Goal: Task Accomplishment & Management: Use online tool/utility

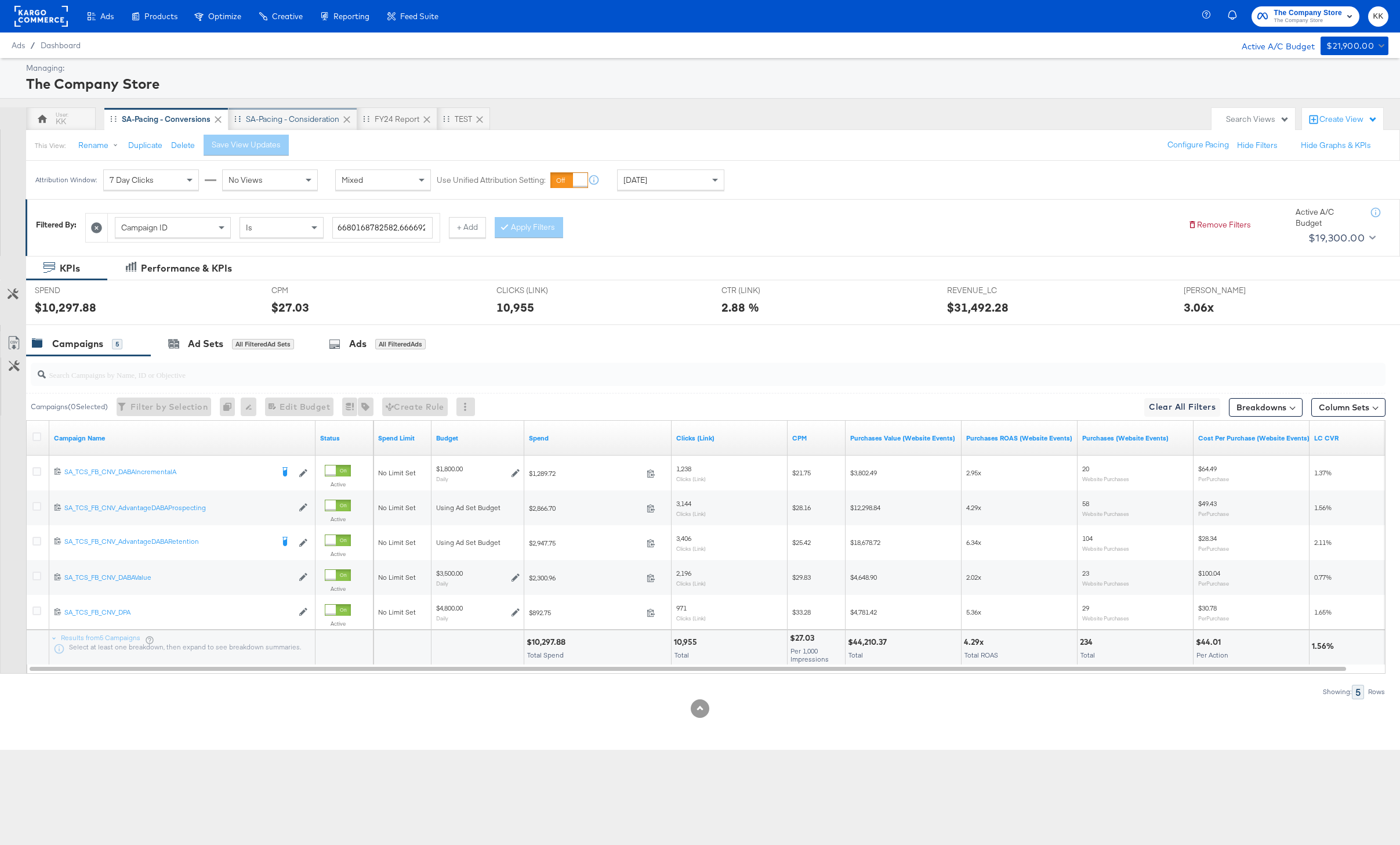
click at [296, 112] on div "SA-Pacing - Consideration" at bounding box center [293, 118] width 129 height 23
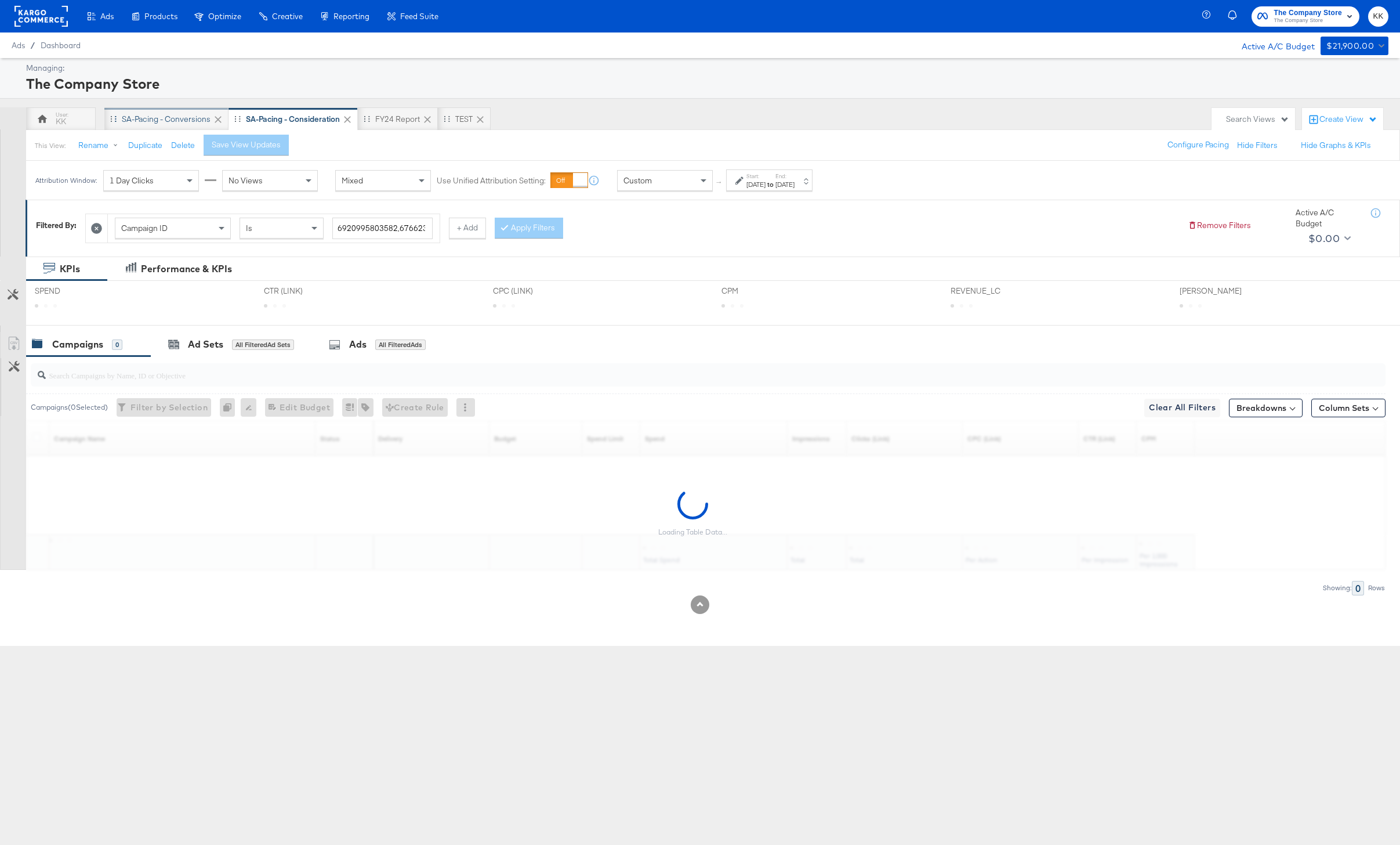
click at [160, 121] on div "SA-Pacing - Conversions" at bounding box center [166, 119] width 89 height 11
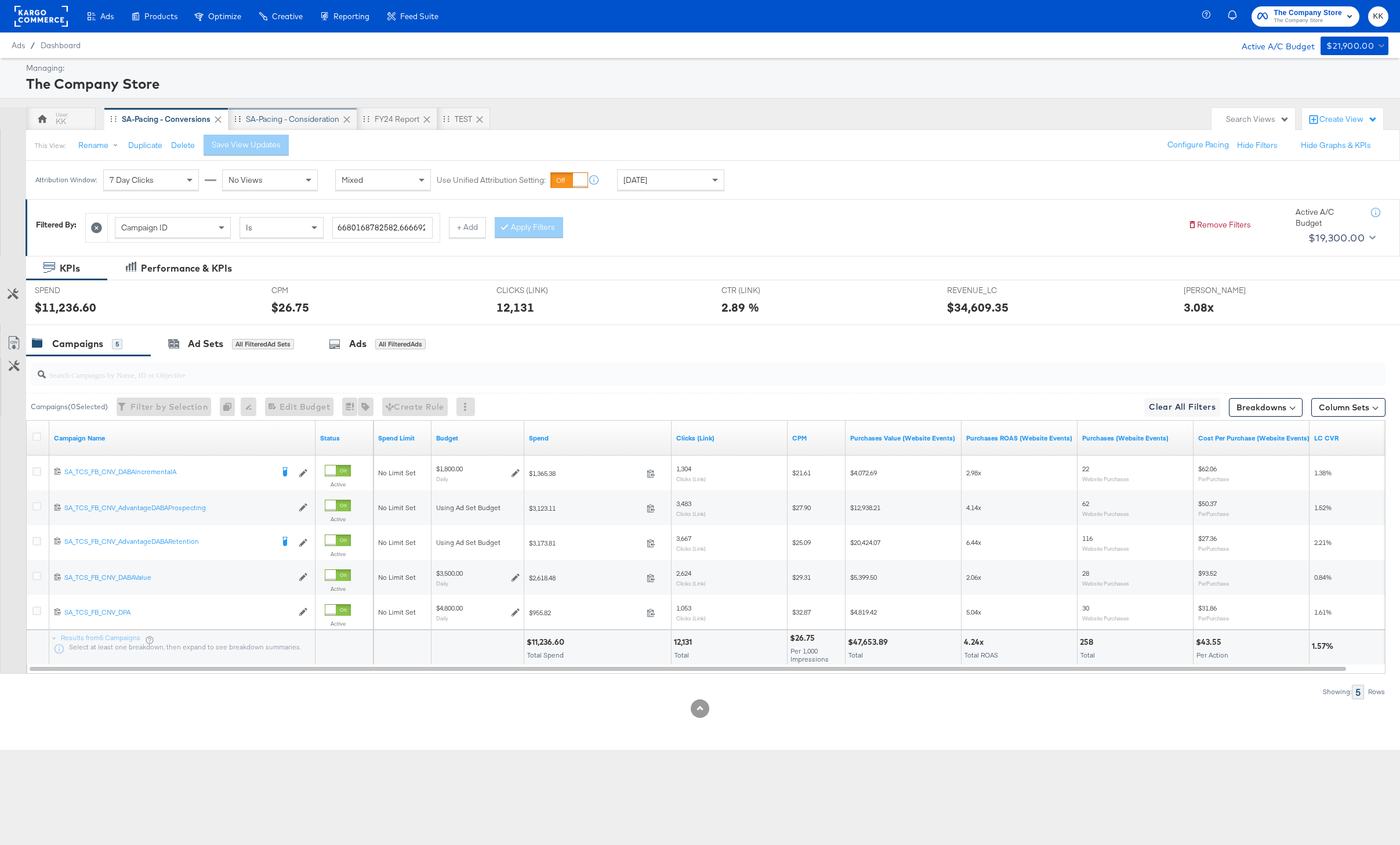
click at [286, 126] on div "SA-Pacing - Consideration" at bounding box center [293, 118] width 129 height 23
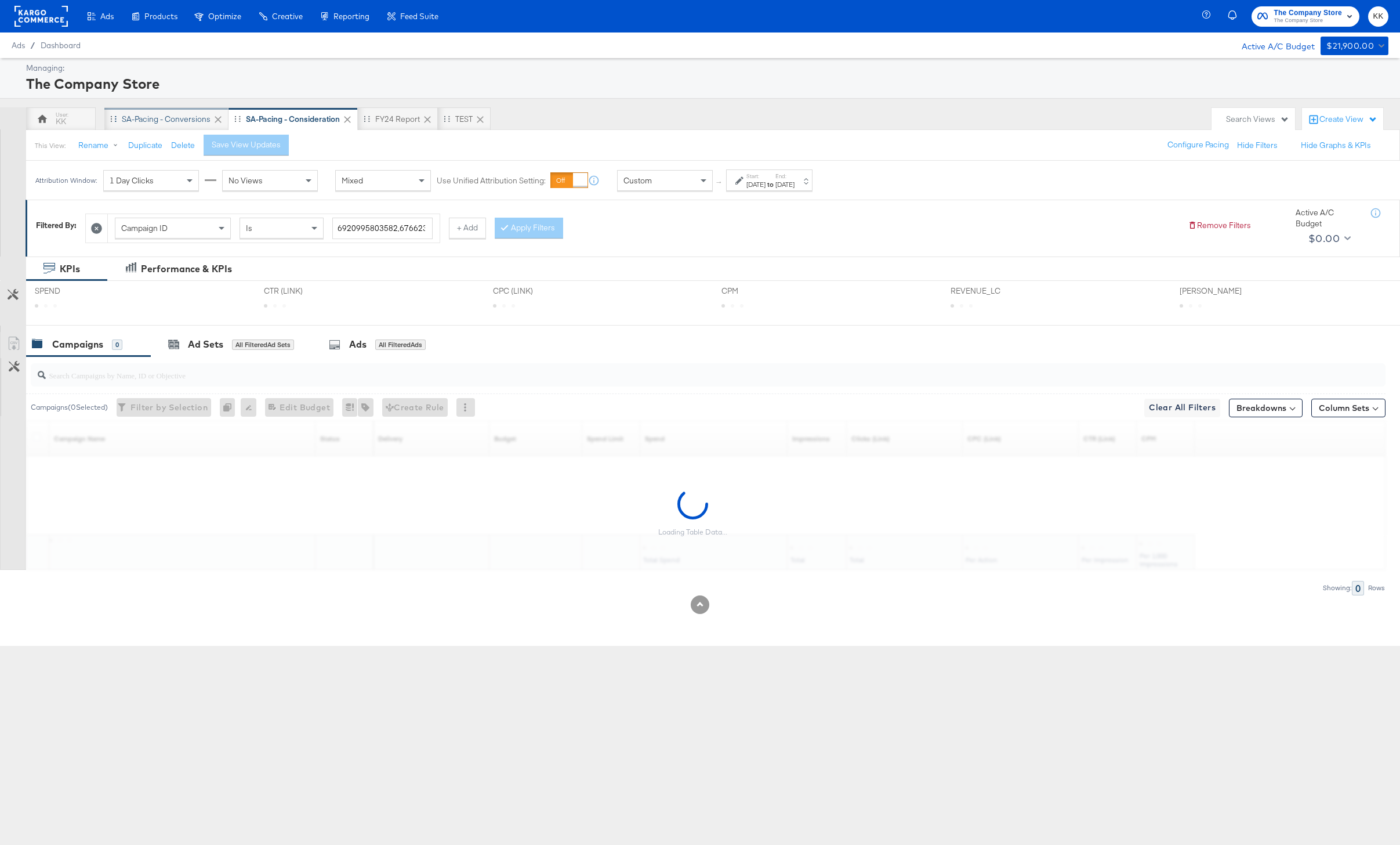
click at [159, 110] on div "SA-Pacing - Conversions" at bounding box center [166, 118] width 124 height 23
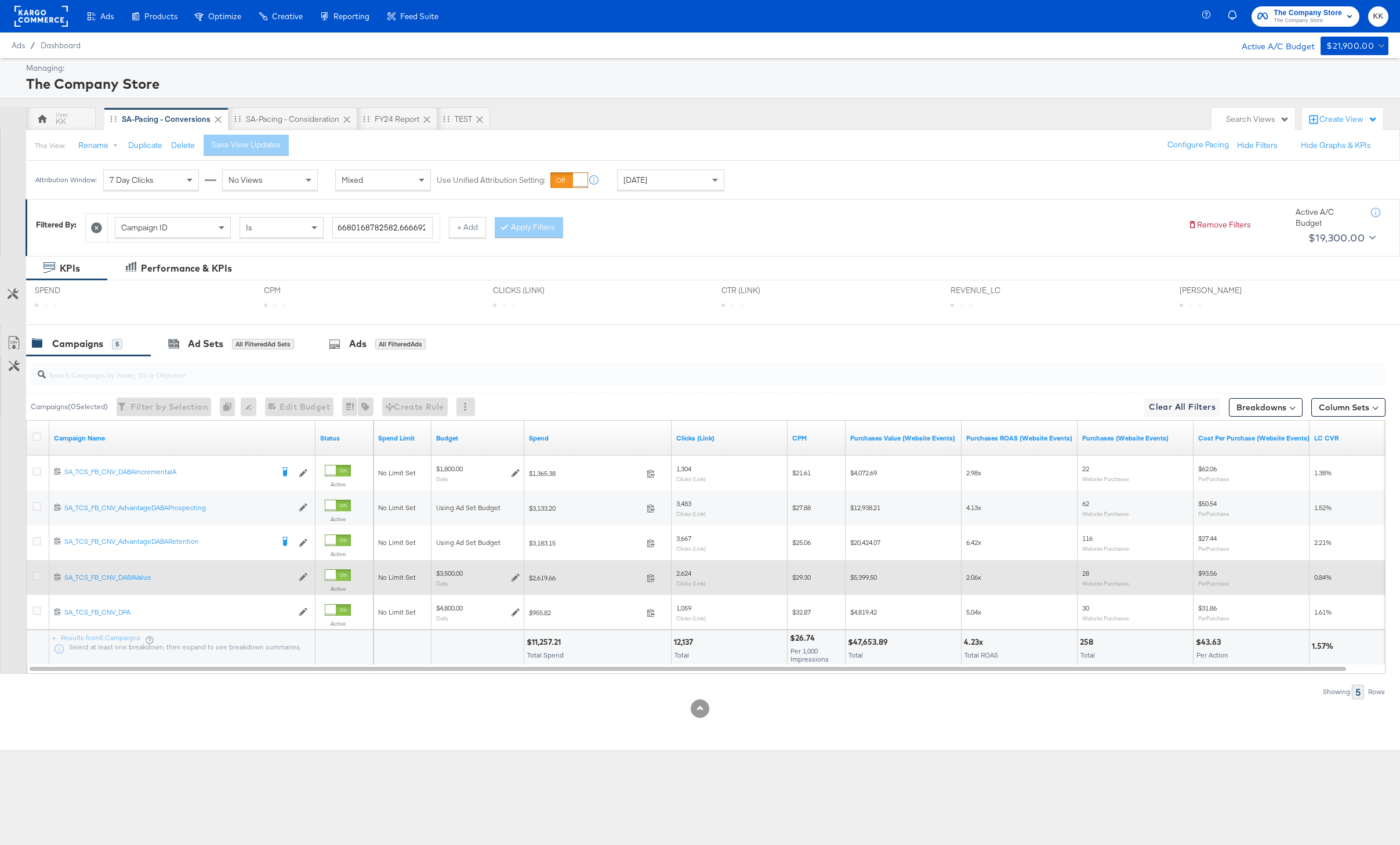
click at [38, 572] on icon at bounding box center [37, 576] width 8 height 8
click at [0, 0] on input "checkbox" at bounding box center [0, 0] width 0 height 0
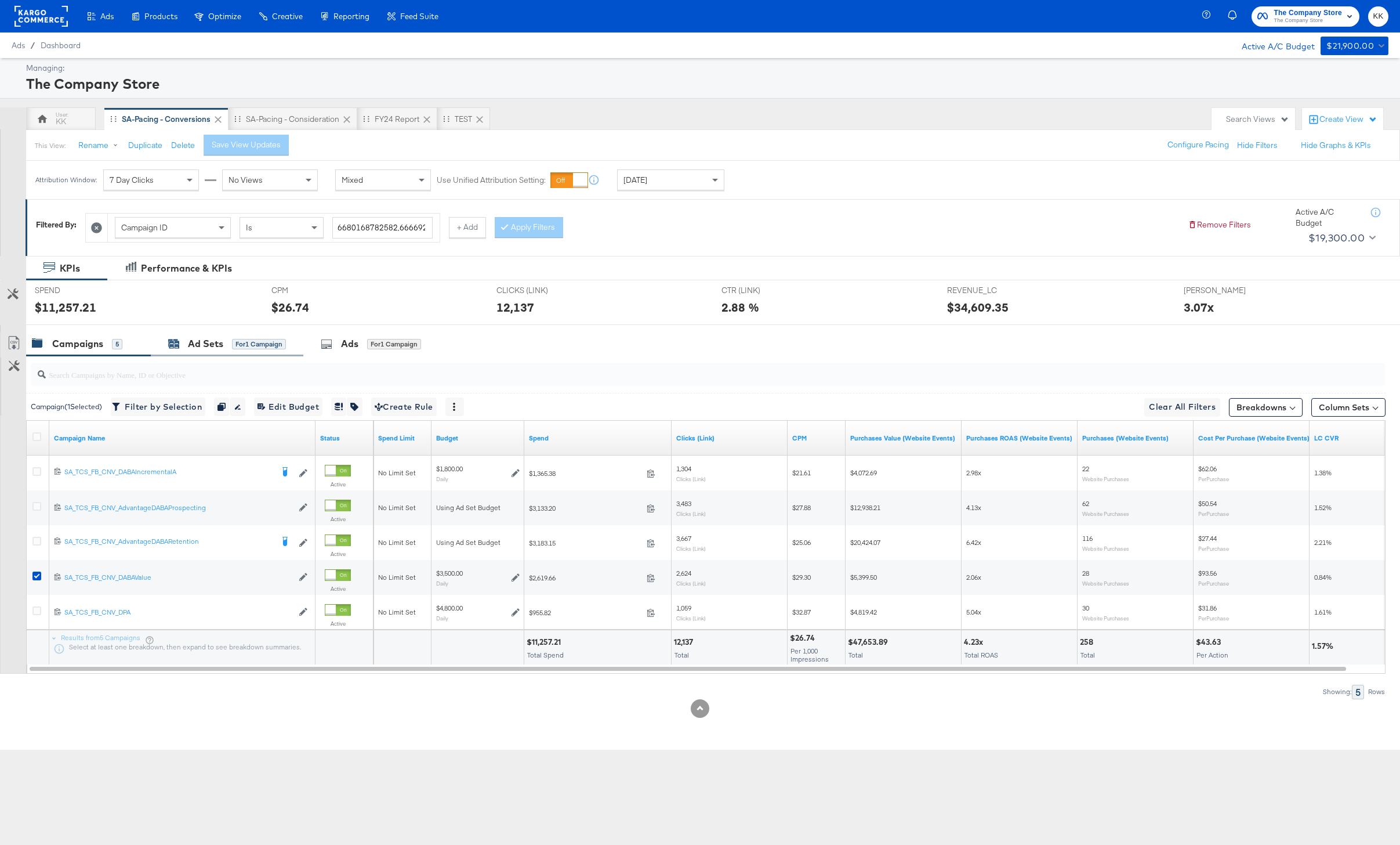
click at [241, 344] on div "for 1 Campaign" at bounding box center [258, 344] width 53 height 10
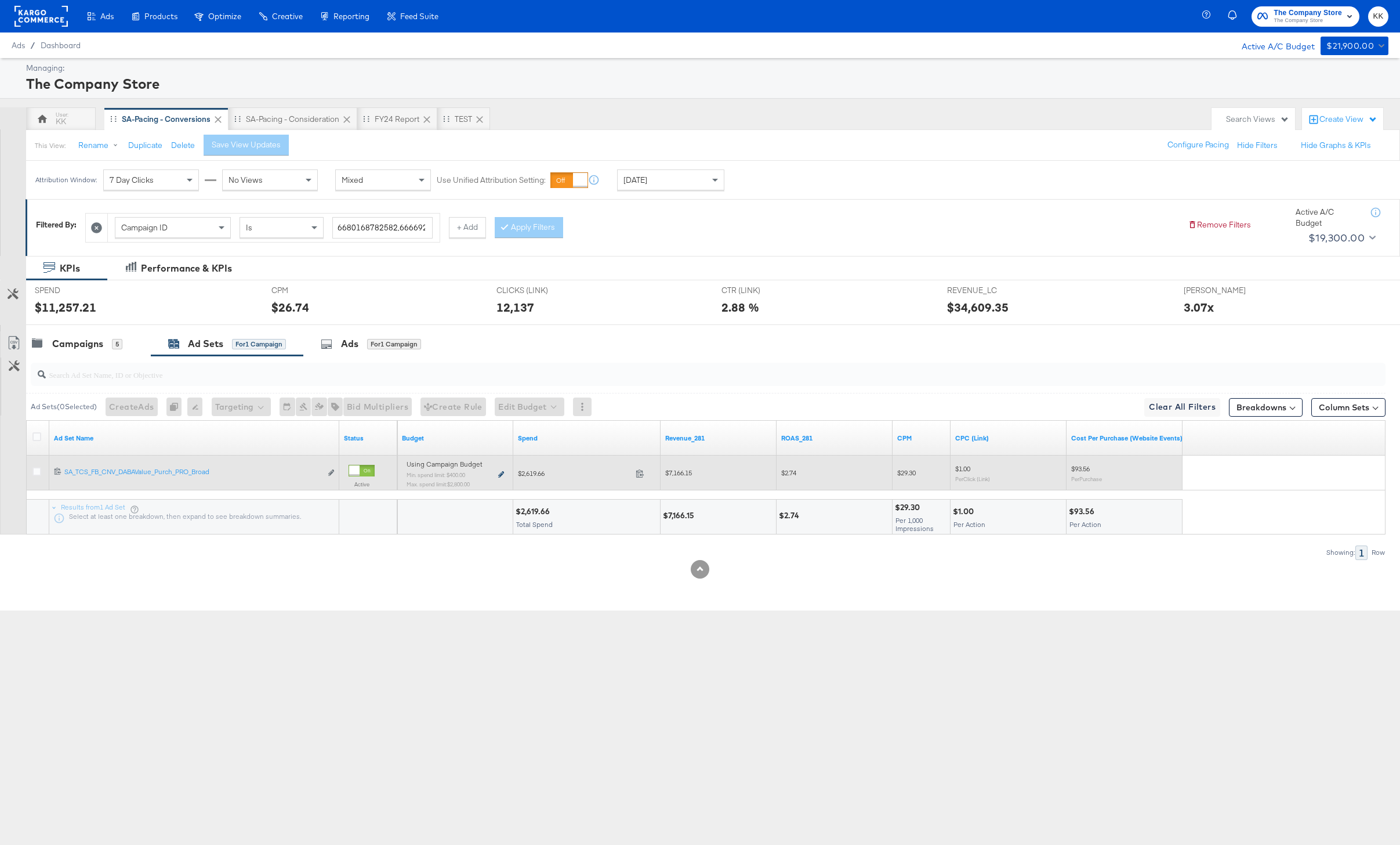
click at [501, 477] on icon at bounding box center [501, 474] width 6 height 7
type input "400.00"
type input "11"
type input "2800.00"
type input "80"
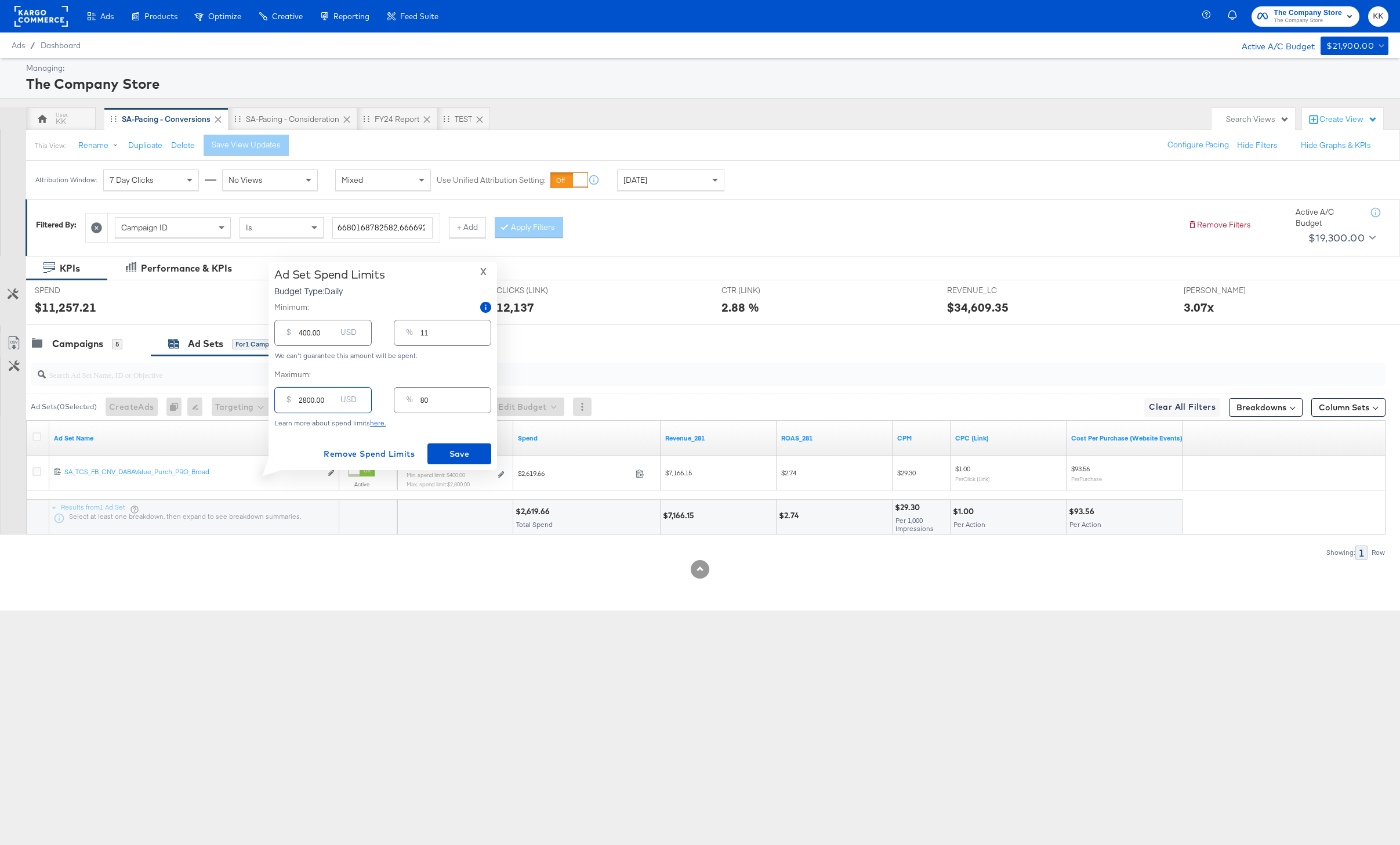
drag, startPoint x: 306, startPoint y: 398, endPoint x: 285, endPoint y: 398, distance: 21.0
click at [285, 398] on div "$ 2800.00 USD" at bounding box center [323, 400] width 98 height 26
type input "300.00"
type input "9"
type input "3500.00"
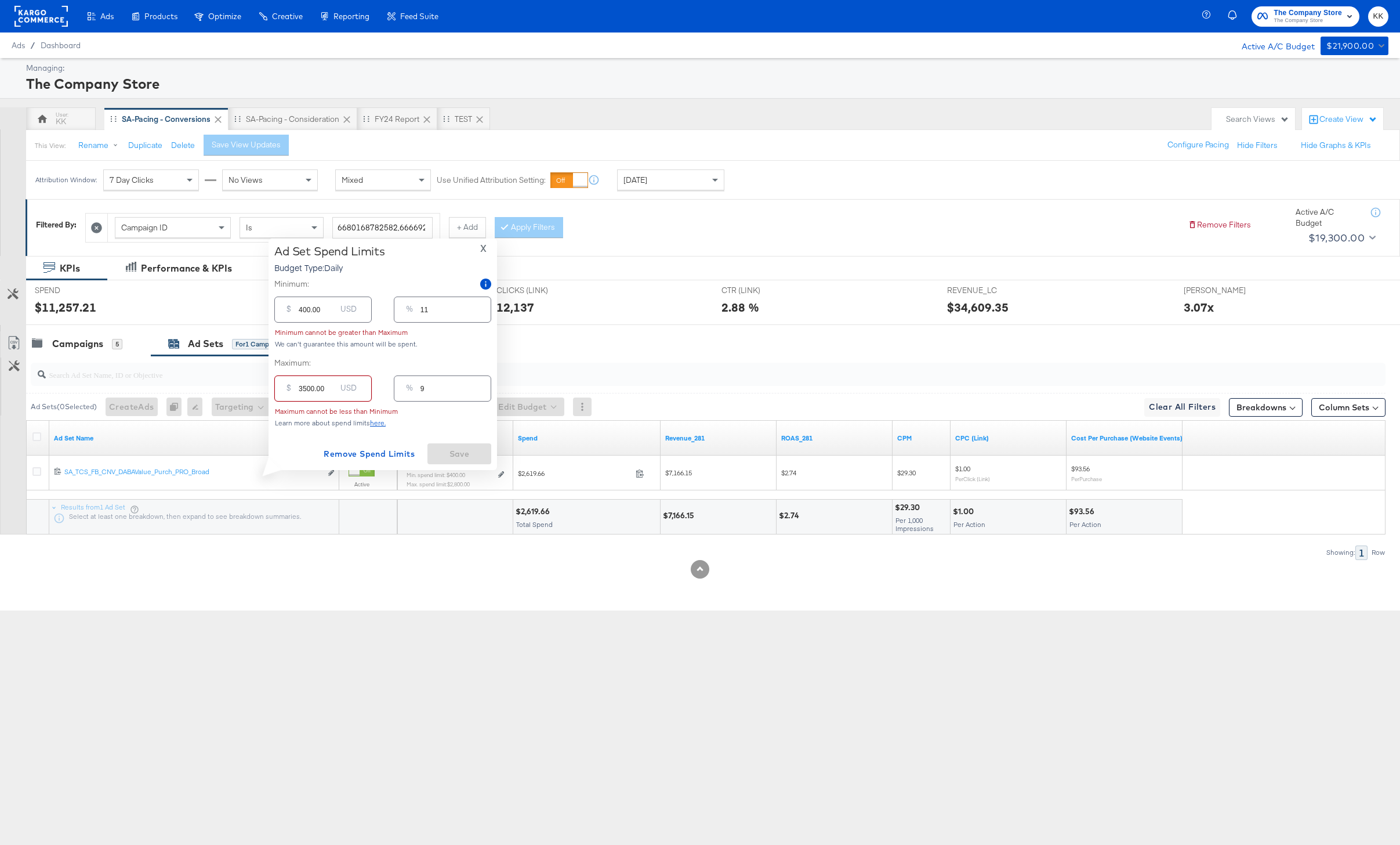
type input "100"
type input "3500.00"
click at [297, 333] on div "$ 400.00 USD" at bounding box center [323, 333] width 98 height 26
type input "00.00"
type input "0"
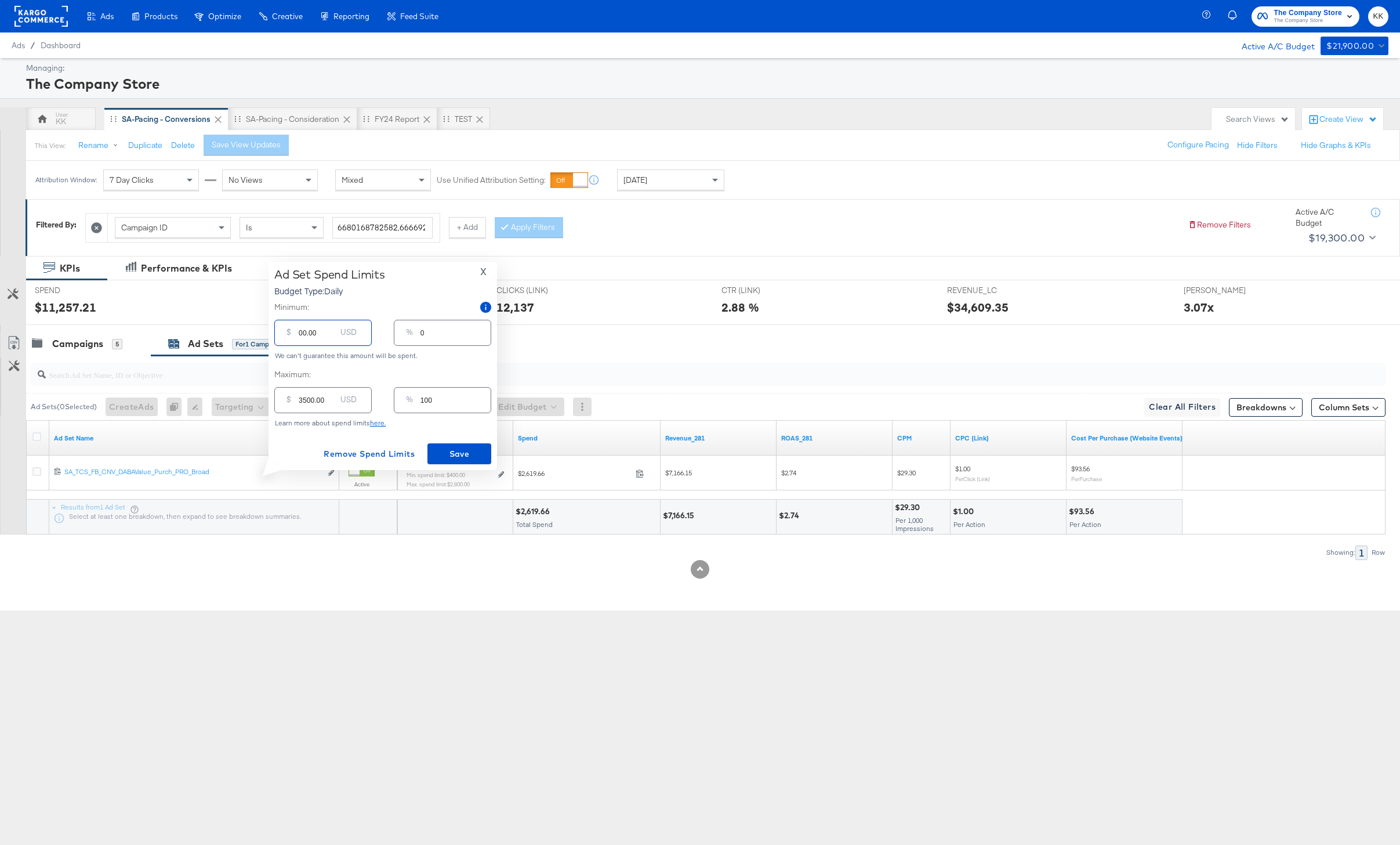
type input "800.00"
type input "23"
type input "800.00"
click at [441, 449] on span "Save" at bounding box center [460, 453] width 54 height 14
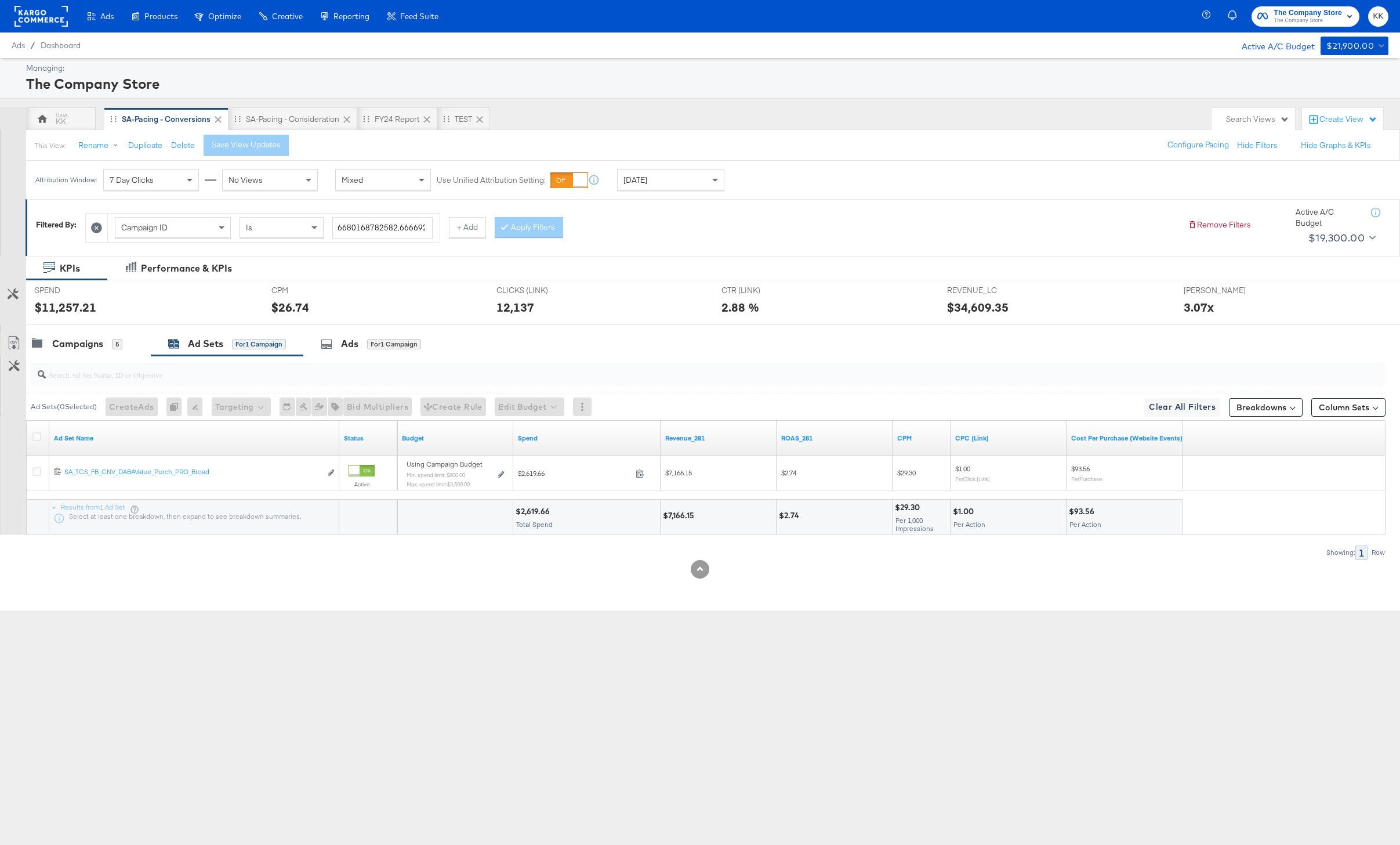
click at [72, 326] on div at bounding box center [700, 330] width 1400 height 9
click at [72, 344] on div "Campaigns" at bounding box center [78, 344] width 51 height 13
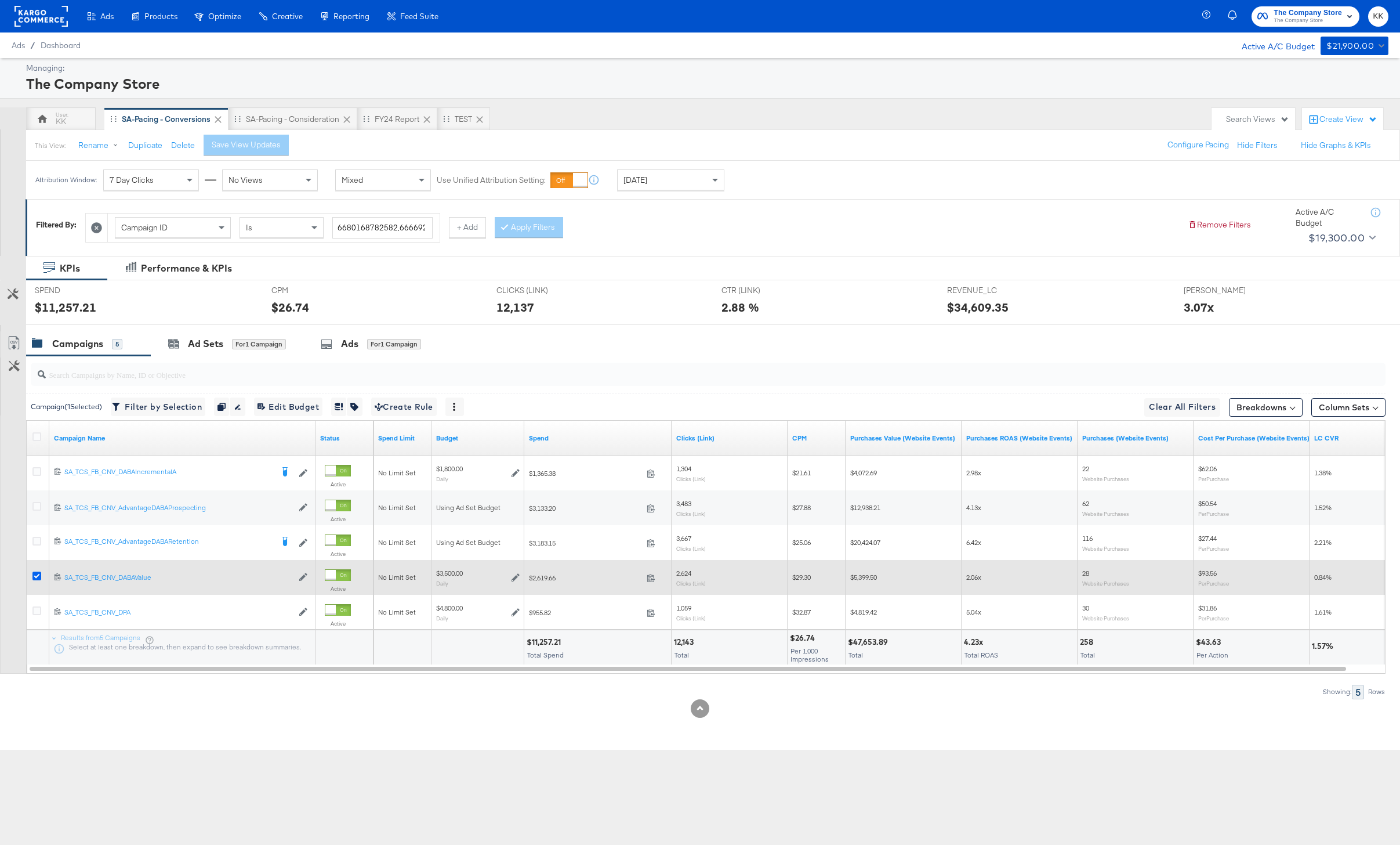
click at [38, 575] on icon at bounding box center [37, 576] width 8 height 8
click at [0, 0] on input "checkbox" at bounding box center [0, 0] width 0 height 0
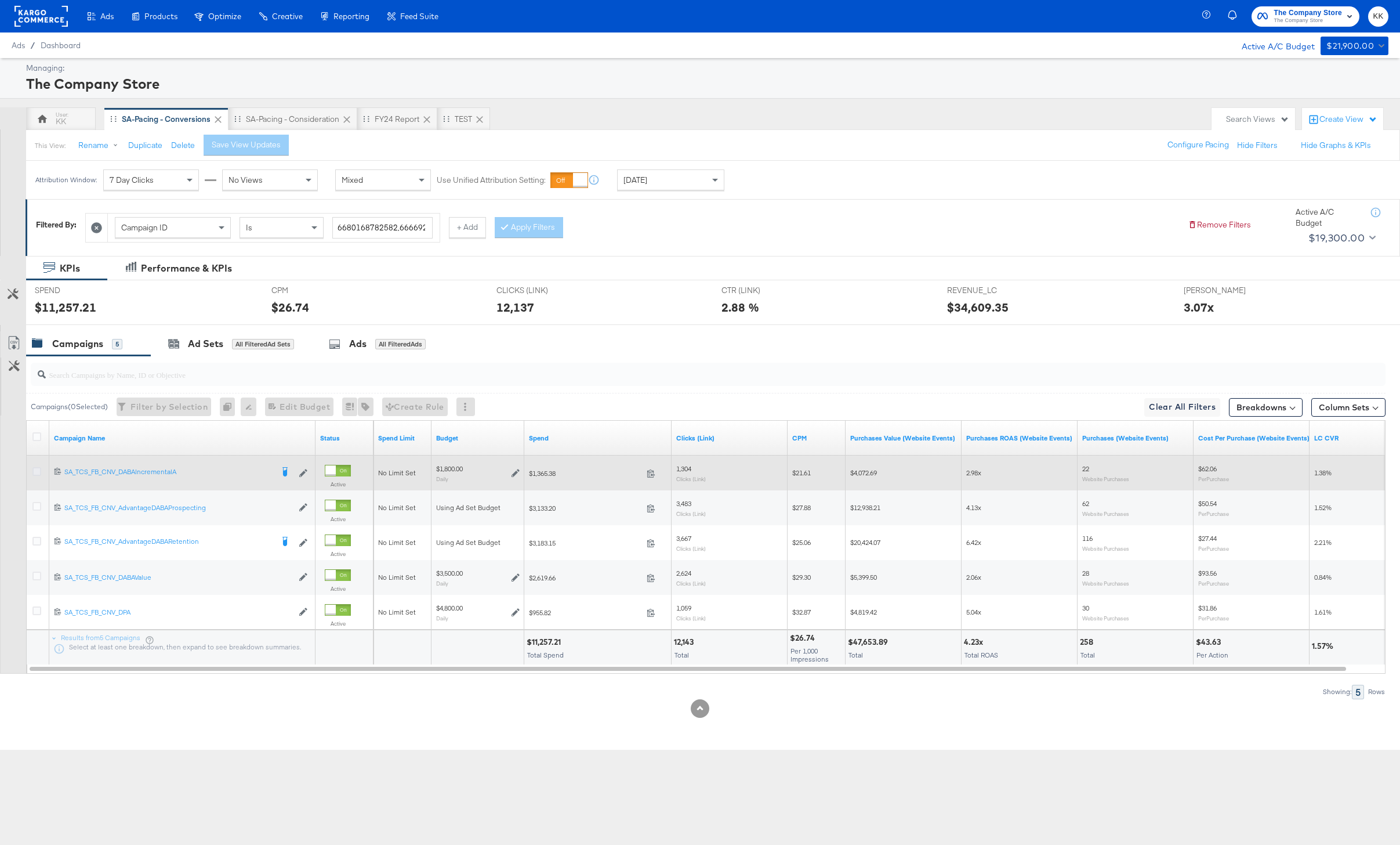
click at [38, 472] on icon at bounding box center [37, 471] width 8 height 8
click at [0, 0] on input "checkbox" at bounding box center [0, 0] width 0 height 0
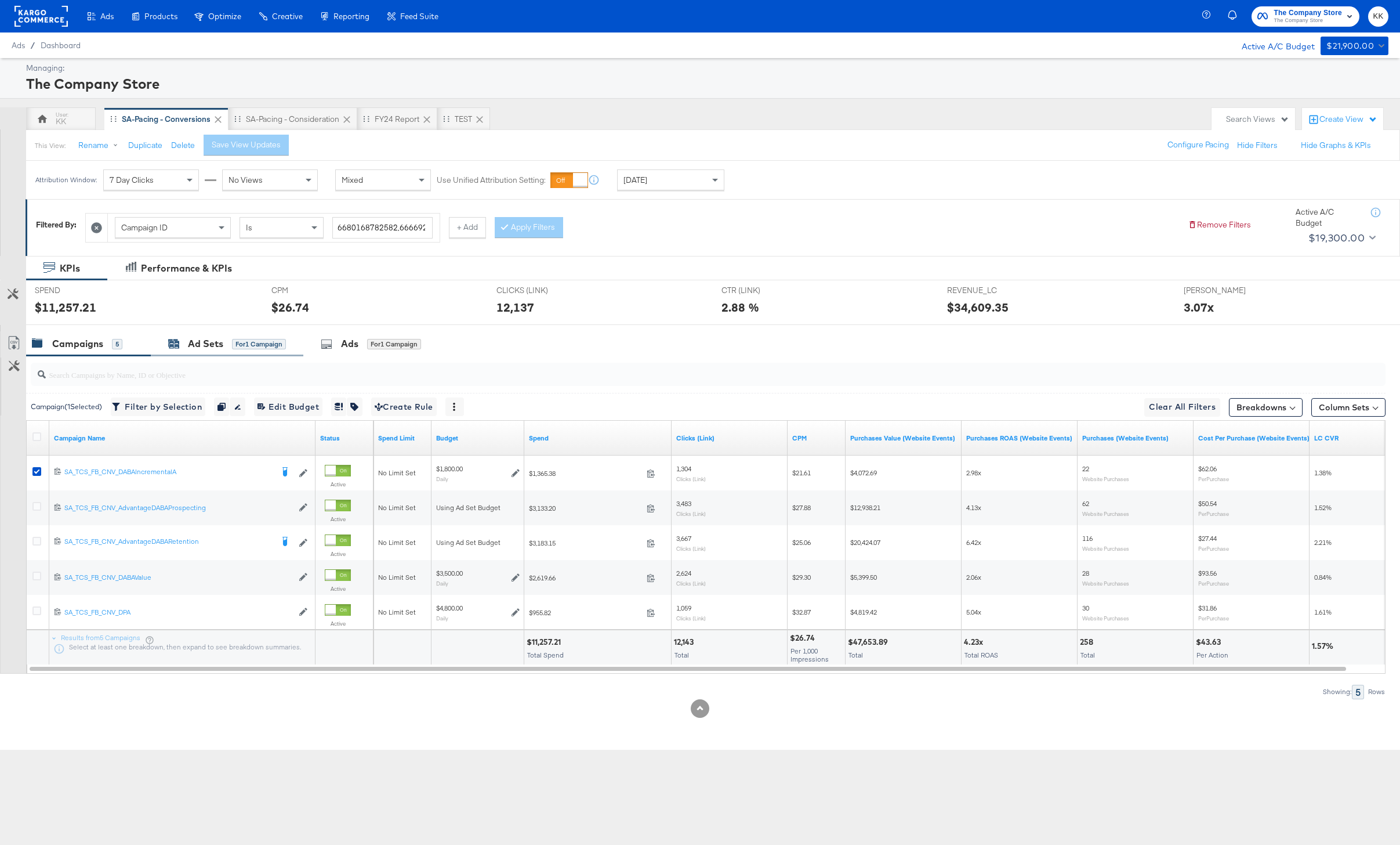
click at [220, 339] on div "Ad Sets" at bounding box center [205, 344] width 36 height 13
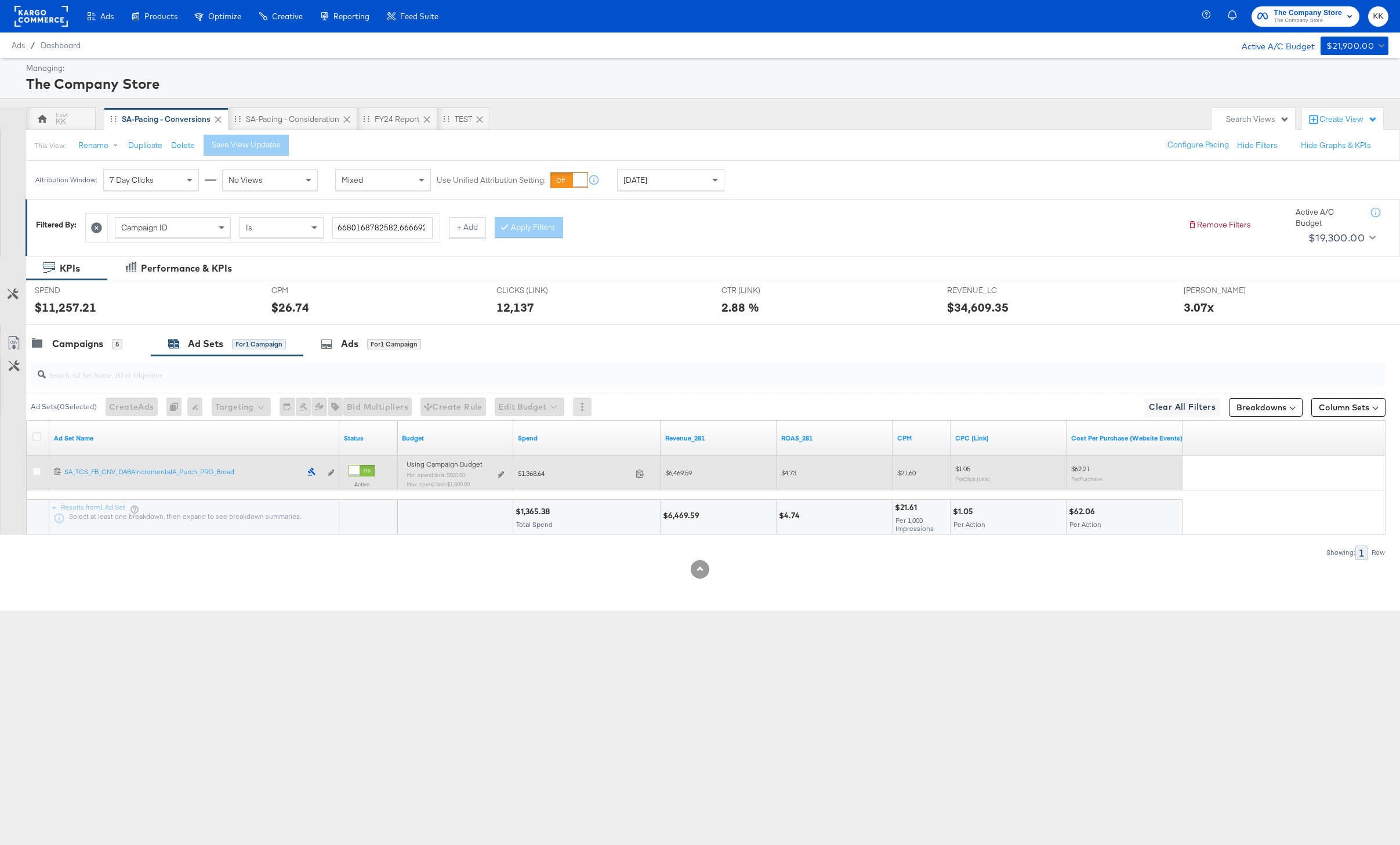
click at [508, 474] on div "Using Campaign Budget Min. spend limit: $500.00 Max. spend limit : $1,800.00 Ed…" at bounding box center [455, 478] width 107 height 37
click at [498, 475] on icon at bounding box center [501, 474] width 6 height 7
type input "500.00"
type input "28"
type input "1800.00"
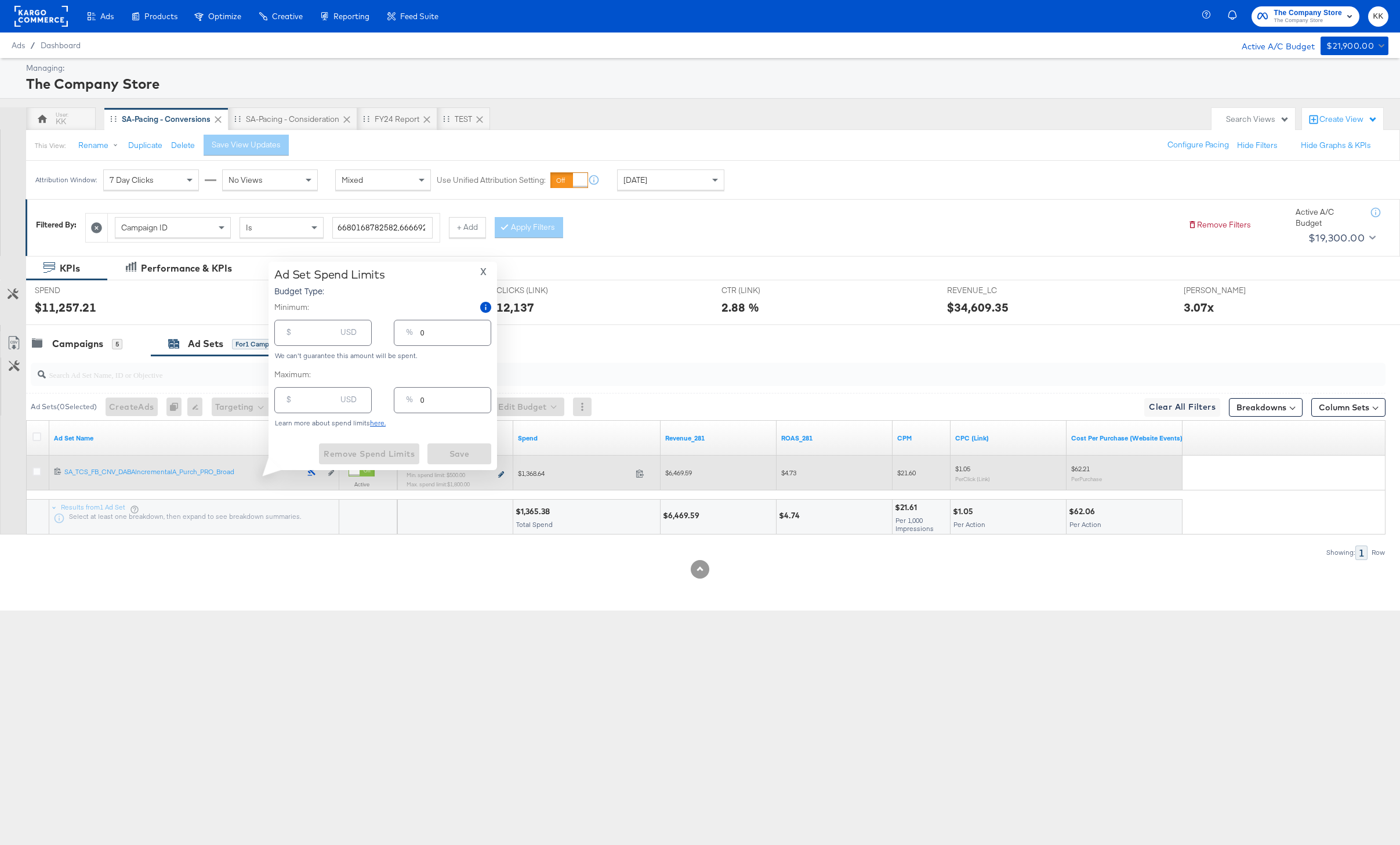
type input "100"
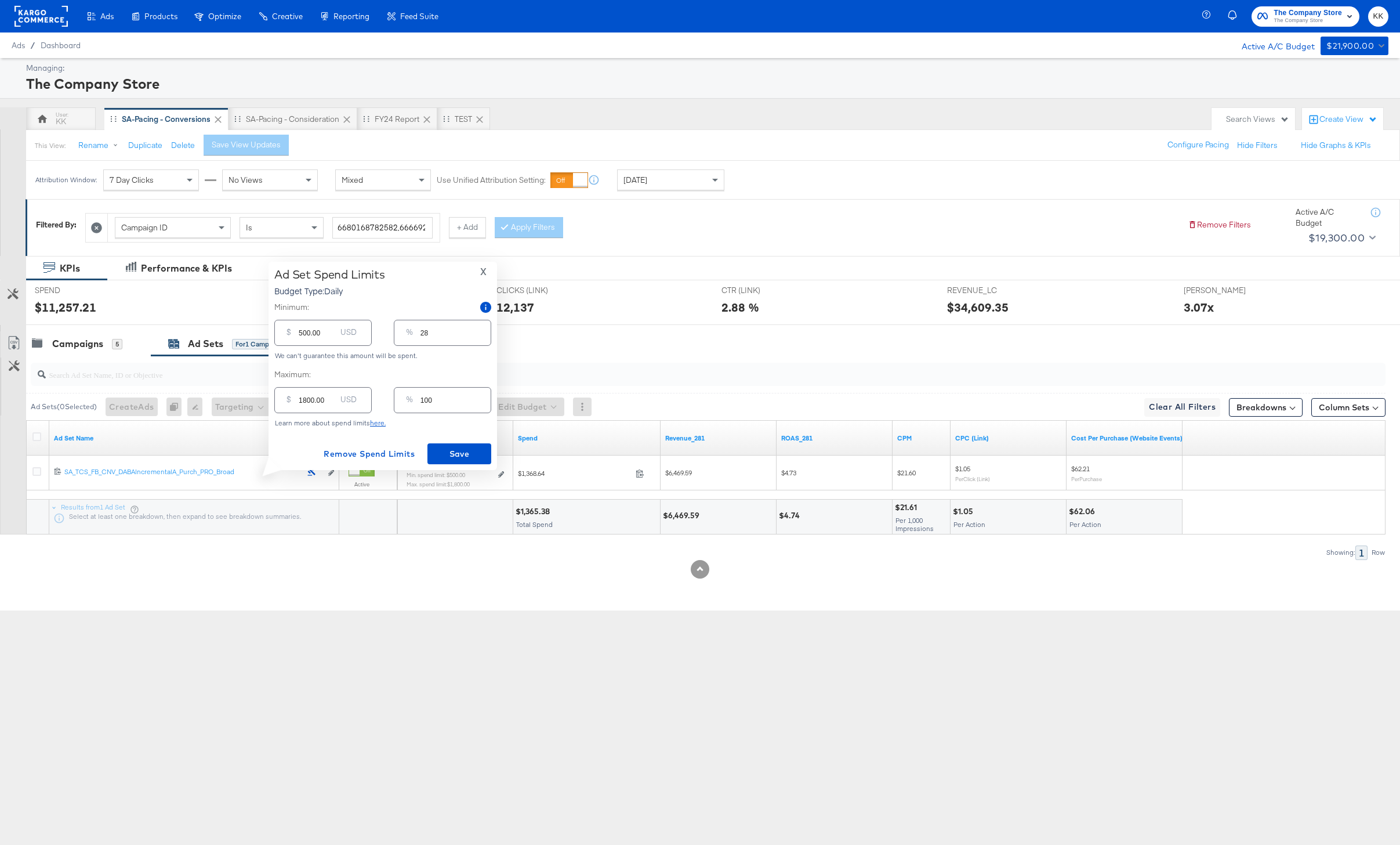
click at [303, 333] on input "500.00" at bounding box center [317, 328] width 38 height 25
type input "00.00"
type input "0"
type input "200.00"
type input "11"
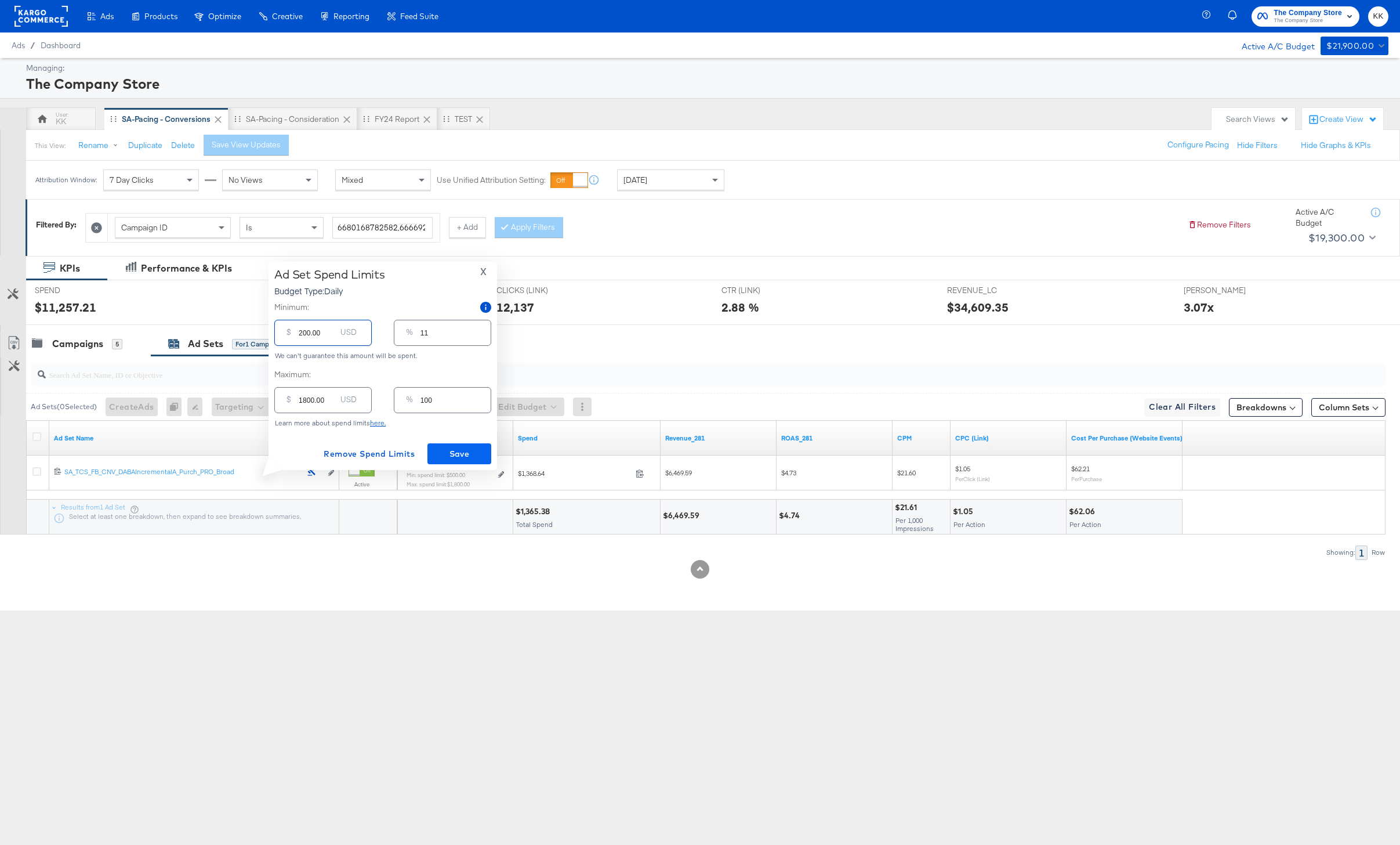
type input "200.00"
click at [453, 453] on span "Save" at bounding box center [460, 453] width 54 height 14
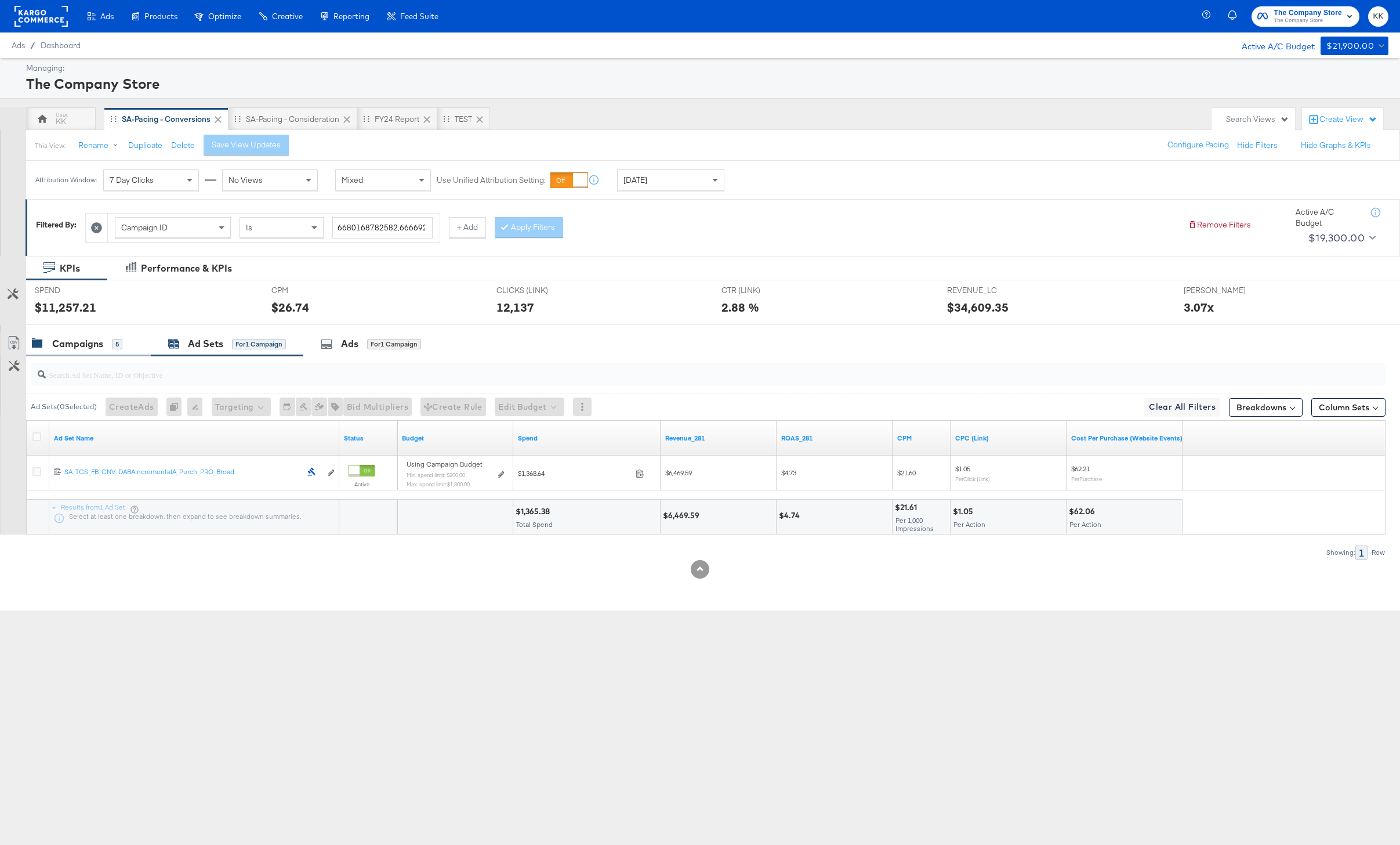
click at [81, 332] on div "Campaigns 5" at bounding box center [88, 344] width 125 height 25
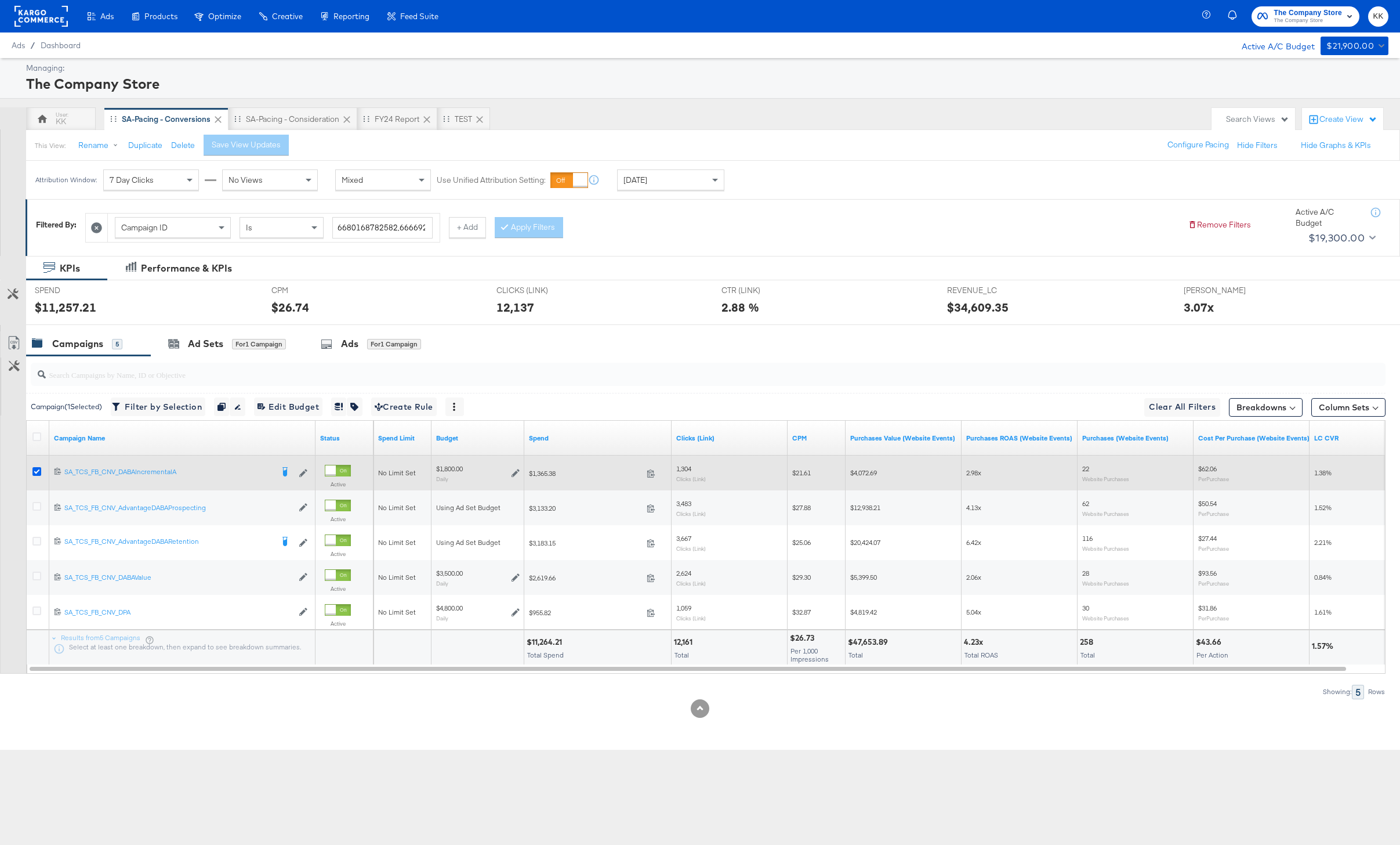
click at [36, 469] on icon at bounding box center [37, 471] width 8 height 8
click at [0, 0] on input "checkbox" at bounding box center [0, 0] width 0 height 0
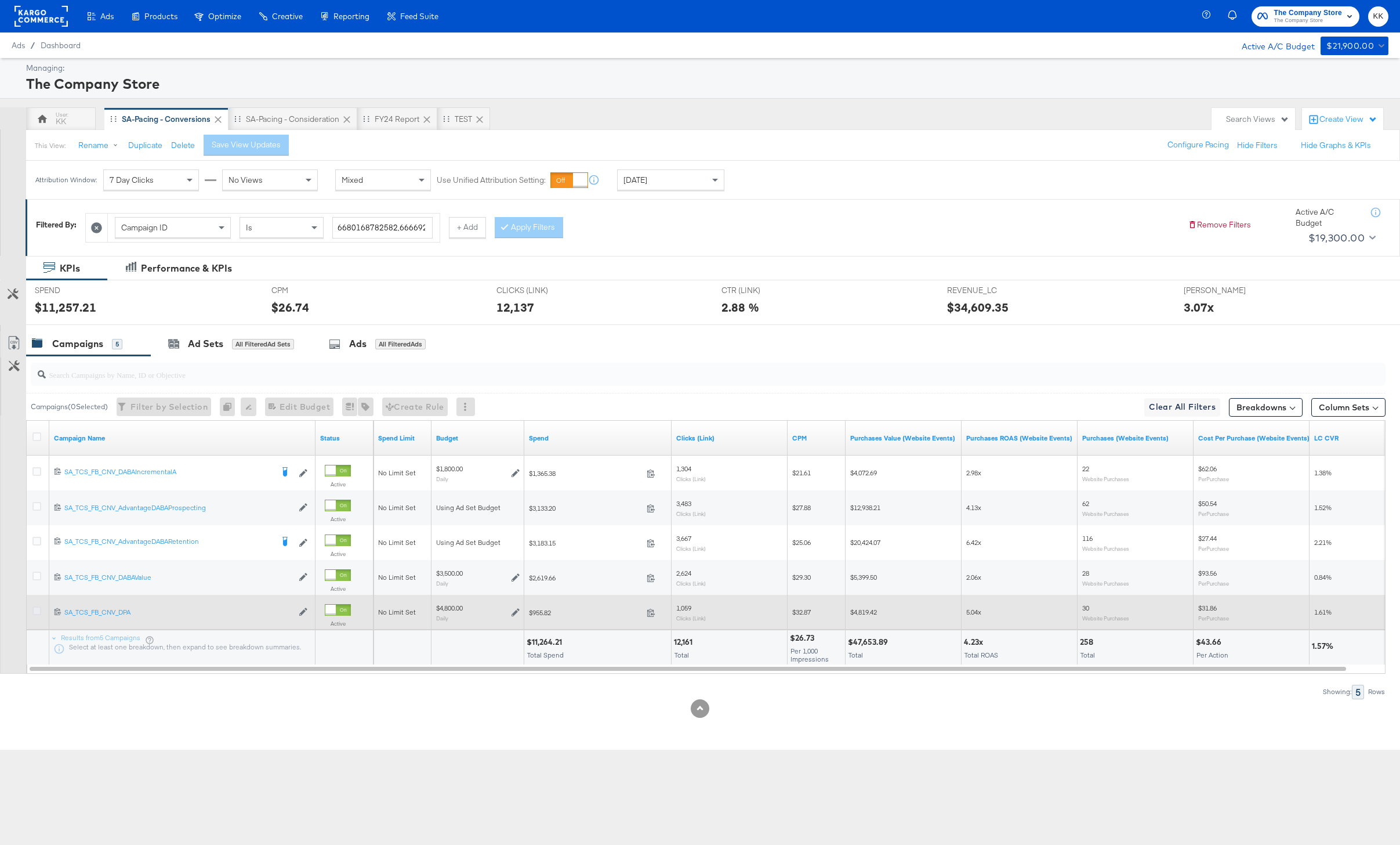
click at [38, 607] on icon at bounding box center [37, 610] width 8 height 8
click at [0, 0] on input "checkbox" at bounding box center [0, 0] width 0 height 0
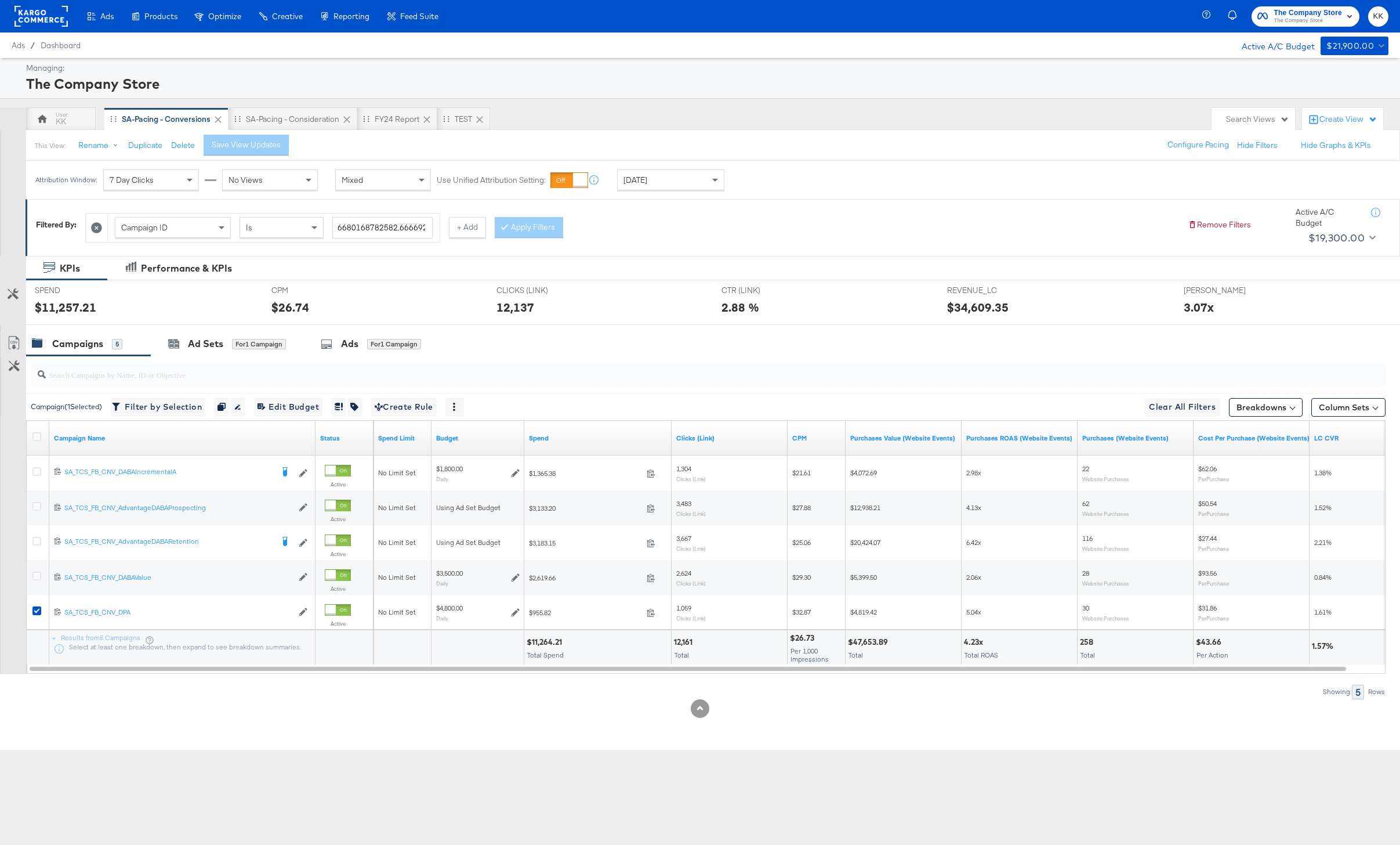
click at [249, 361] on input "search" at bounding box center [652, 370] width 1213 height 23
click at [249, 346] on div "for 1 Campaign" at bounding box center [258, 344] width 53 height 10
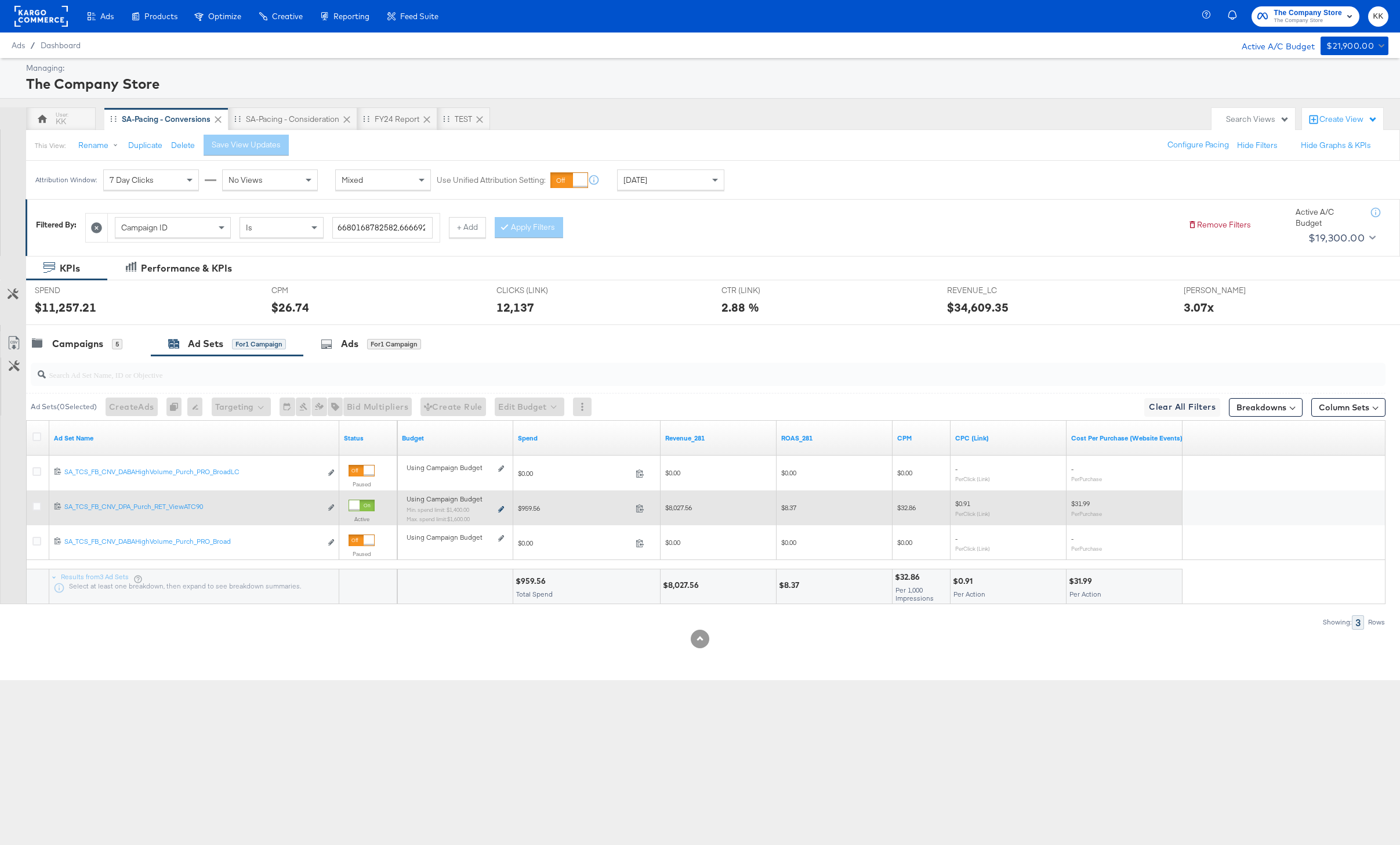
click at [498, 510] on icon at bounding box center [501, 509] width 6 height 7
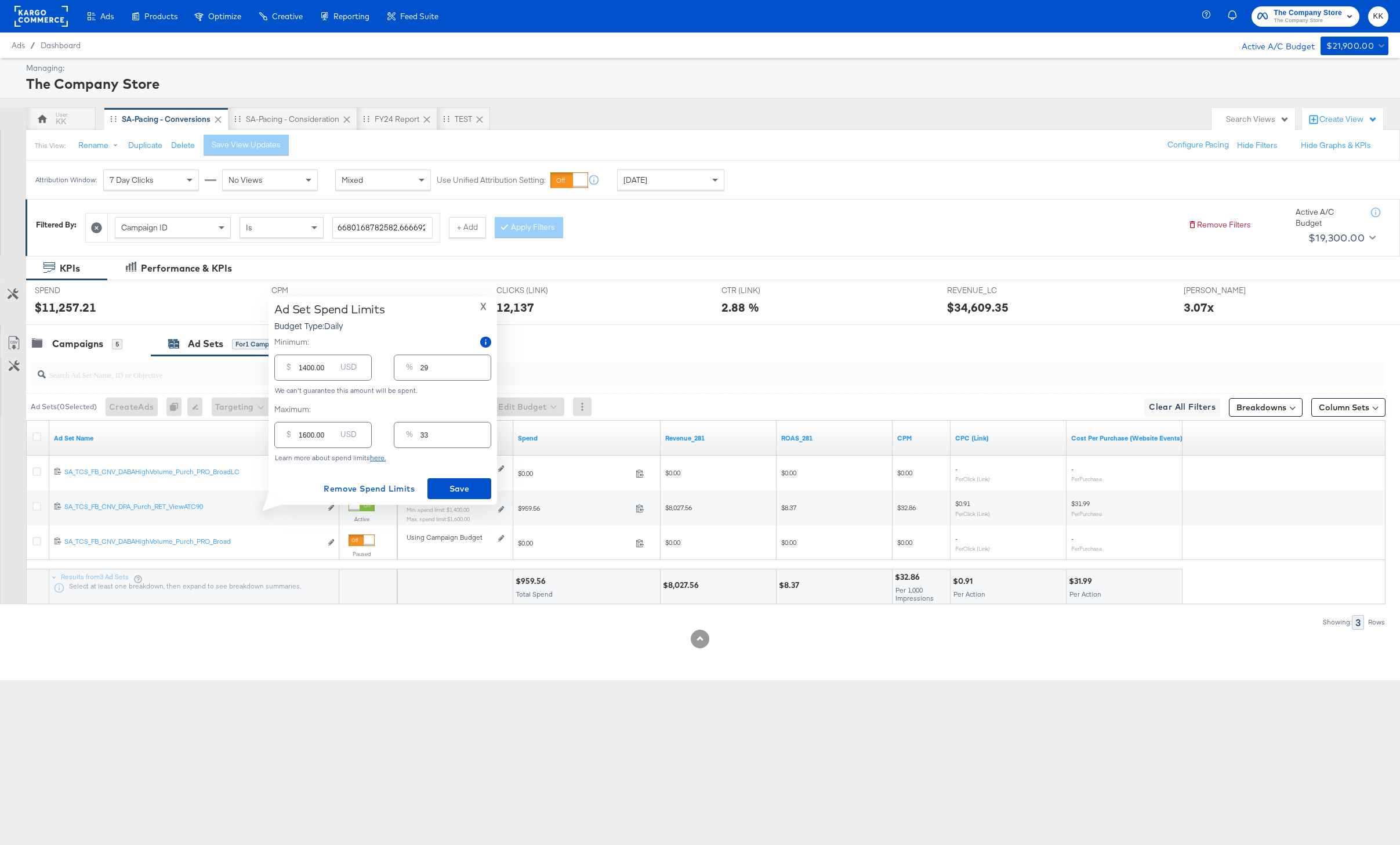
click at [306, 434] on input "1600.00" at bounding box center [317, 430] width 38 height 25
type input "100.00"
type input "2"
type input "1300.00"
type input "27"
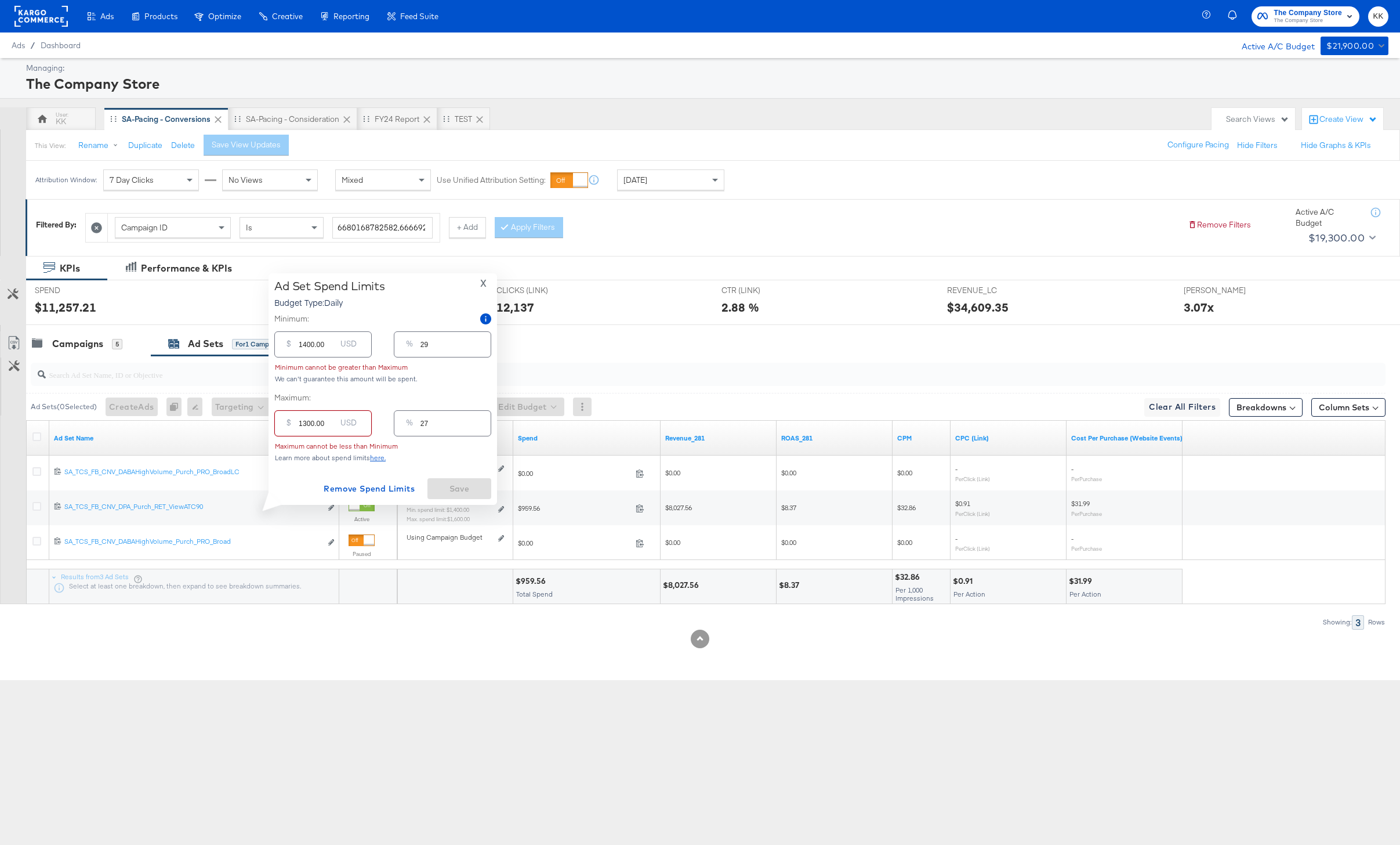
type input "100.00"
type input "2"
type input "1400.00"
type input "29"
type input "1400.00"
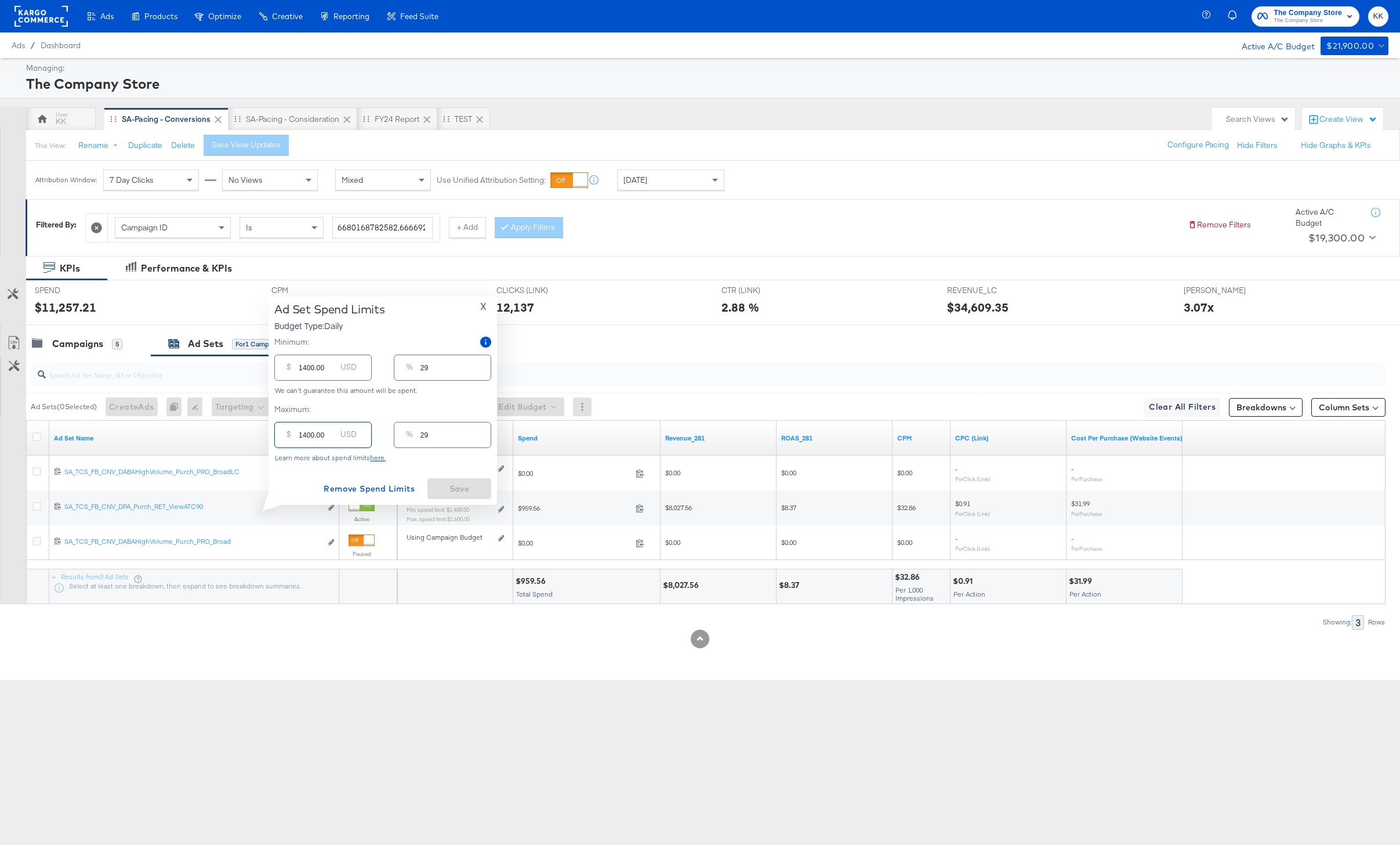
click at [305, 368] on input "1400.00" at bounding box center [317, 362] width 38 height 25
type input "100.00"
type input "2"
type input "100.00"
click at [465, 488] on span "Save" at bounding box center [460, 488] width 54 height 14
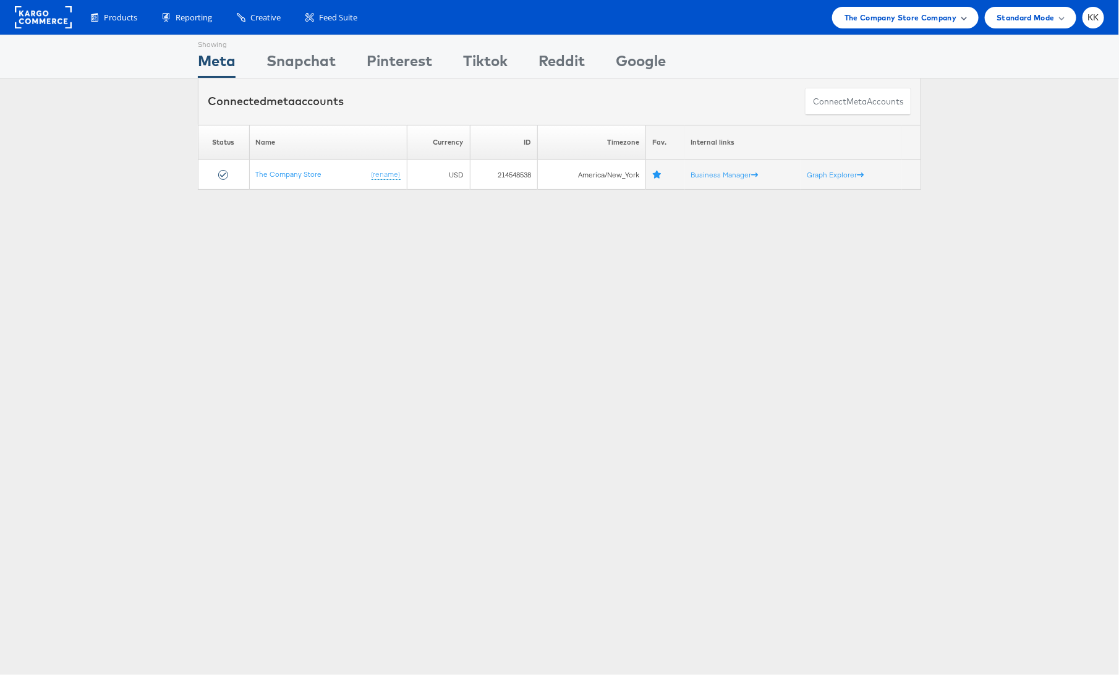
click at [883, 16] on span "The Company Store Company" at bounding box center [900, 17] width 113 height 13
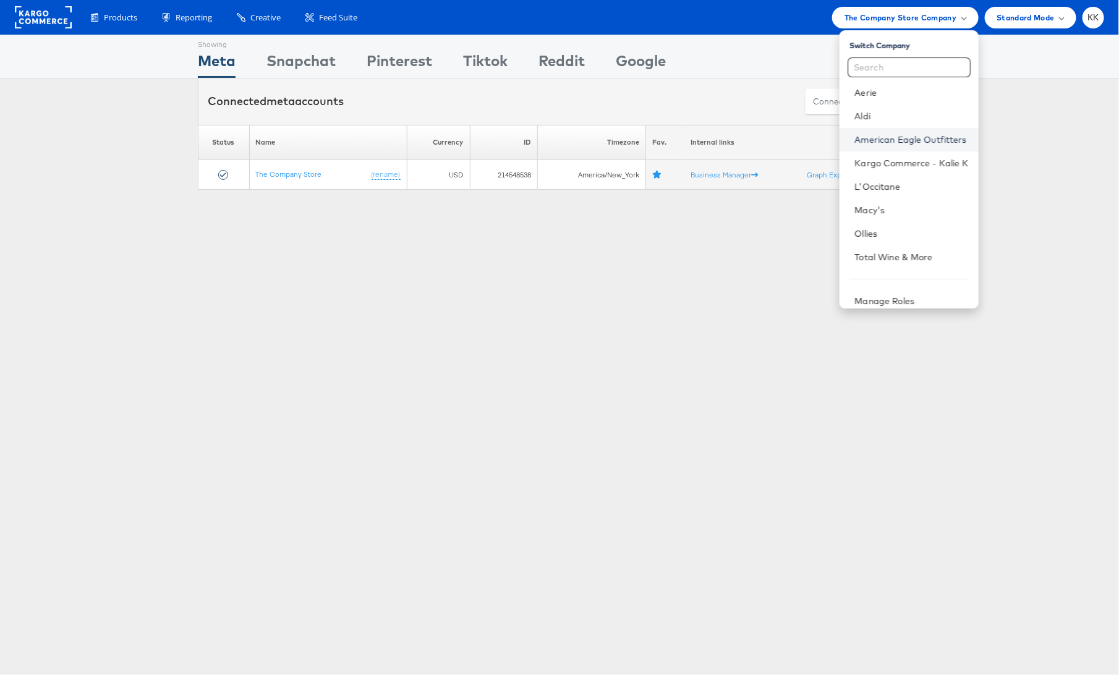
click at [932, 141] on link "American Eagle Outfitters" at bounding box center [911, 140] width 114 height 12
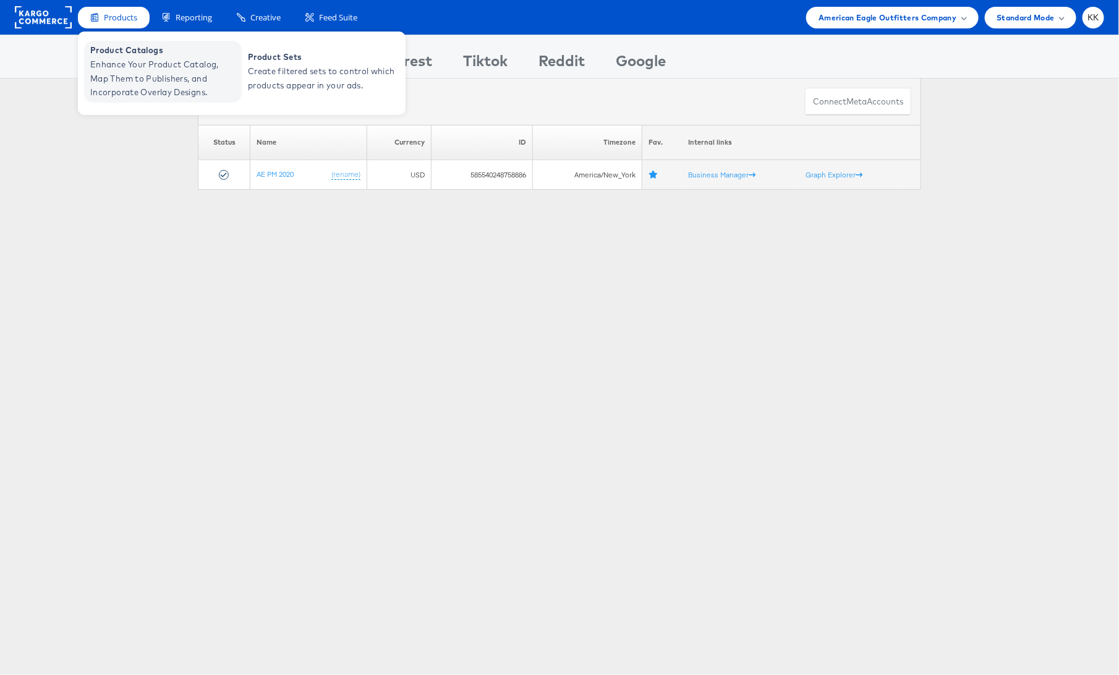
click at [116, 89] on span "Enhance Your Product Catalog, Map Them to Publishers, and Incorporate Overlay D…" at bounding box center [164, 78] width 148 height 42
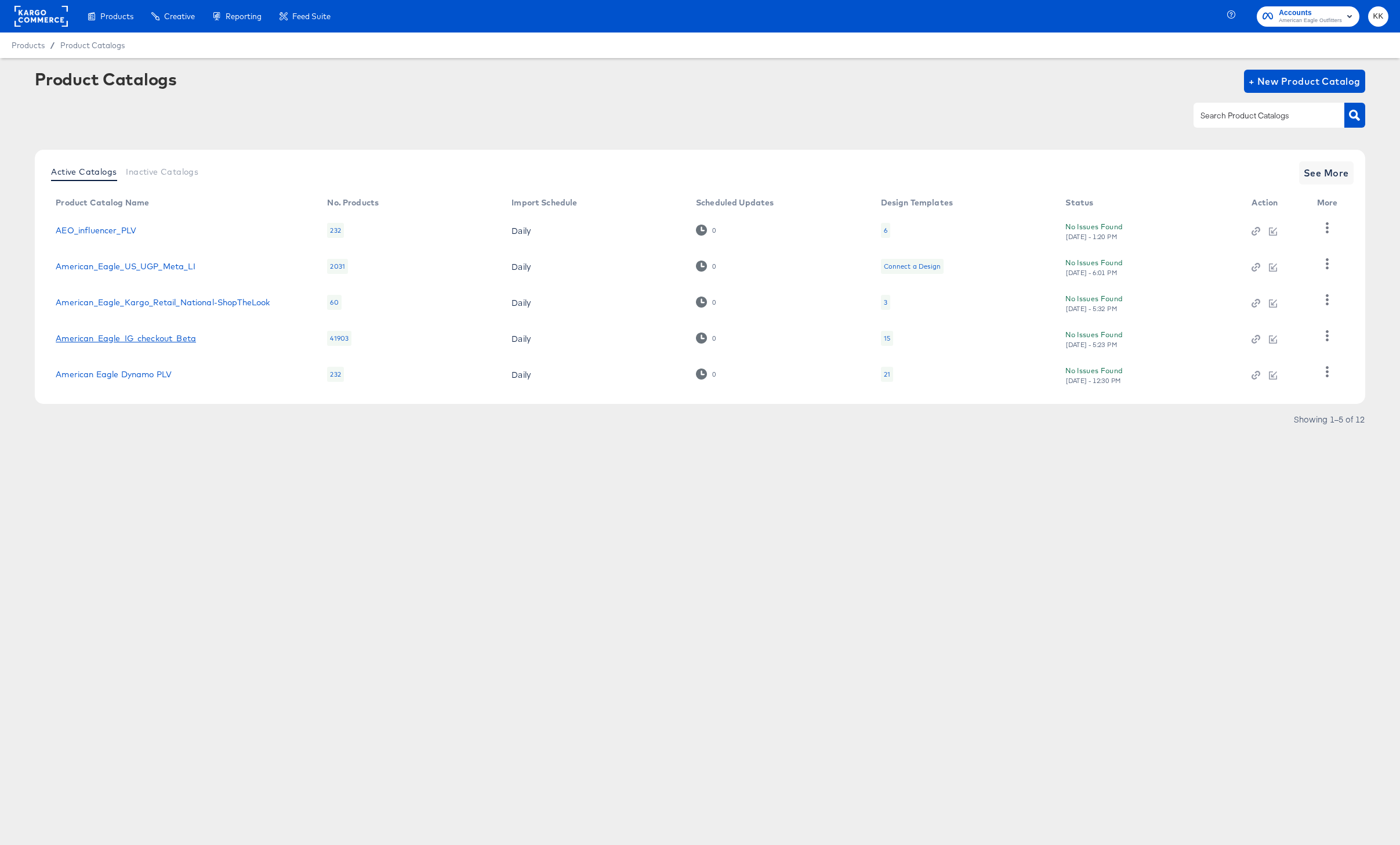
click at [159, 335] on link "American_Eagle_IG_checkout_Beta" at bounding box center [126, 338] width 141 height 9
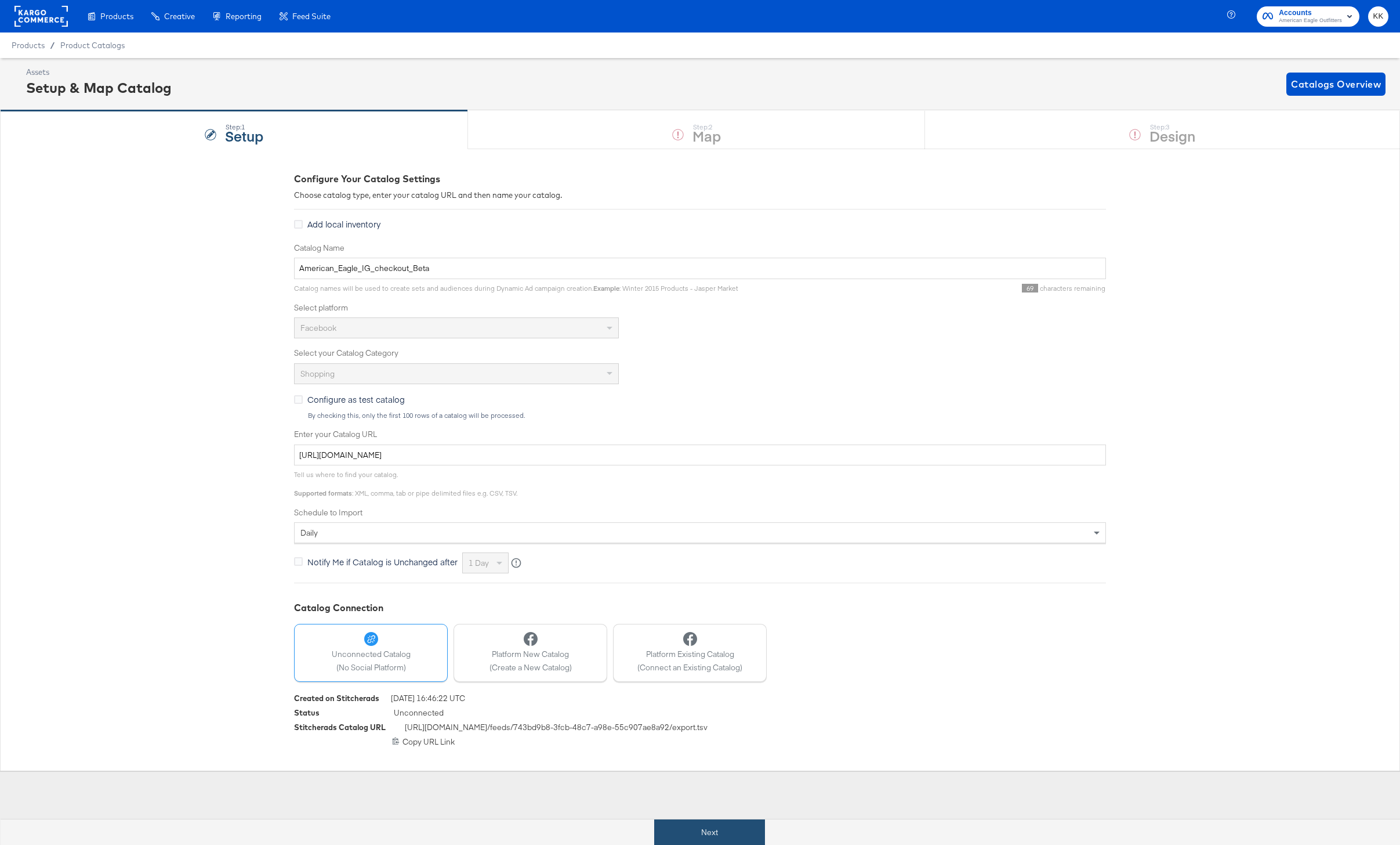
click at [700, 831] on button "Next" at bounding box center [709, 833] width 111 height 26
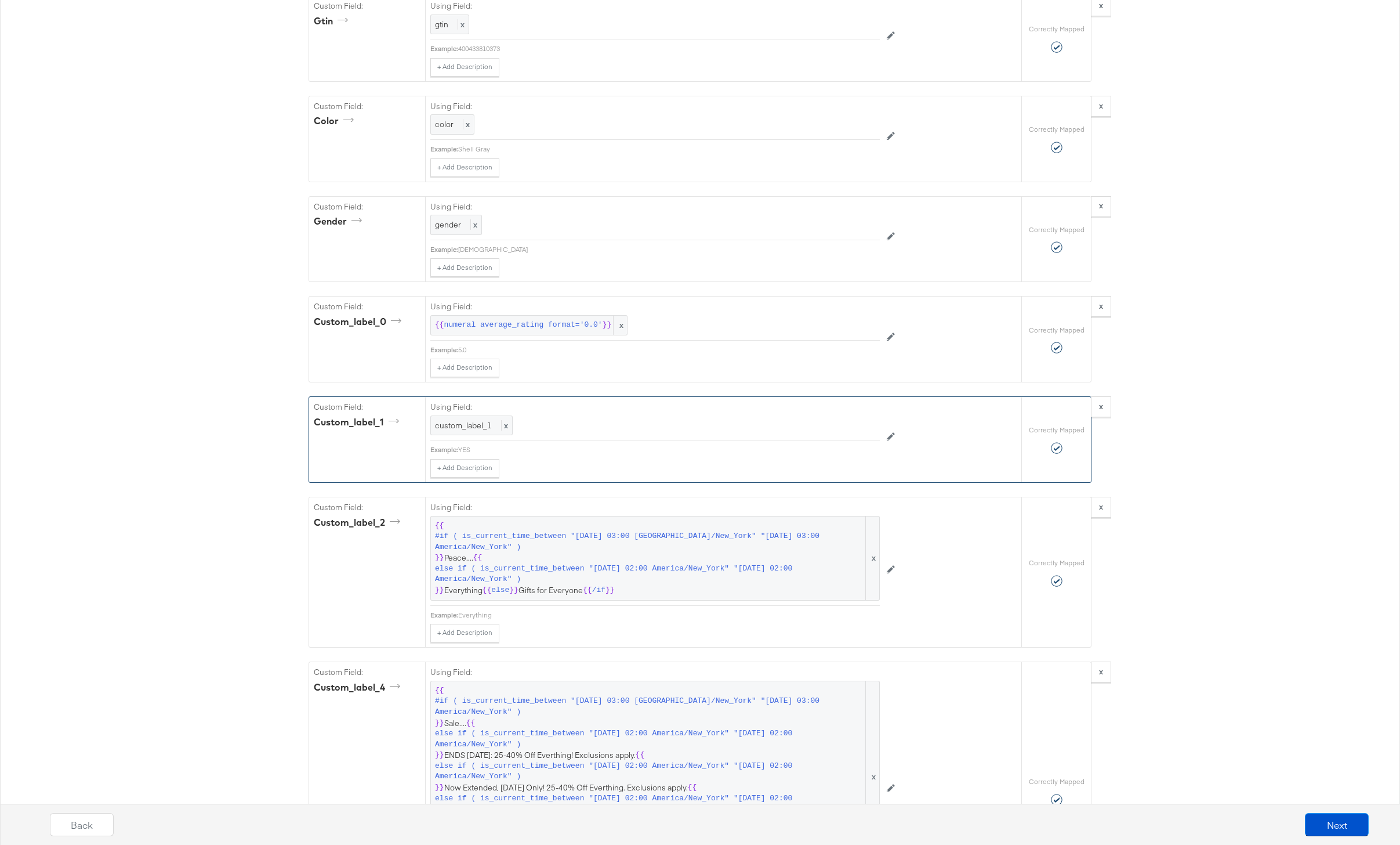
scroll to position [1290, 0]
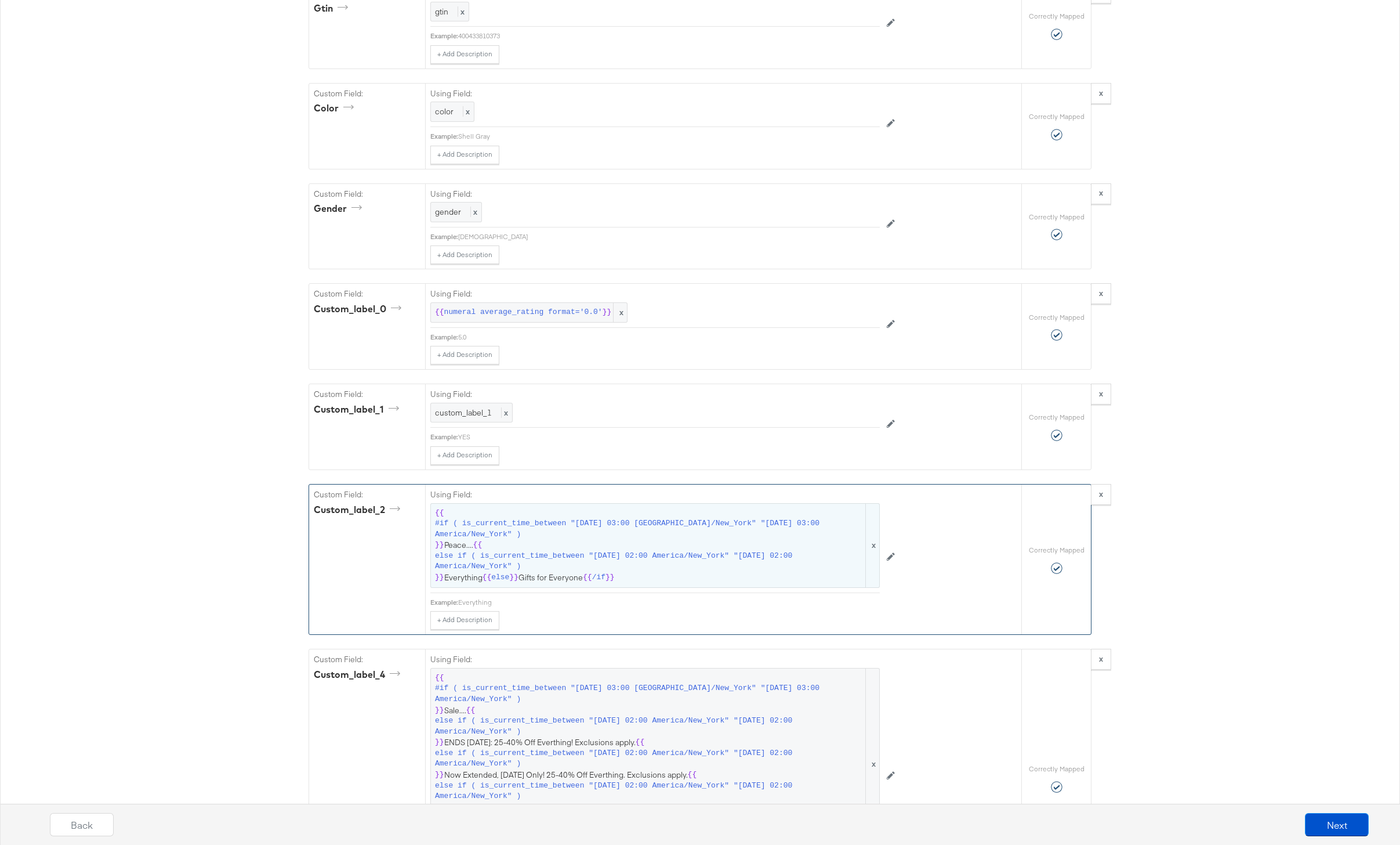
click at [626, 531] on span "#if ( is_current_time_between "2024-06-28 03:00 America/New_York" "2024-06-25 0…" at bounding box center [649, 529] width 429 height 22
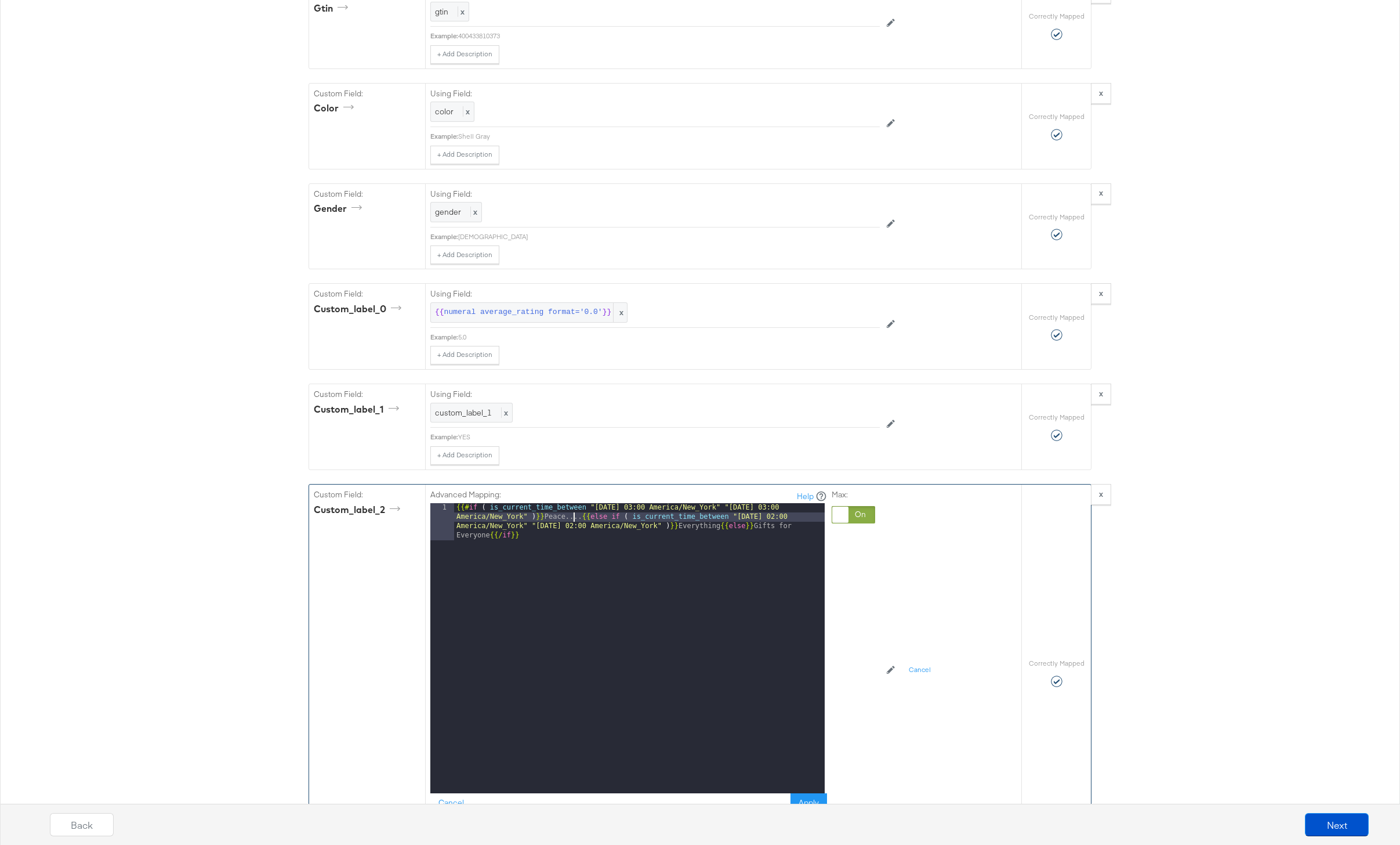
click at [575, 519] on div "{{# if ( is_current_time_between "2024-06-28 03:00 America/New_York" "2024-06-2…" at bounding box center [639, 685] width 371 height 364
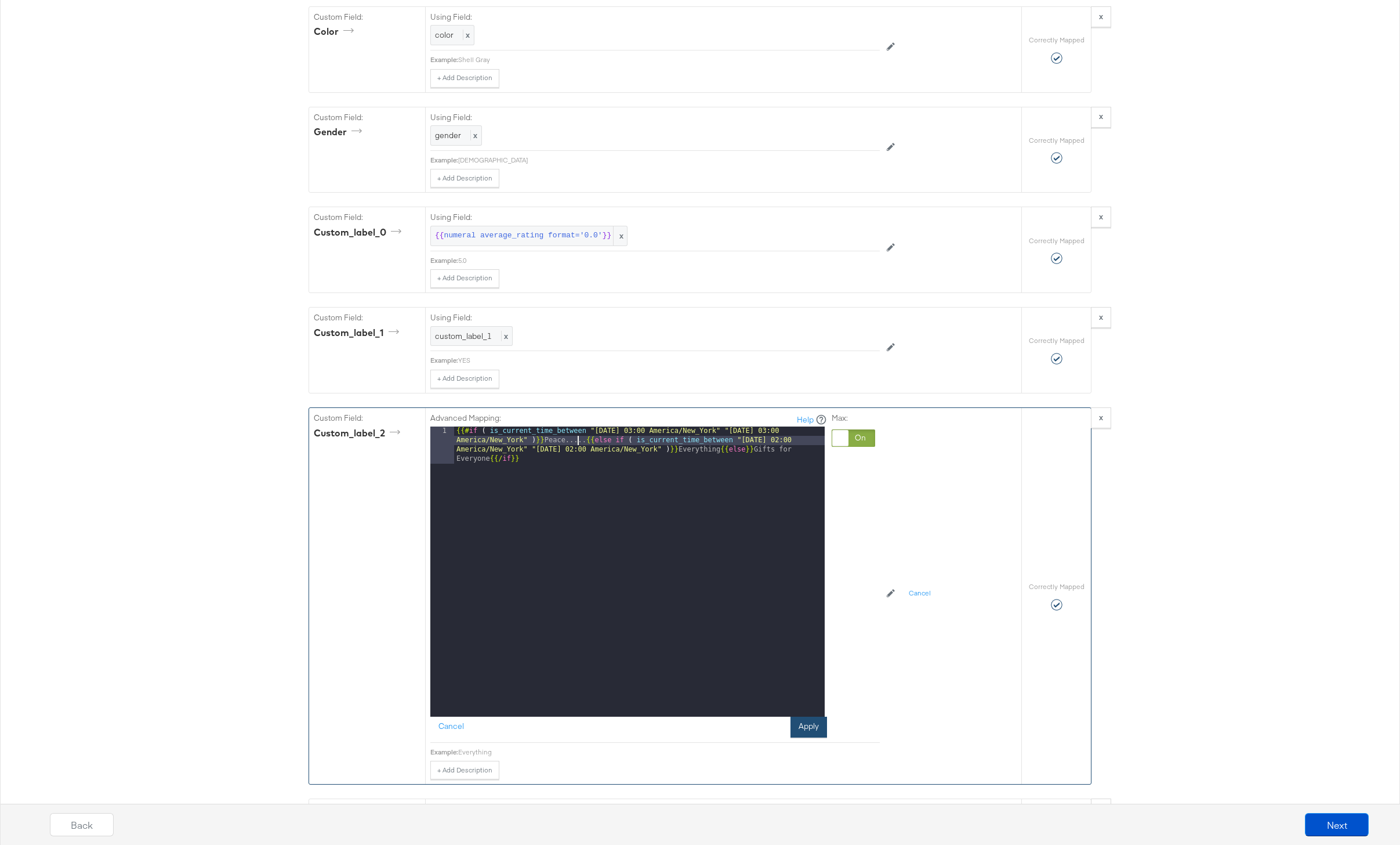
click at [812, 725] on button "Apply" at bounding box center [809, 727] width 37 height 21
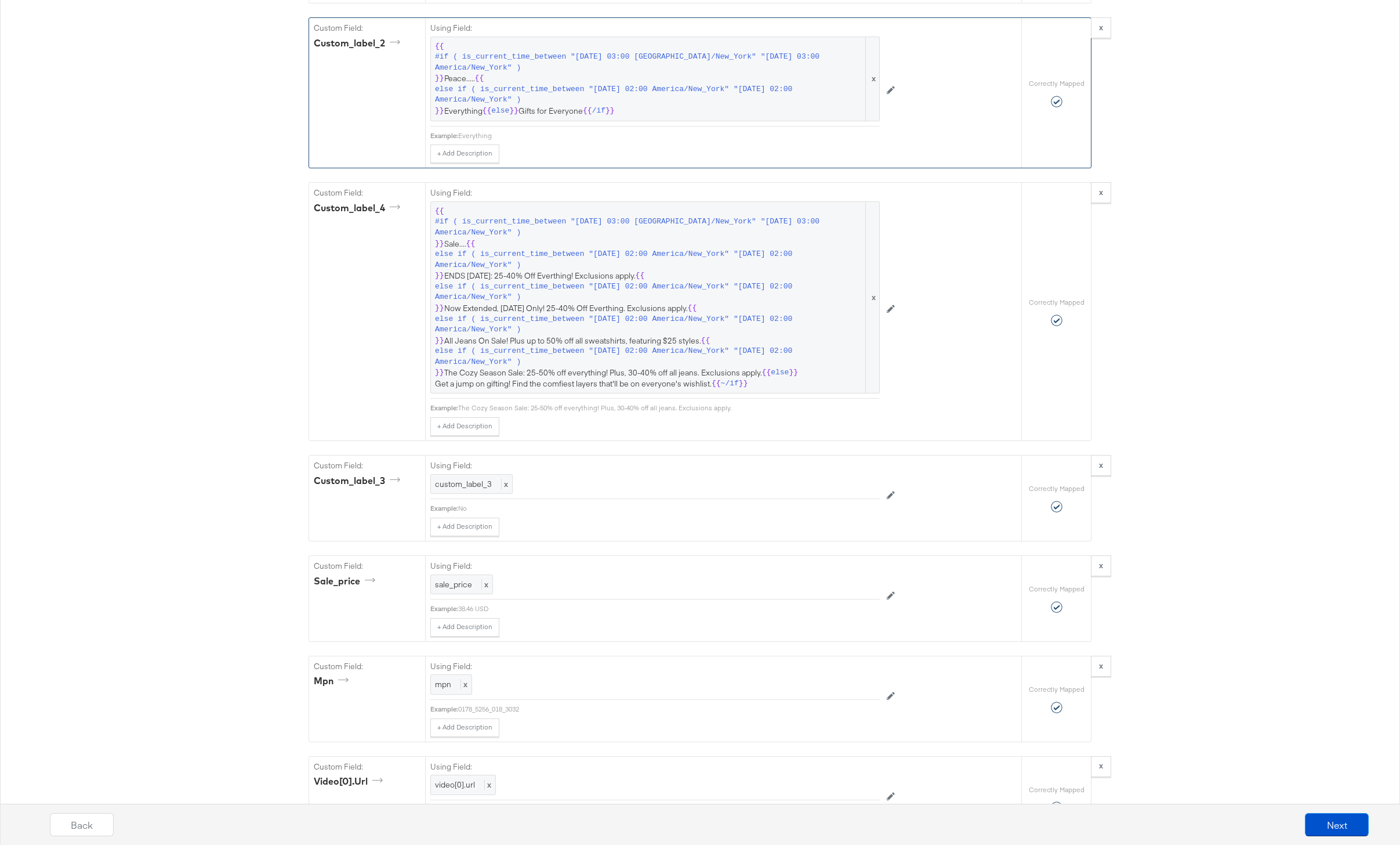
scroll to position [1539, 0]
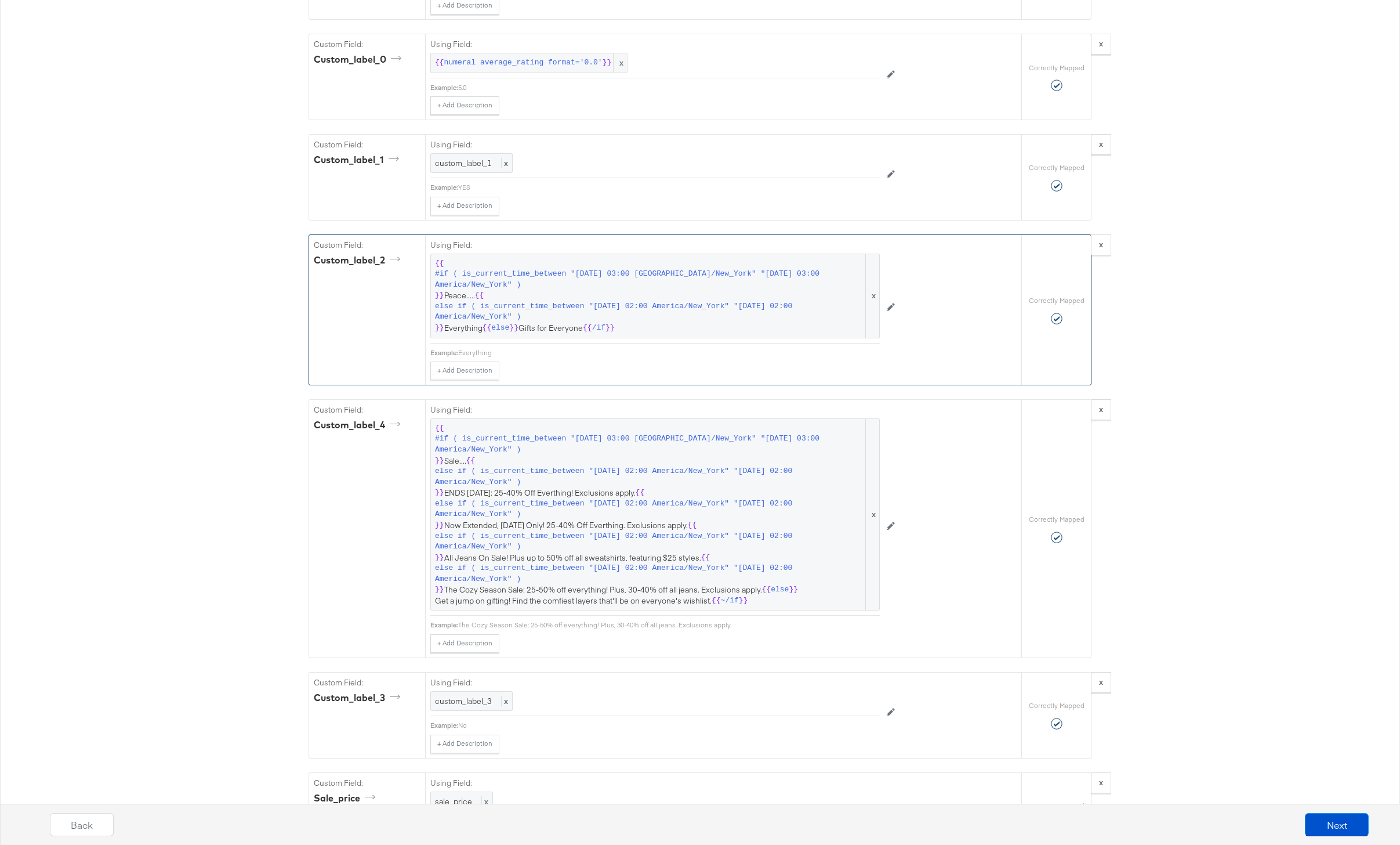
click at [743, 515] on span "else if ( is_current_time_between "2025-10-06 02:00 America/New_York" "2025-10-…" at bounding box center [649, 509] width 429 height 22
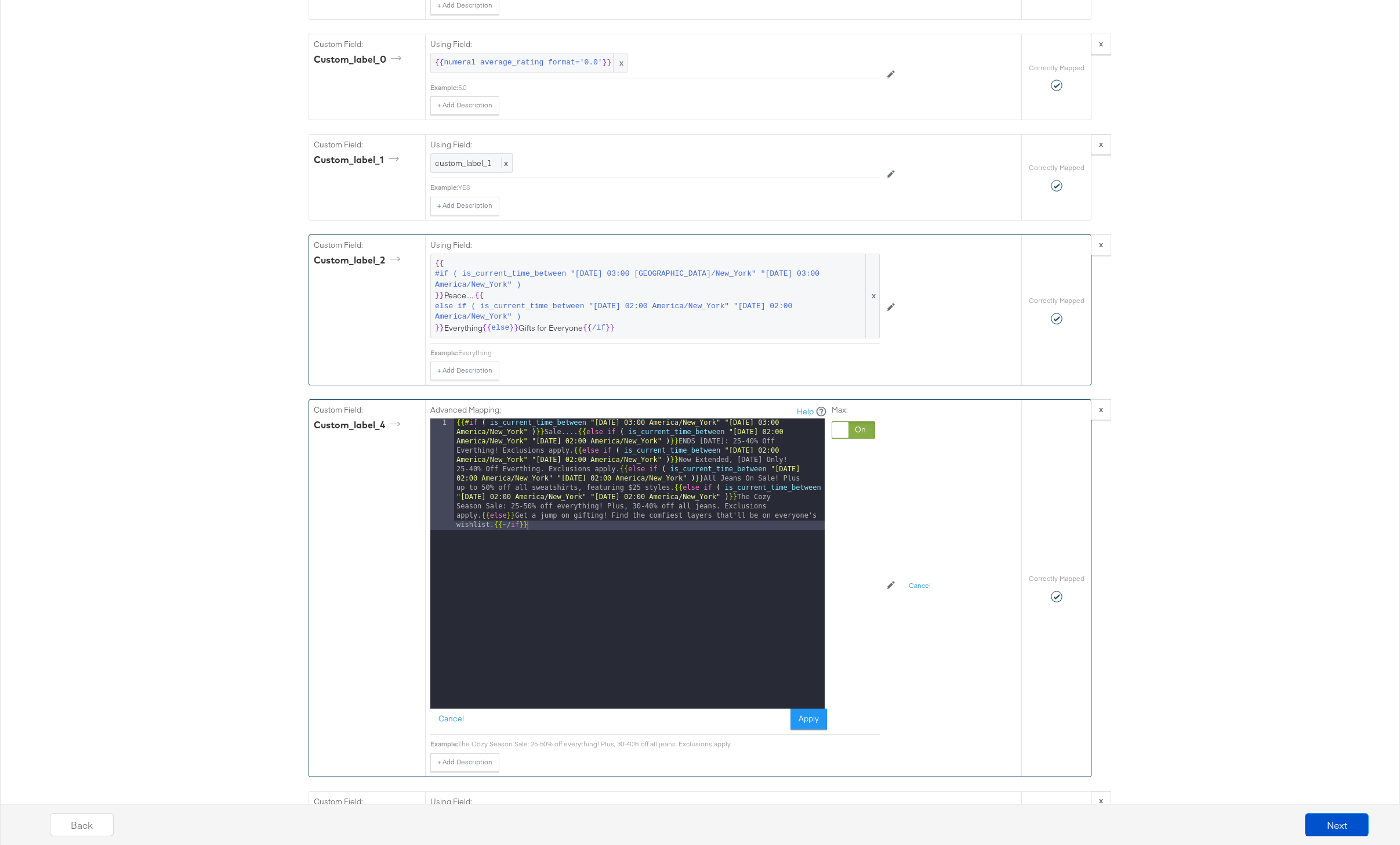
drag, startPoint x: 484, startPoint y: 515, endPoint x: 484, endPoint y: 544, distance: 29.0
click at [484, 516] on div "{{# if ( is_current_time_between "2024-06-11 03:00 America/New_York" "2024-06-1…" at bounding box center [639, 675] width 371 height 513
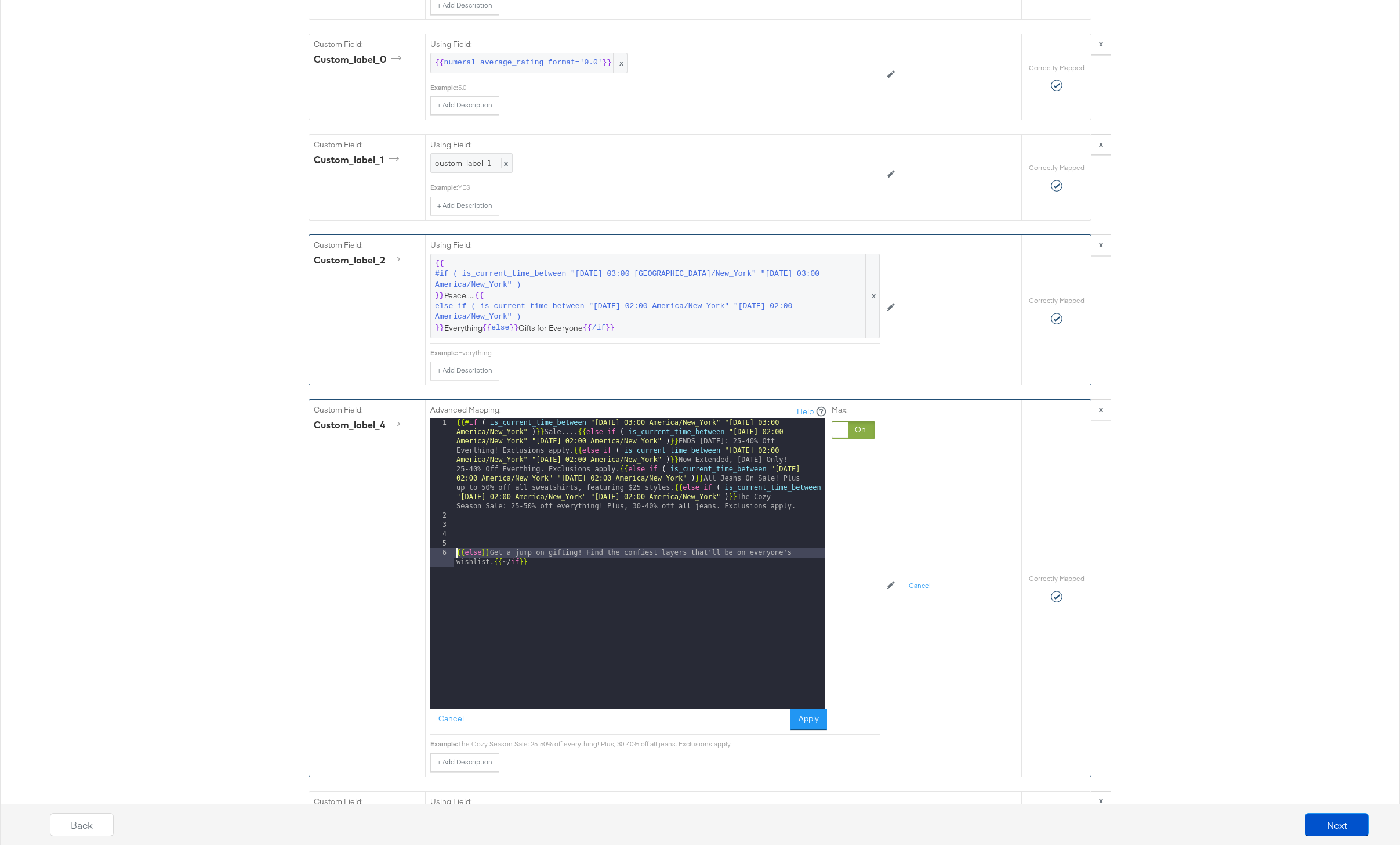
click at [669, 493] on div "{{# if ( is_current_time_between "2024-06-11 03:00 America/New_York" "2024-06-1…" at bounding box center [639, 620] width 371 height 402
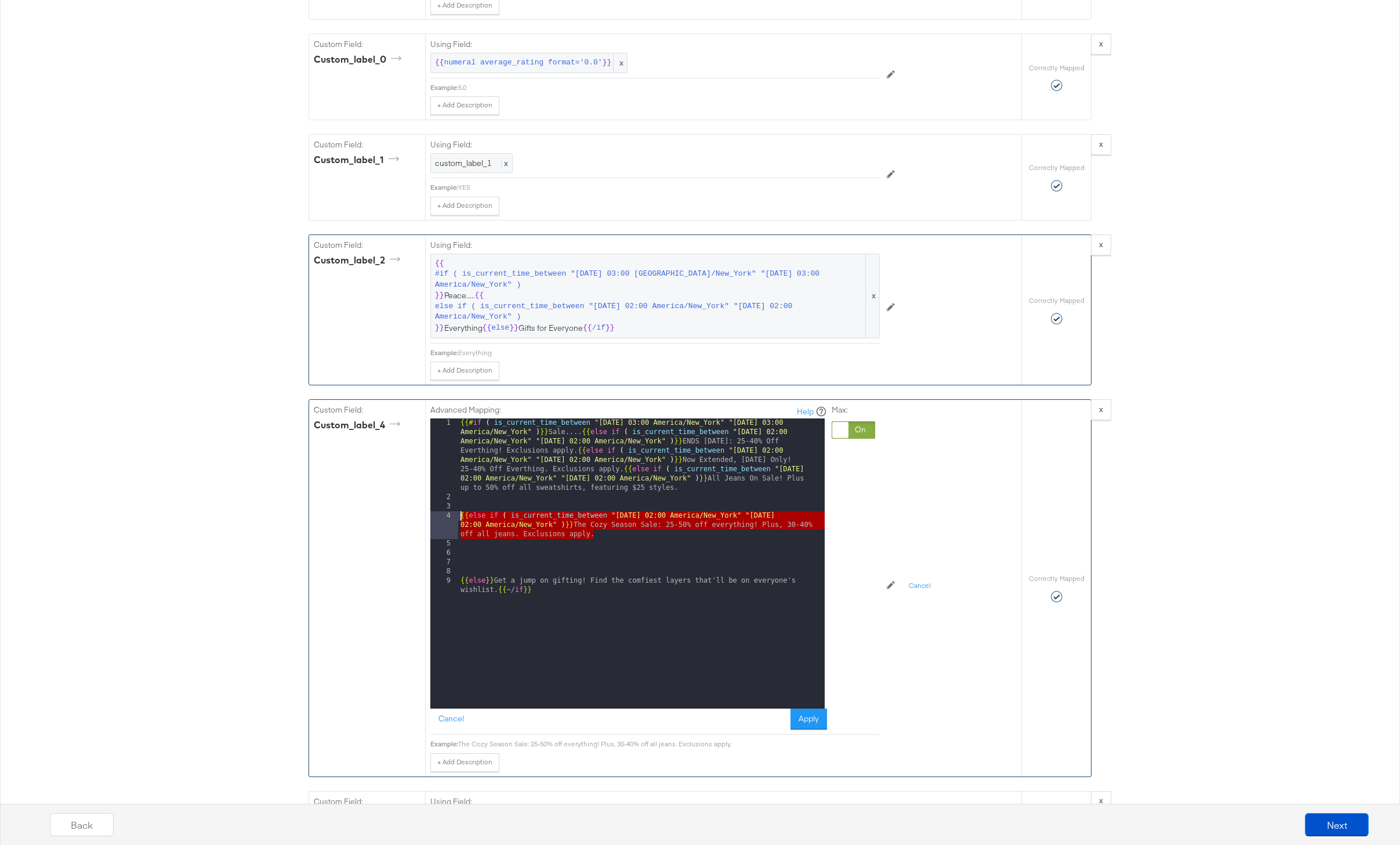
drag, startPoint x: 601, startPoint y: 536, endPoint x: 403, endPoint y: 512, distance: 199.4
click at [403, 512] on div "Custom Field: custom_label_4 Advanced Mapping: Help 1 2 3 4 5 6 7 8 9 {{# if ( …" at bounding box center [664, 588] width 712 height 376
click at [487, 559] on div "{{# if ( is_current_time_between "2024-06-11 03:00 America/New_York" "2024-06-1…" at bounding box center [641, 610] width 367 height 383
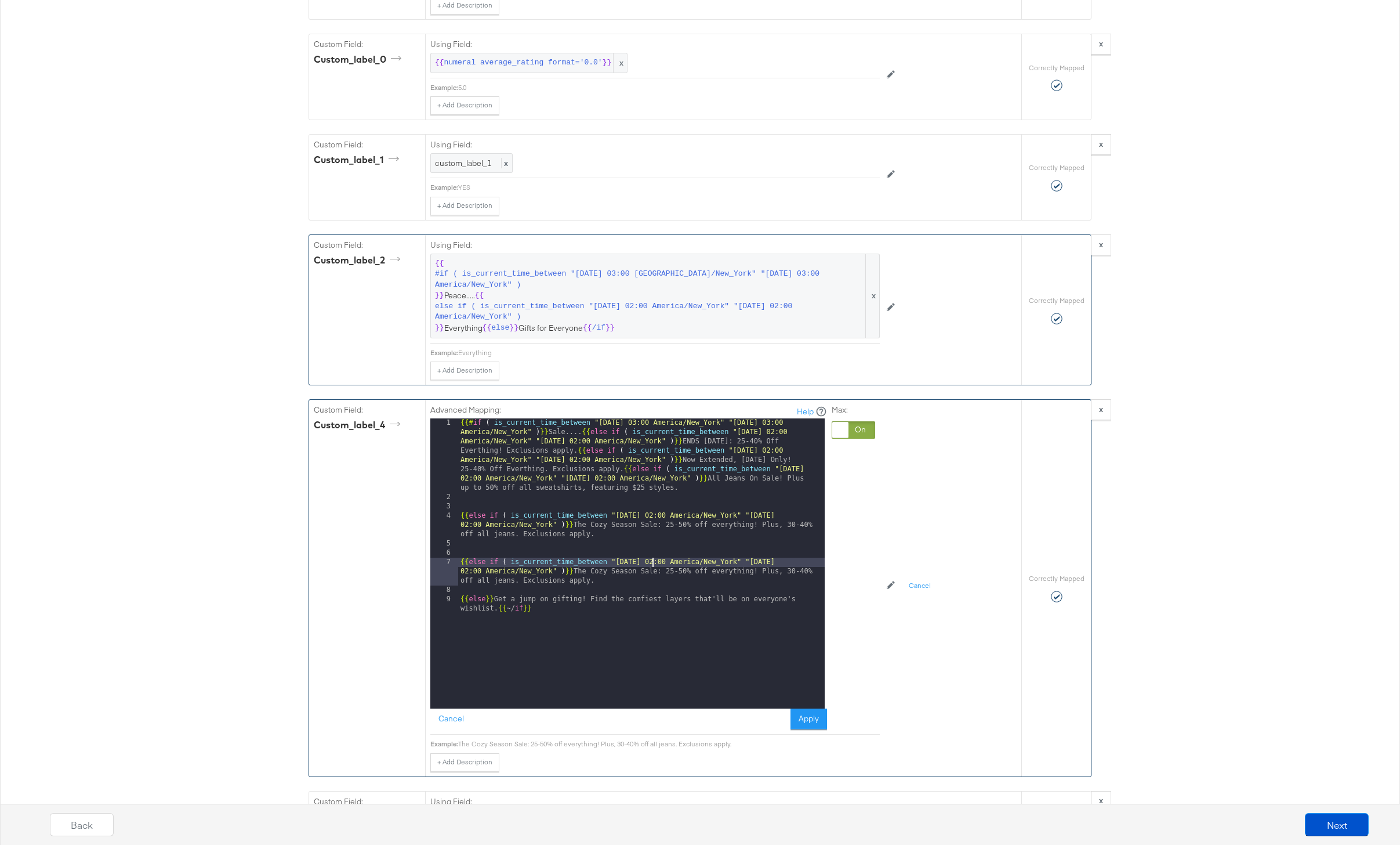
click at [654, 561] on div "{{# if ( is_current_time_between "2024-06-11 03:00 America/New_York" "2024-06-1…" at bounding box center [641, 610] width 367 height 383
click at [807, 516] on div "{{# if ( is_current_time_between "2024-06-11 03:00 America/New_York" "2024-06-1…" at bounding box center [641, 610] width 367 height 383
click at [461, 519] on div "{{# if ( is_current_time_between "2024-06-11 03:00 America/New_York" "2024-06-1…" at bounding box center [641, 610] width 367 height 383
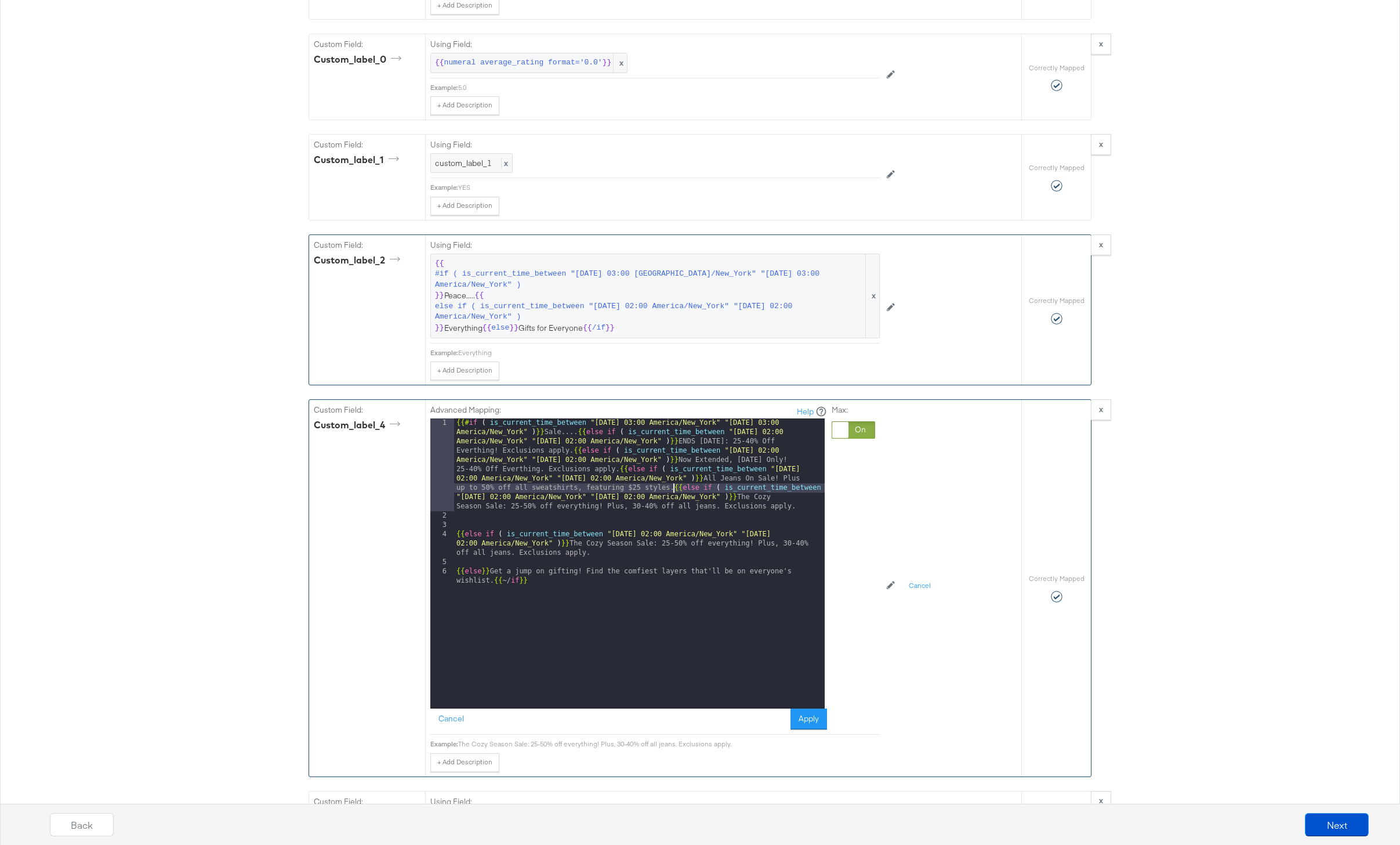
click at [453, 534] on div "4" at bounding box center [442, 544] width 23 height 28
click at [458, 537] on div "{{# if ( is_current_time_between "2024-06-11 03:00 America/New_York" "2024-06-1…" at bounding box center [639, 620] width 371 height 402
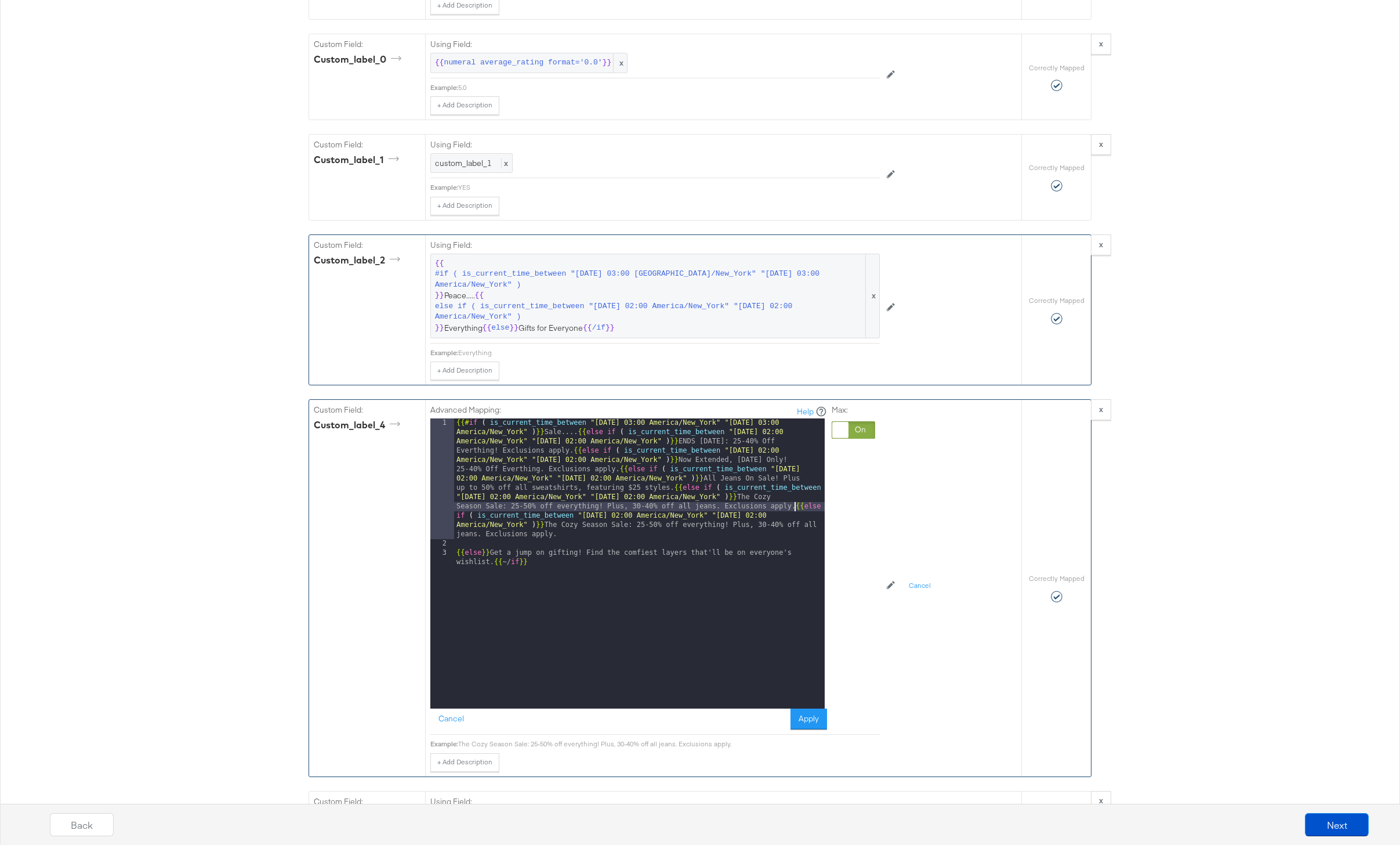
click at [455, 556] on div "{{# if ( is_current_time_between "2024-06-11 03:00 America/New_York" "2024-06-1…" at bounding box center [639, 633] width 371 height 429
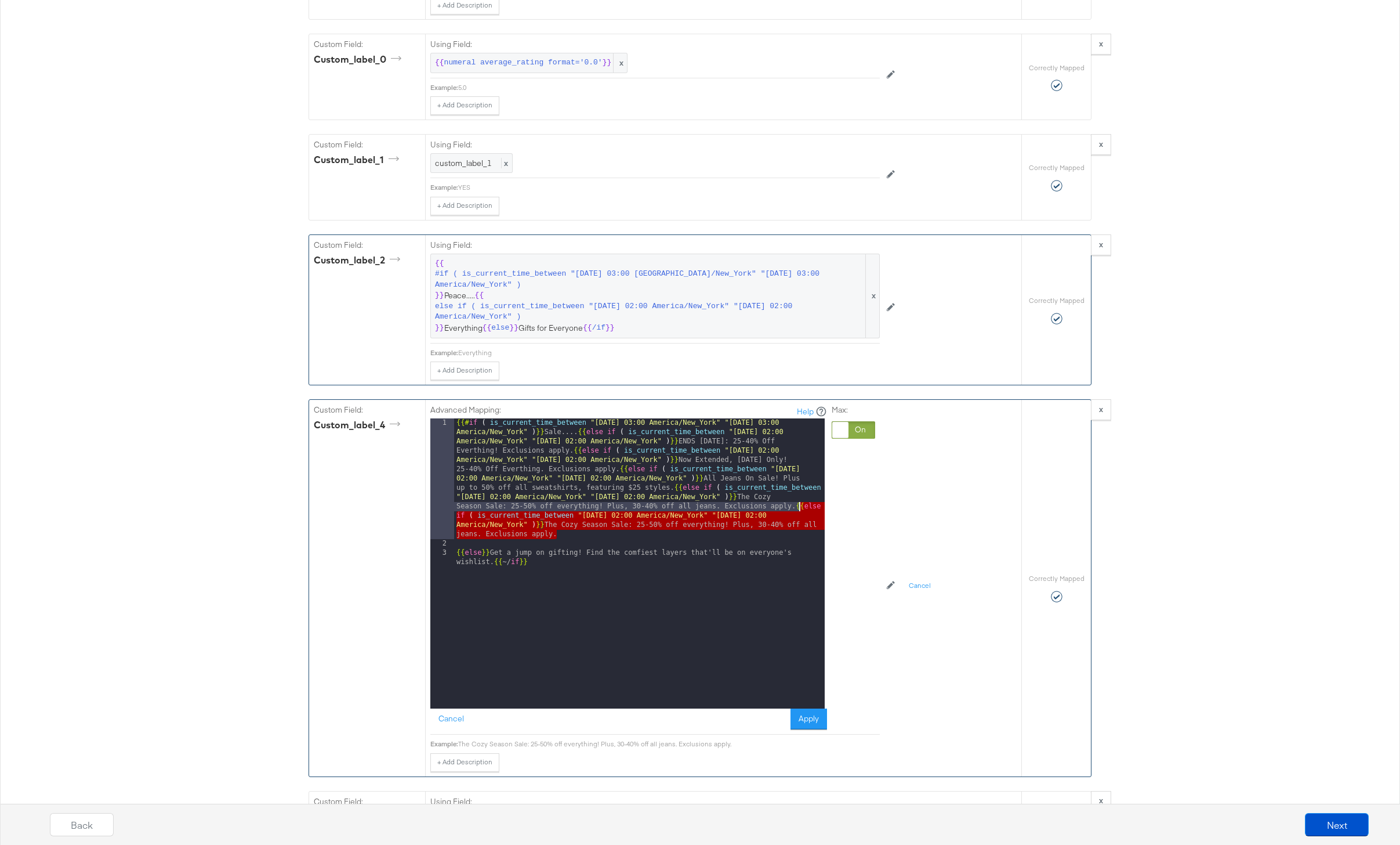
drag, startPoint x: 583, startPoint y: 532, endPoint x: 797, endPoint y: 502, distance: 216.1
click at [797, 502] on div "{{# if ( is_current_time_between "2024-06-11 03:00 America/New_York" "2024-06-1…" at bounding box center [639, 633] width 371 height 429
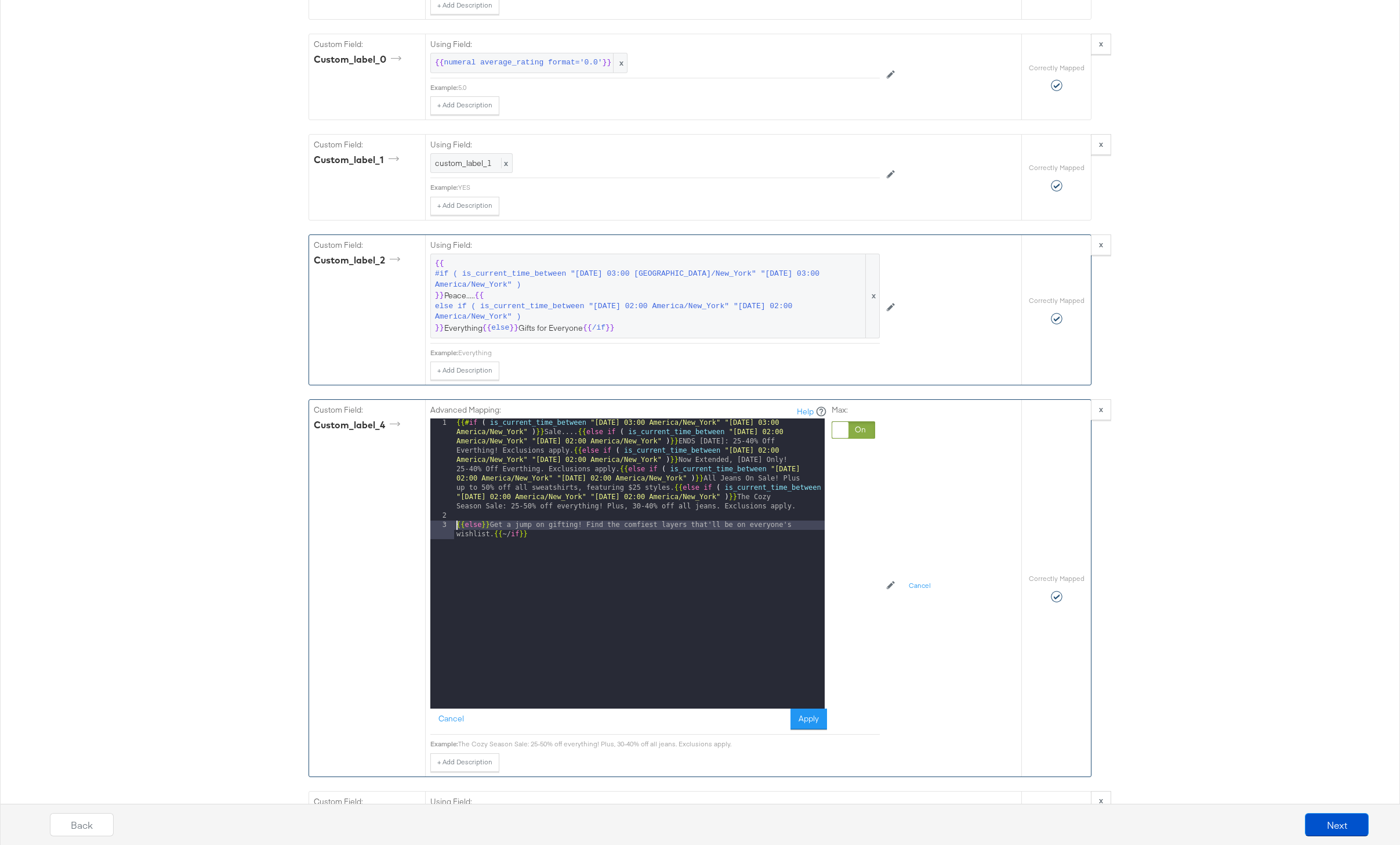
click at [457, 527] on div "{{# if ( is_current_time_between "2024-06-11 03:00 America/New_York" "2024-06-1…" at bounding box center [639, 620] width 371 height 402
click at [817, 715] on button "Apply" at bounding box center [809, 719] width 37 height 21
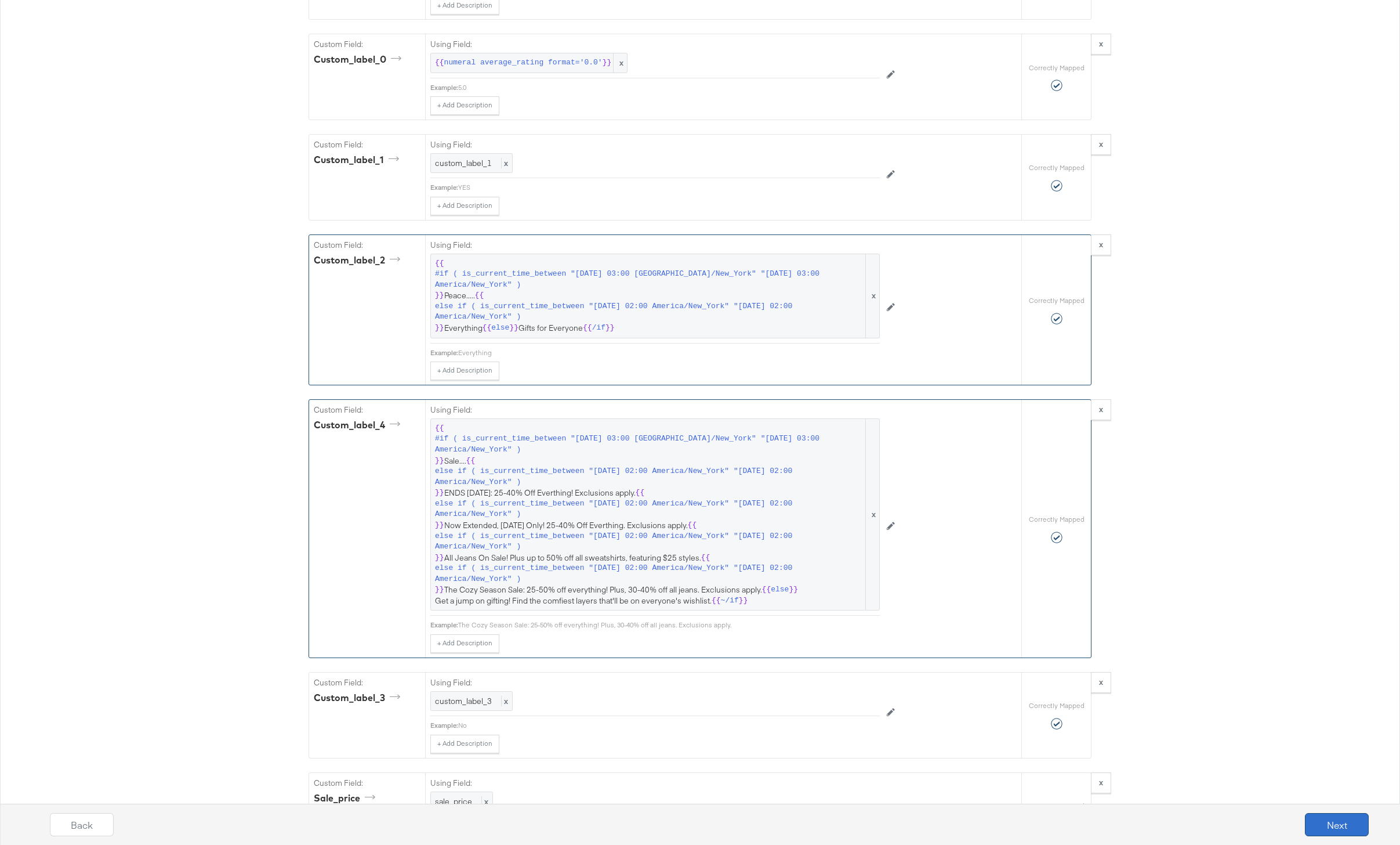
click at [1348, 817] on button "Next" at bounding box center [1337, 824] width 64 height 23
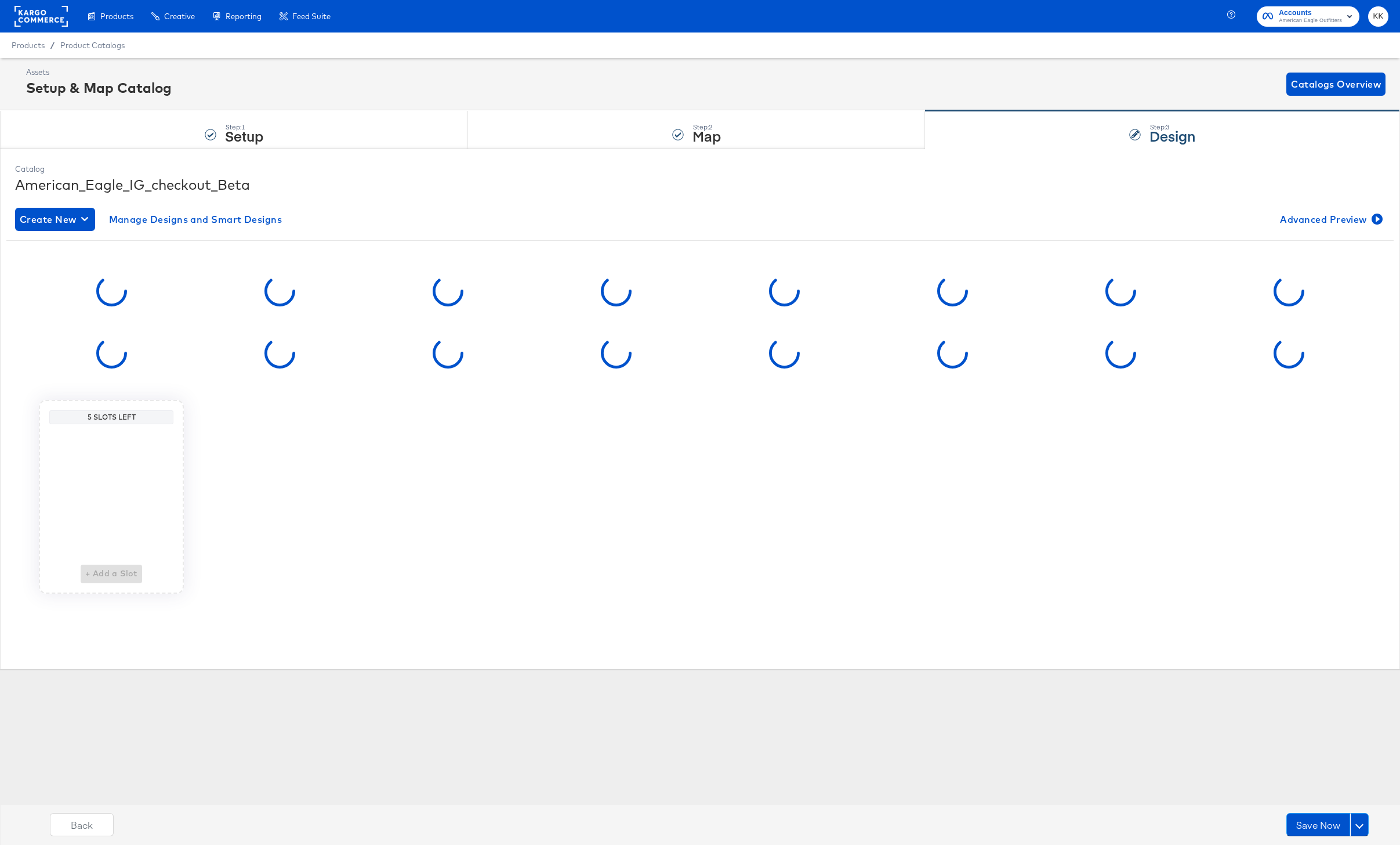
scroll to position [0, 0]
click at [1343, 820] on button "Save Now" at bounding box center [1318, 824] width 64 height 23
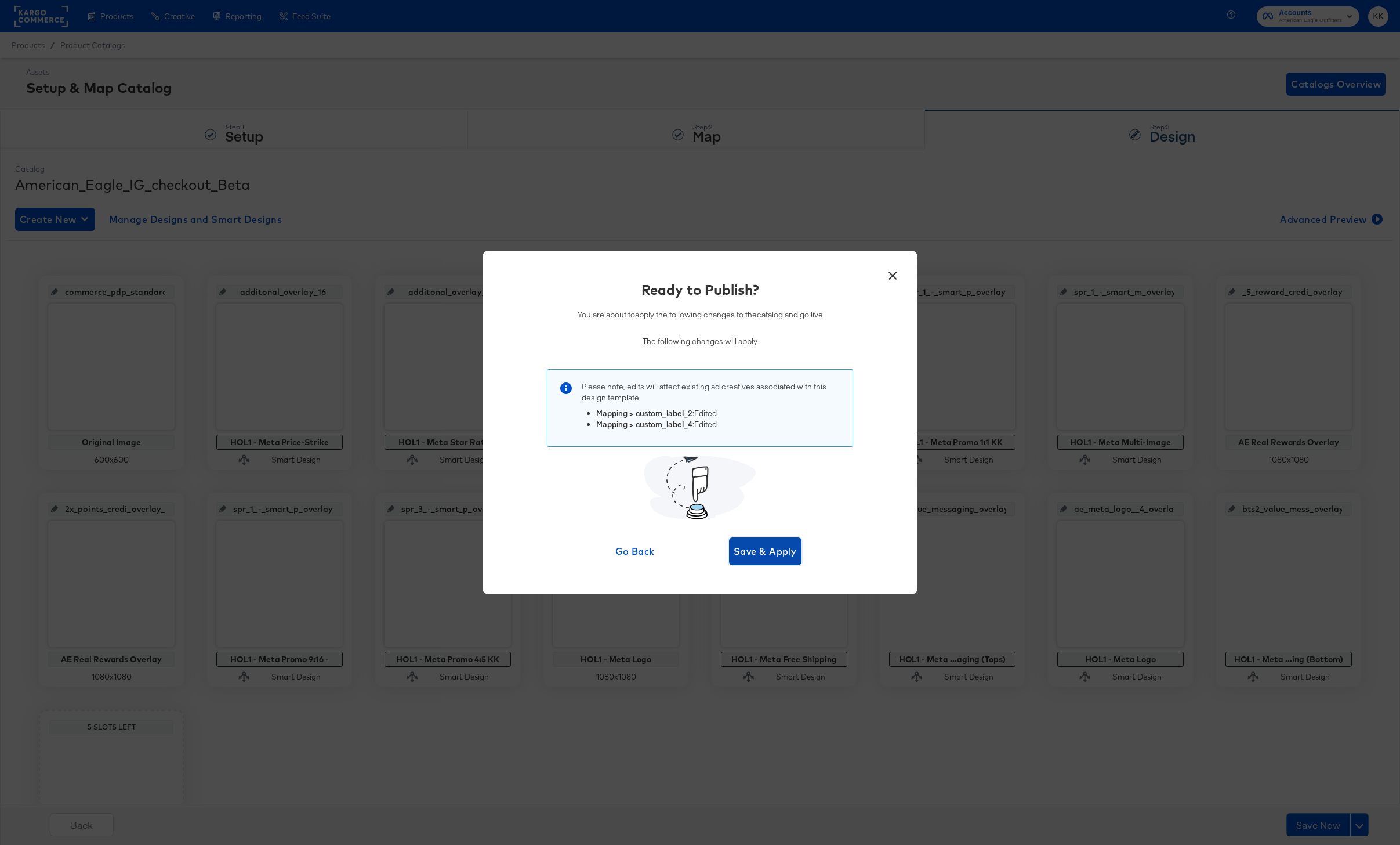
click at [772, 545] on span "Save & Apply" at bounding box center [765, 551] width 63 height 16
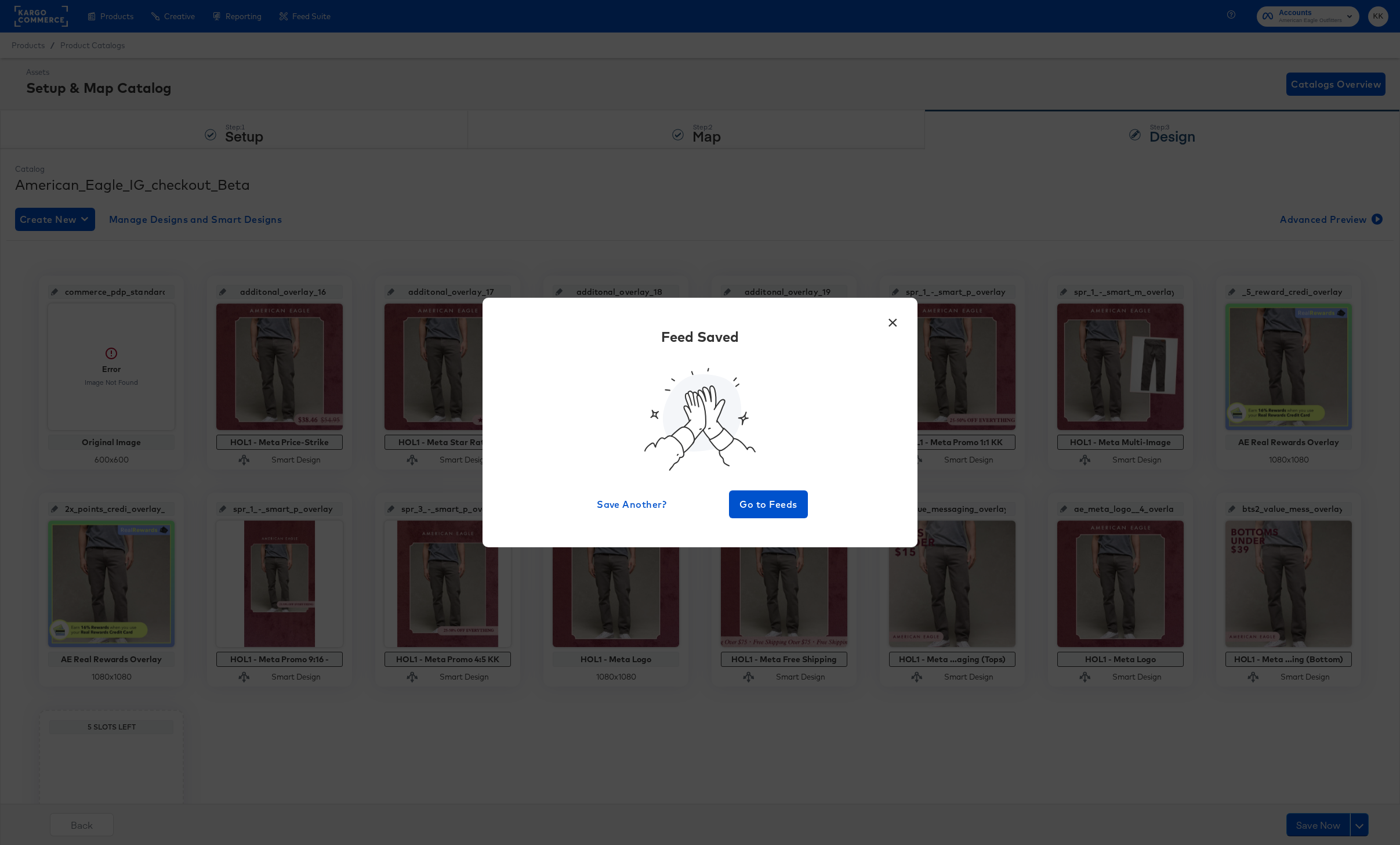
click at [765, 487] on div "Feed Saved Save Another? Go to Feeds" at bounding box center [700, 422] width 401 height 192
click at [767, 509] on span "Go to Feeds" at bounding box center [768, 504] width 69 height 16
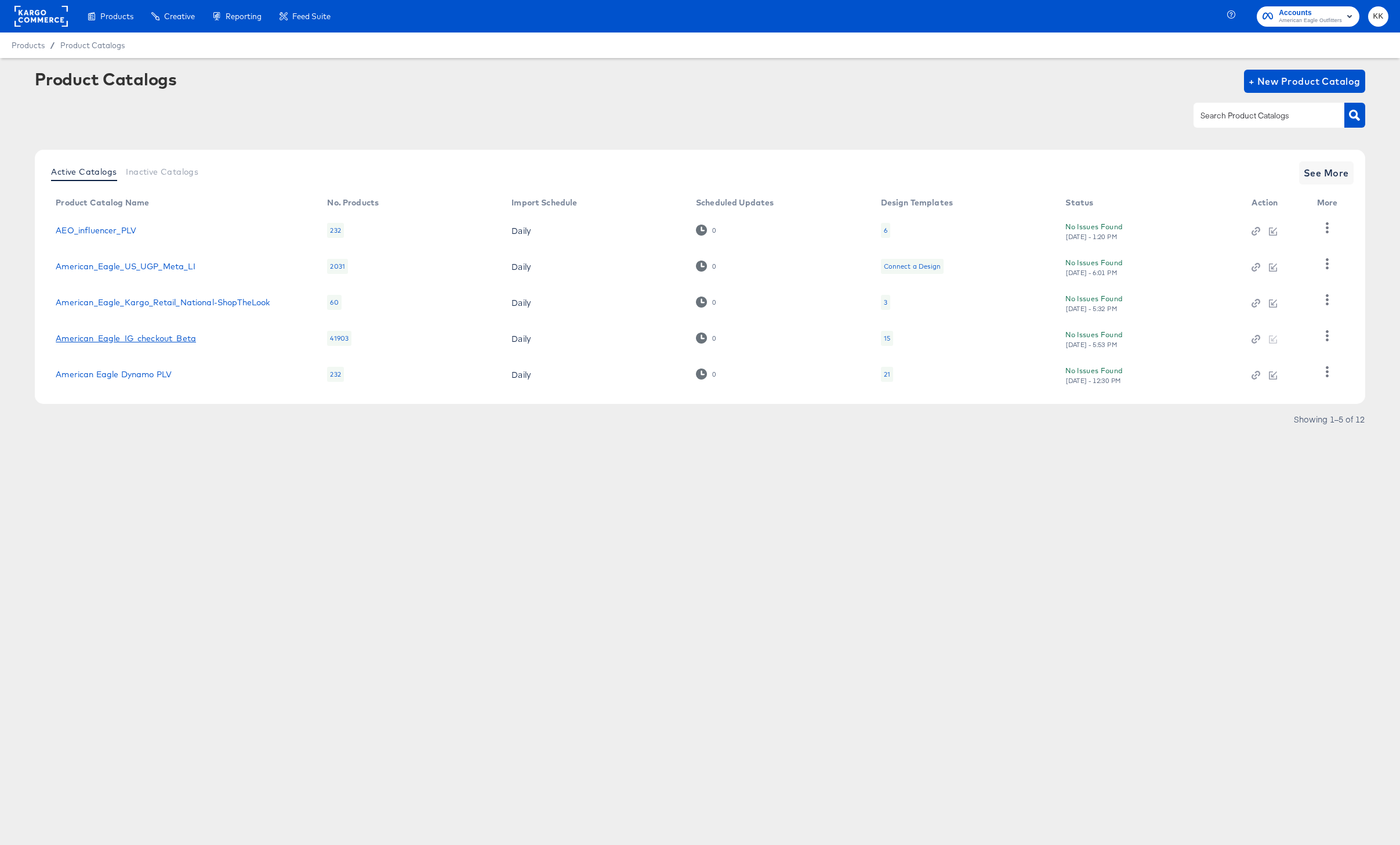
click at [161, 335] on link "American_Eagle_IG_checkout_Beta" at bounding box center [126, 338] width 141 height 9
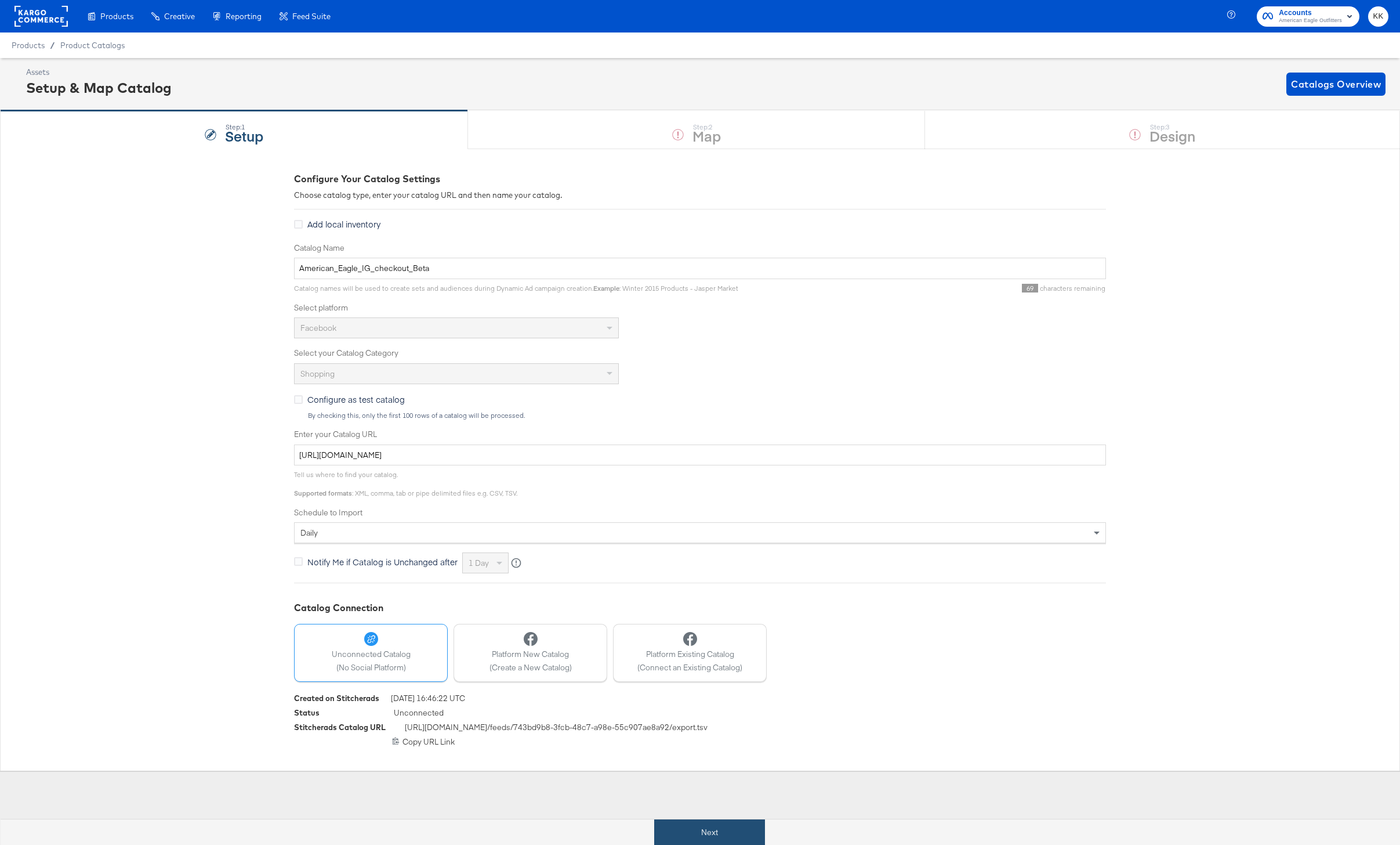
click at [705, 839] on button "Next" at bounding box center [709, 833] width 111 height 26
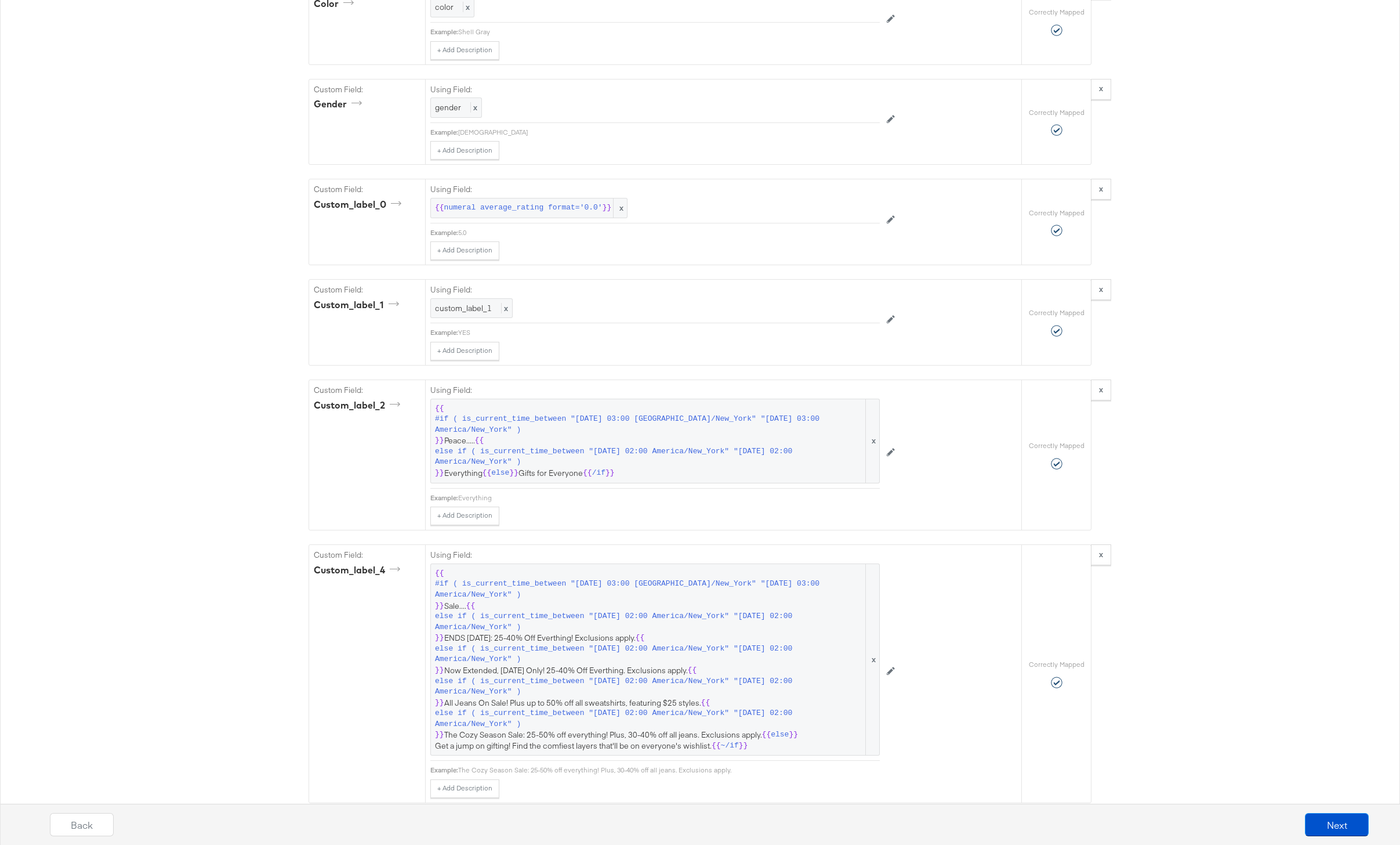
scroll to position [1484, 0]
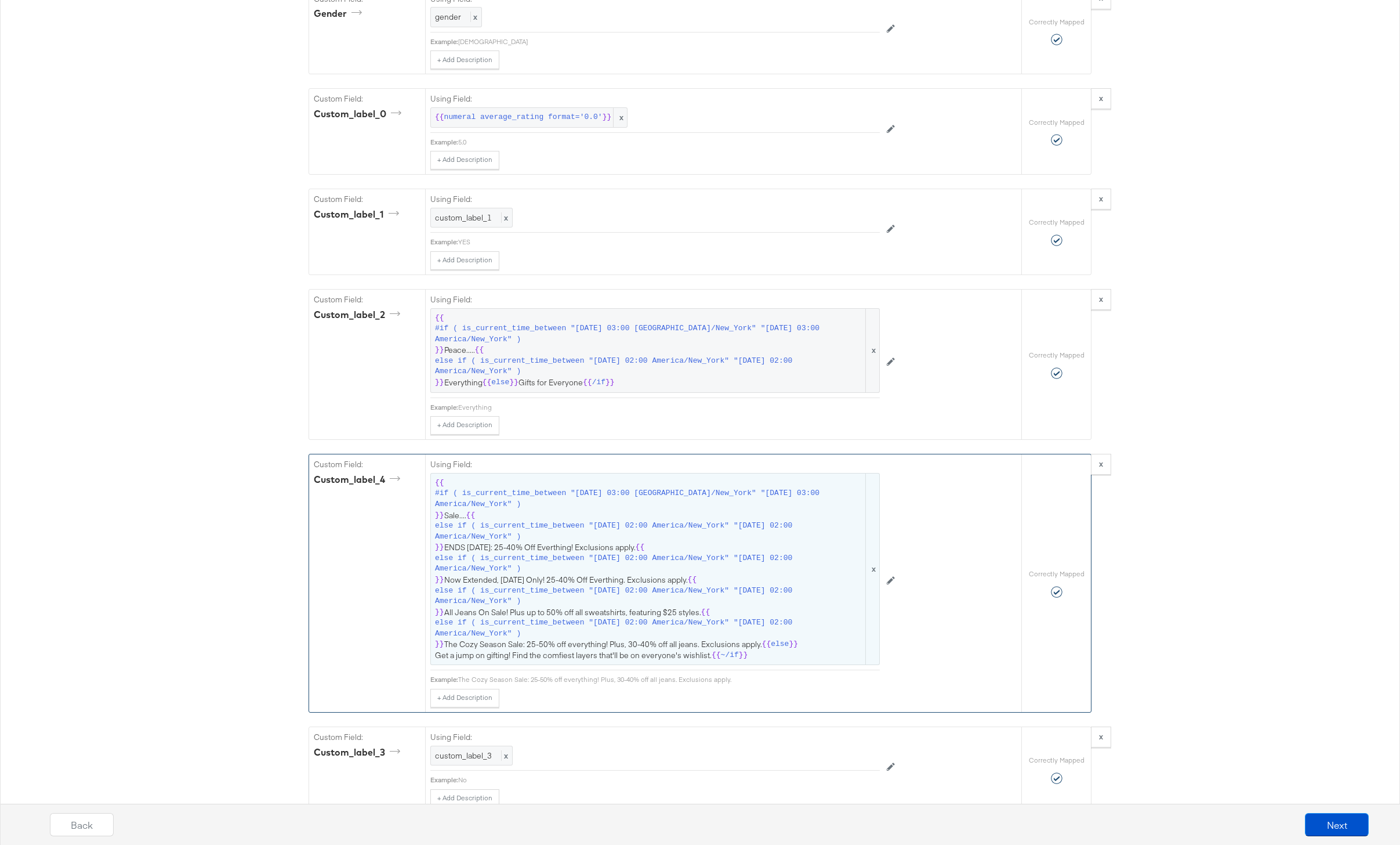
click at [665, 534] on span "else if ( is_current_time_between "2025-10-05 02:00 America/New_York" "2025-10-…" at bounding box center [649, 530] width 429 height 22
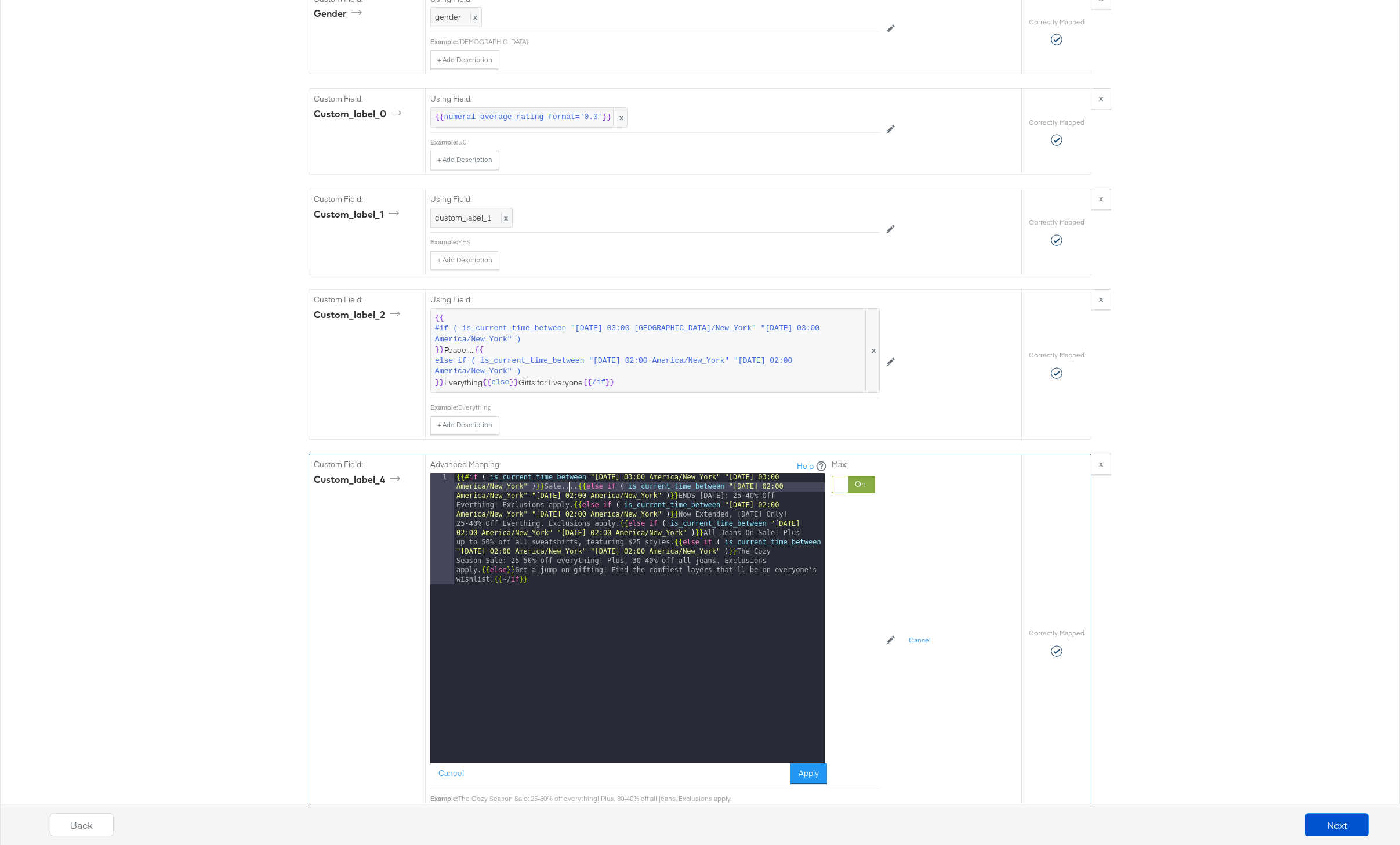
click at [570, 485] on div "{{# if ( is_current_time_between "2024-06-11 03:00 America/New_York" "2024-06-1…" at bounding box center [639, 730] width 371 height 513
drag, startPoint x: 482, startPoint y: 569, endPoint x: 482, endPoint y: 606, distance: 37.0
click at [482, 569] on div "{{# if ( is_current_time_between "2024-06-11 03:00 America/New_York" "2024-06-1…" at bounding box center [639, 730] width 371 height 513
click at [672, 545] on div "{{# if ( is_current_time_between "2024-06-11 03:00 America/New_York" "2024-06-1…" at bounding box center [639, 674] width 371 height 402
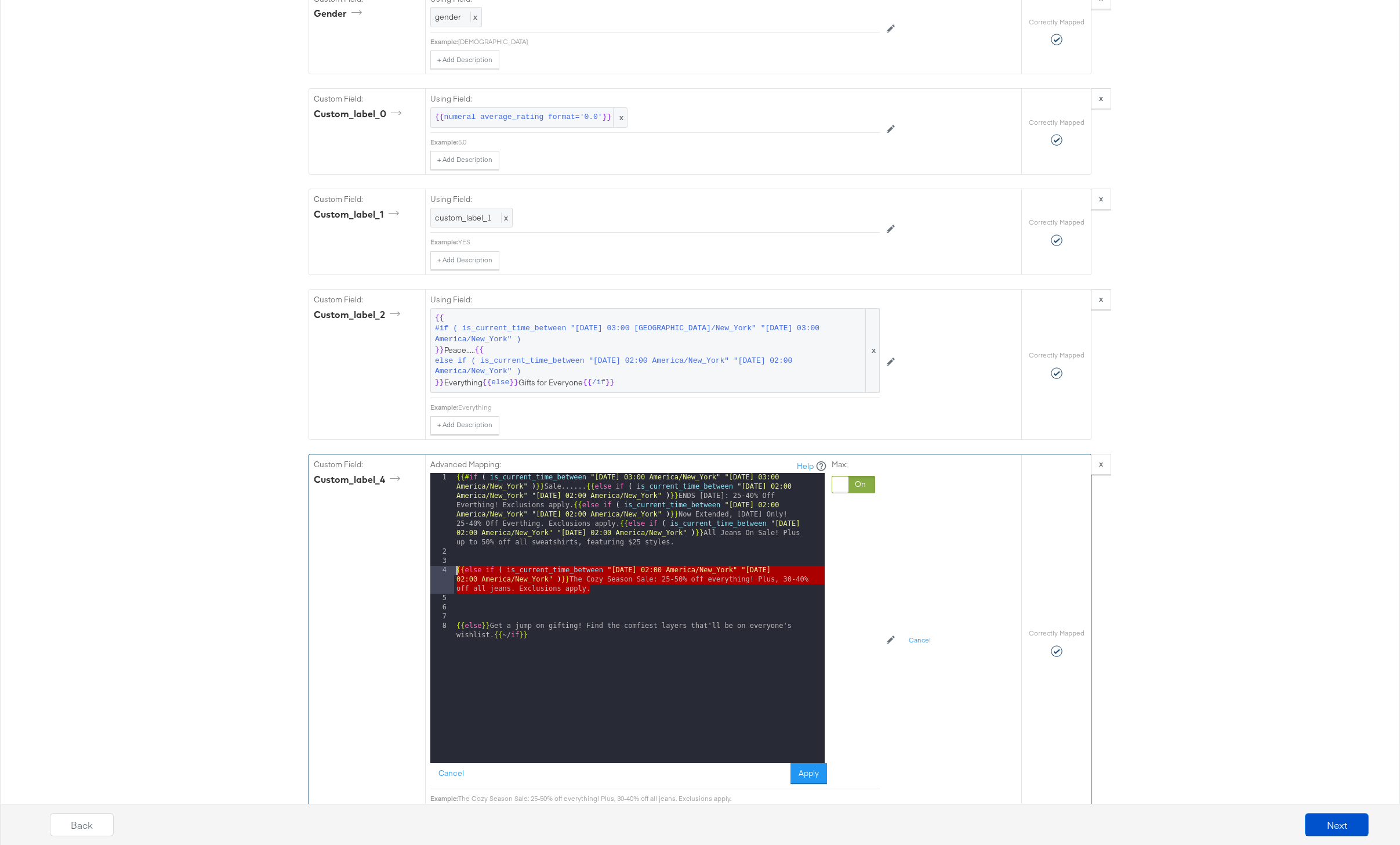
drag, startPoint x: 596, startPoint y: 589, endPoint x: 417, endPoint y: 569, distance: 180.1
click at [417, 569] on div "Custom Field: custom_label_4 Advanced Mapping: Help 1 2 3 4 5 6 7 8 {{# if ( is…" at bounding box center [664, 642] width 712 height 376
click at [473, 607] on div "{{# if ( is_current_time_between "2024-06-11 03:00 America/New_York" "2024-06-1…" at bounding box center [639, 665] width 371 height 383
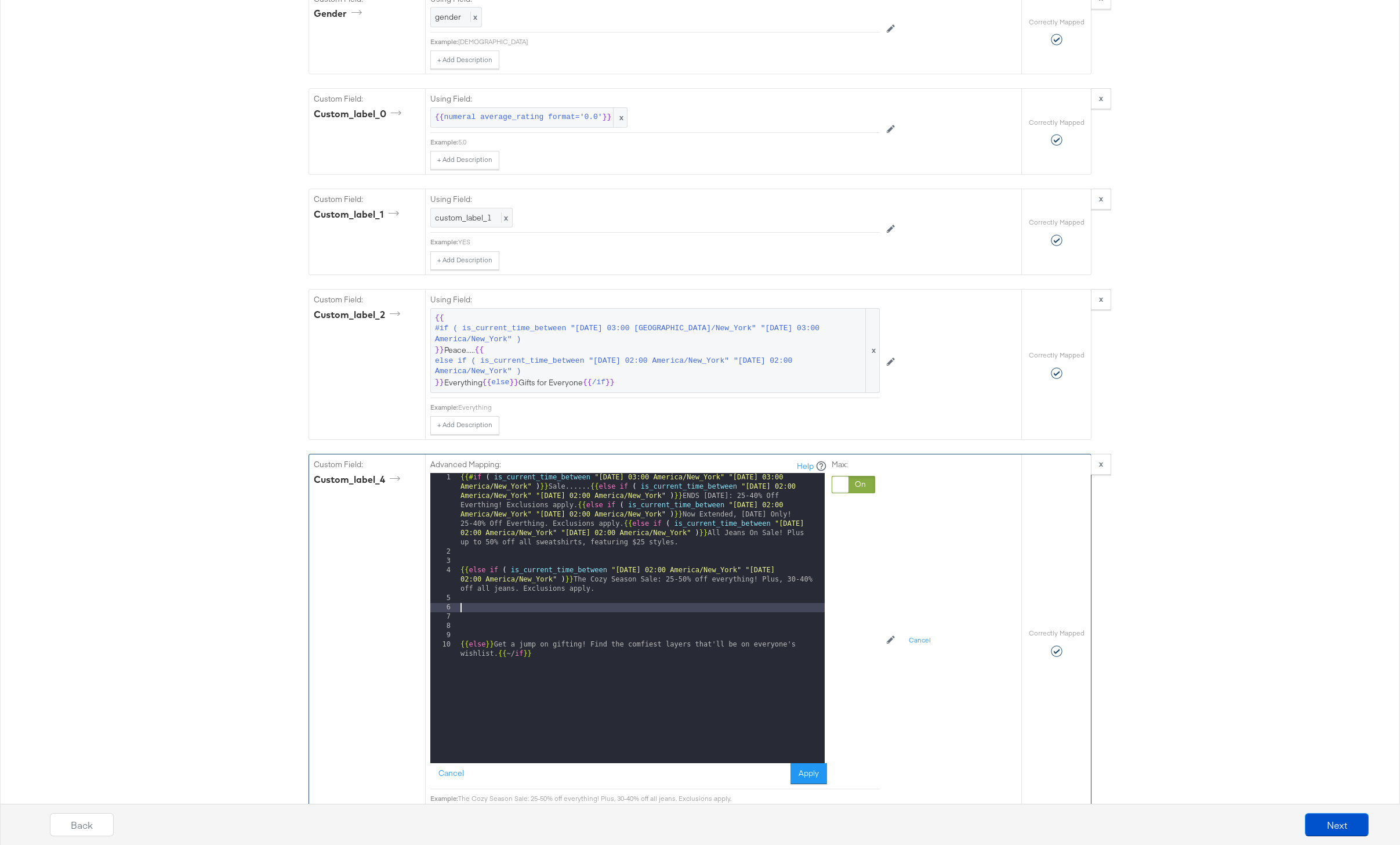
click at [473, 607] on div "{{# if ( is_current_time_between "2024-06-11 03:00 America/New_York" "2024-06-1…" at bounding box center [641, 665] width 367 height 383
paste textarea
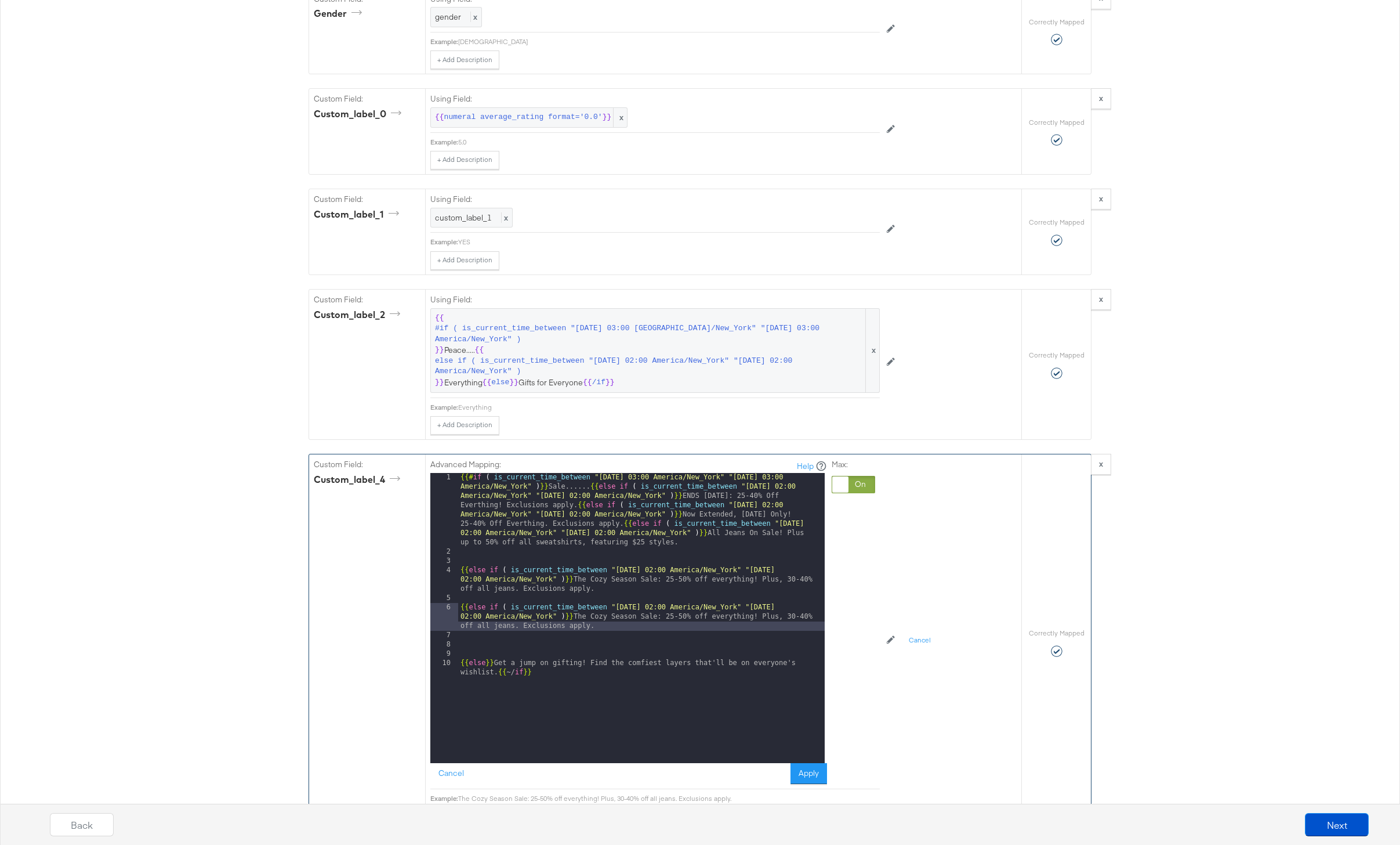
click at [656, 607] on div "{{# if ( is_current_time_between "2024-06-11 03:00 America/New_York" "2024-06-1…" at bounding box center [641, 665] width 367 height 383
drag, startPoint x: 806, startPoint y: 606, endPoint x: 806, endPoint y: 662, distance: 56.0
click at [806, 607] on div "{{# if ( is_current_time_between "2024-06-11 03:00 America/New_York" "2024-06-1…" at bounding box center [641, 665] width 367 height 383
drag, startPoint x: 622, startPoint y: 622, endPoint x: 608, endPoint y: 620, distance: 14.1
click at [608, 620] on div "{{# if ( is_current_time_between "2024-06-11 03:00 America/New_York" "2024-06-1…" at bounding box center [641, 665] width 367 height 383
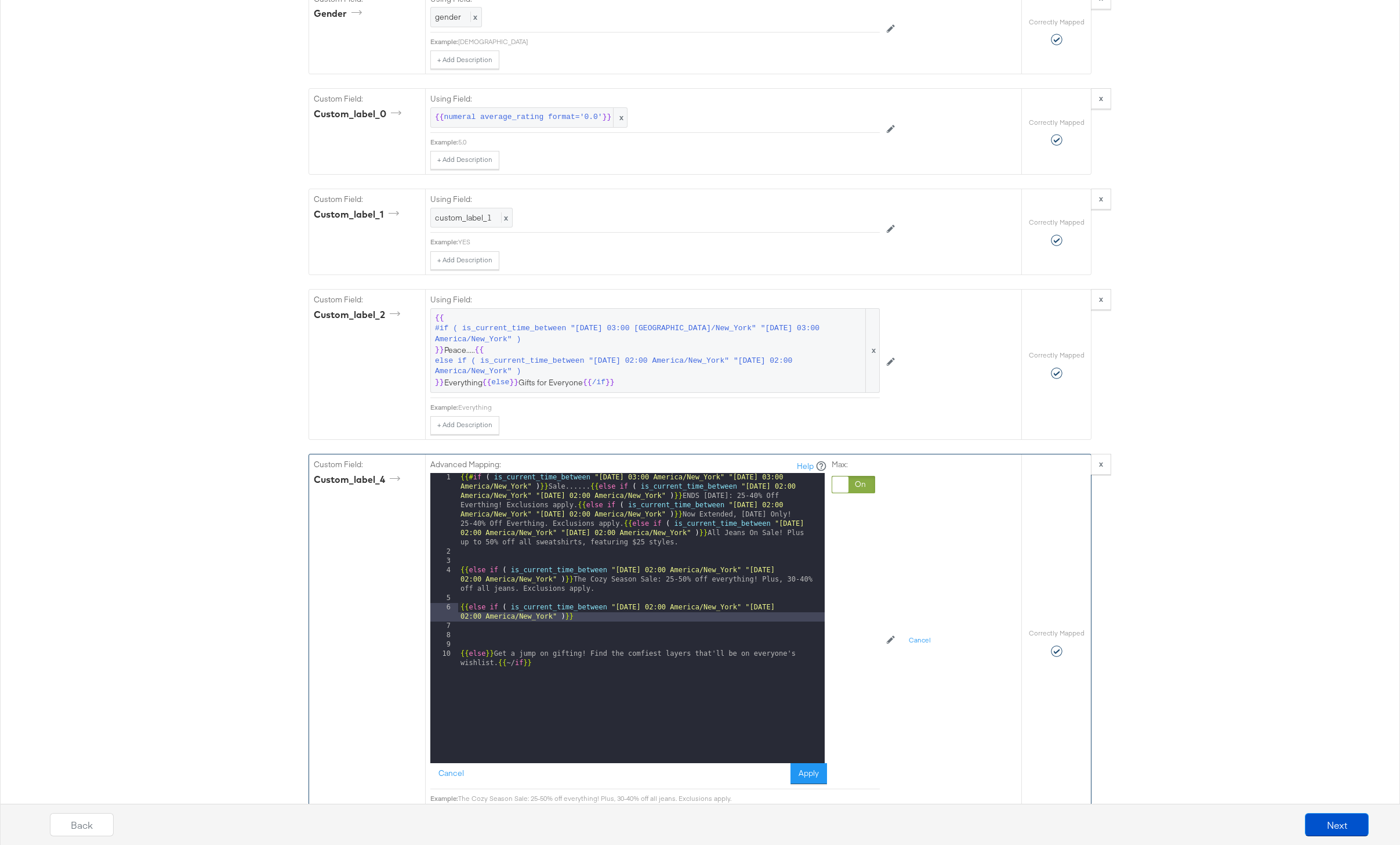
click at [599, 613] on div "{{# if ( is_current_time_between "2024-06-11 03:00 America/New_York" "2024-06-1…" at bounding box center [641, 665] width 367 height 383
click at [458, 569] on div "{{# if ( is_current_time_between "2024-06-11 03:00 America/New_York" "2024-06-1…" at bounding box center [641, 665] width 367 height 383
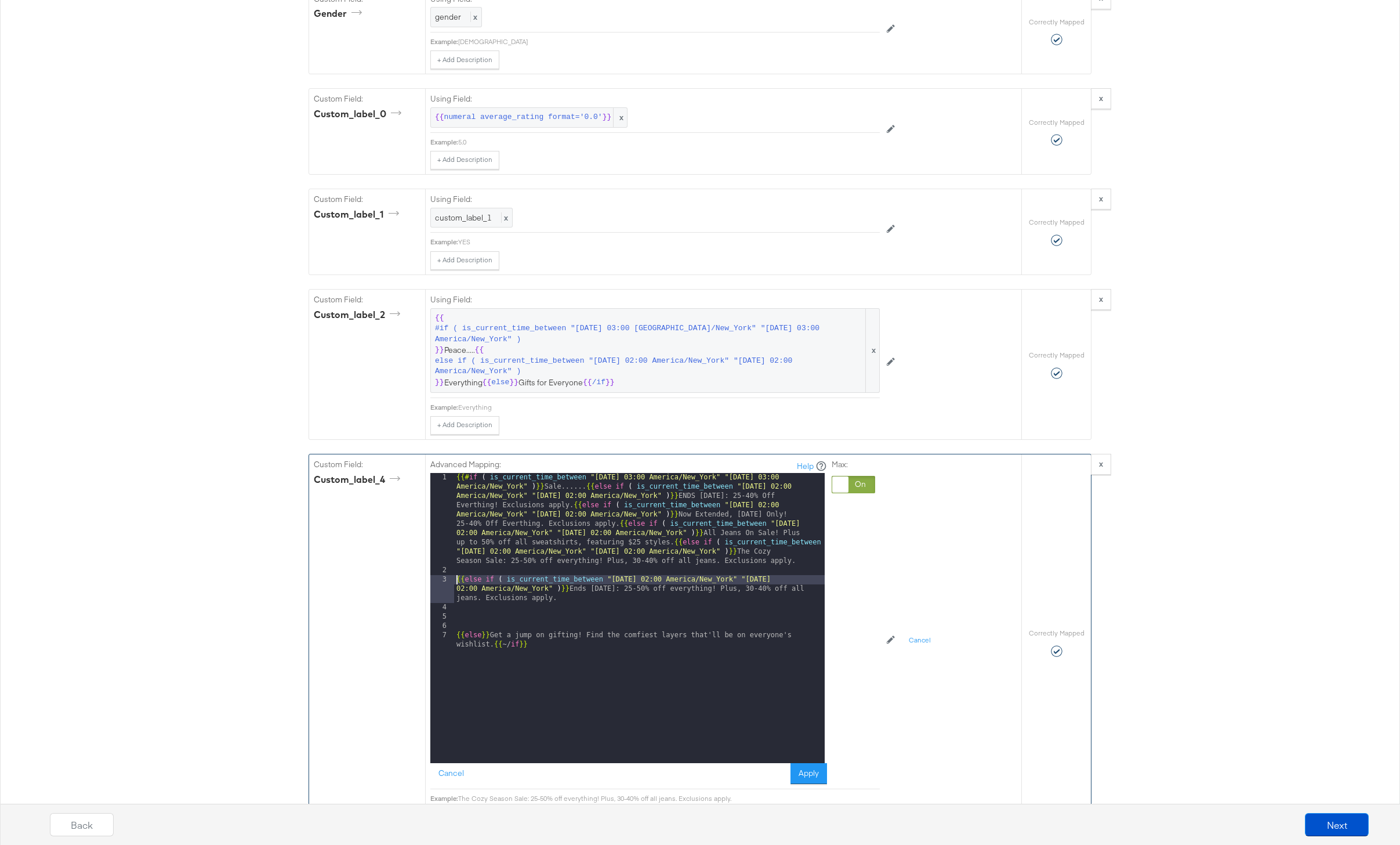
click at [456, 580] on div "{{# if ( is_current_time_between "2024-06-11 03:00 America/New_York" "2024-06-1…" at bounding box center [639, 674] width 371 height 402
click at [455, 627] on div "{{# if ( is_current_time_between "2024-06-11 03:00 America/New_York" "2024-06-1…" at bounding box center [639, 687] width 371 height 429
click at [807, 776] on button "Apply" at bounding box center [809, 774] width 37 height 21
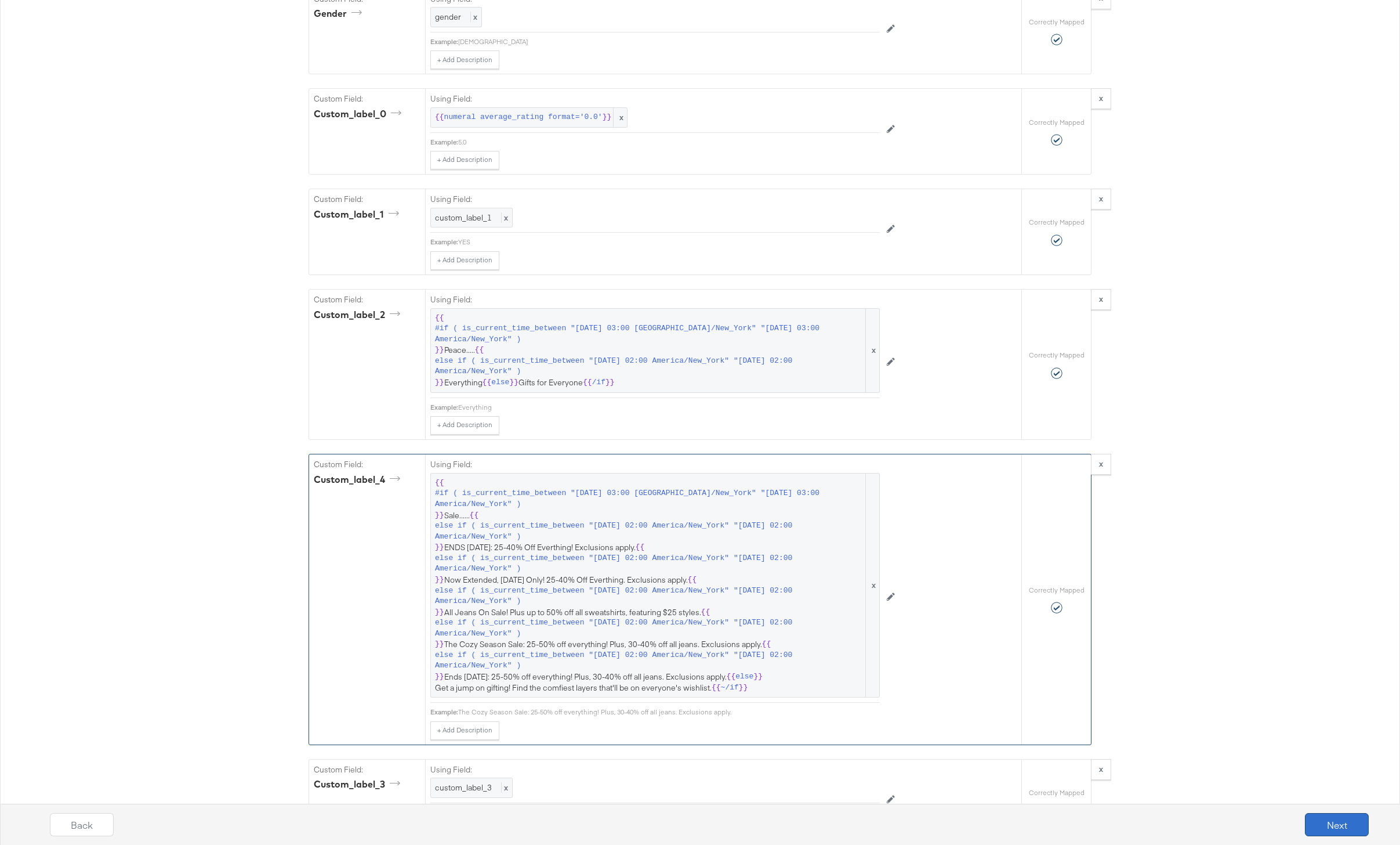
click at [1351, 826] on button "Next" at bounding box center [1337, 824] width 64 height 23
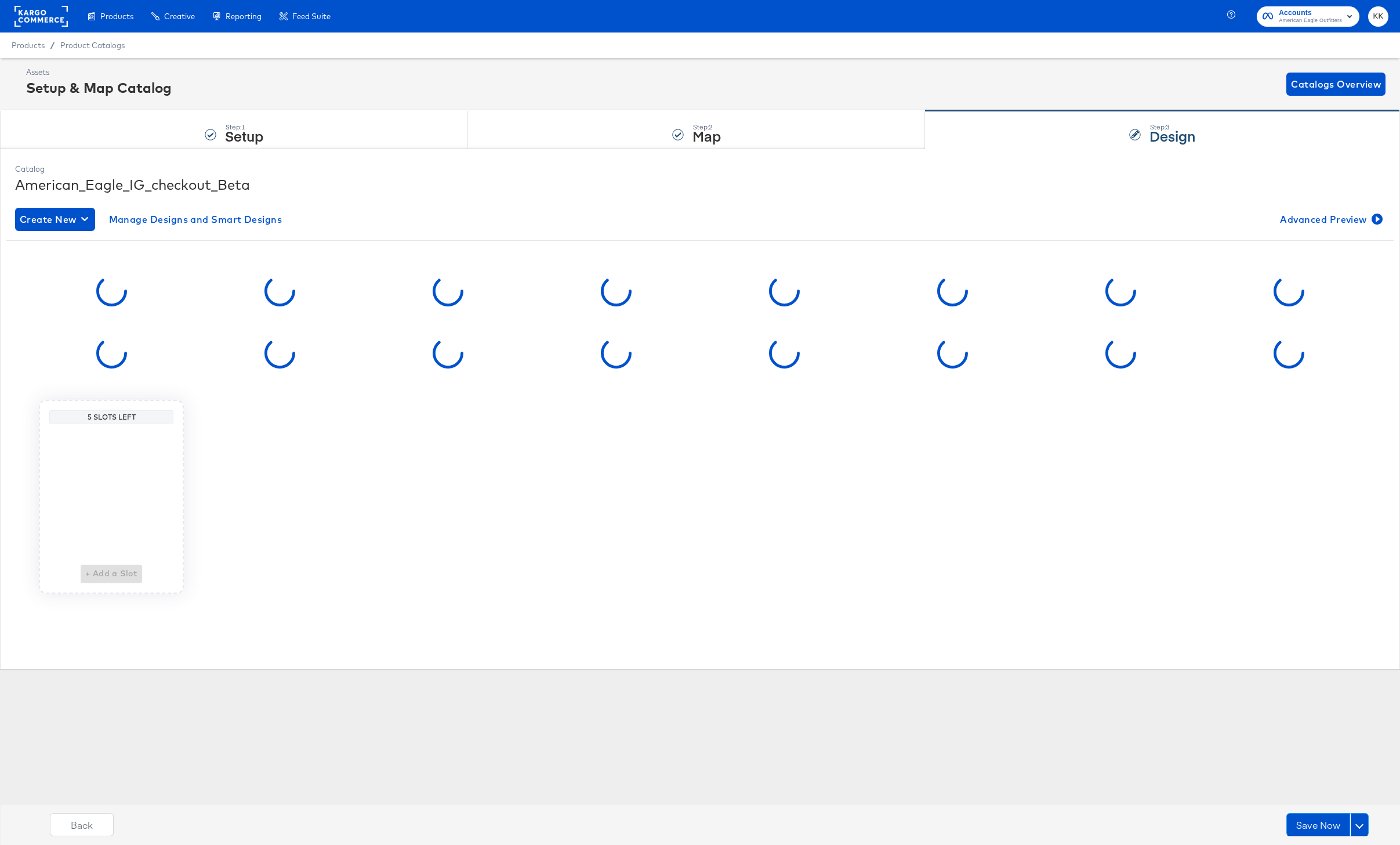
scroll to position [0, 0]
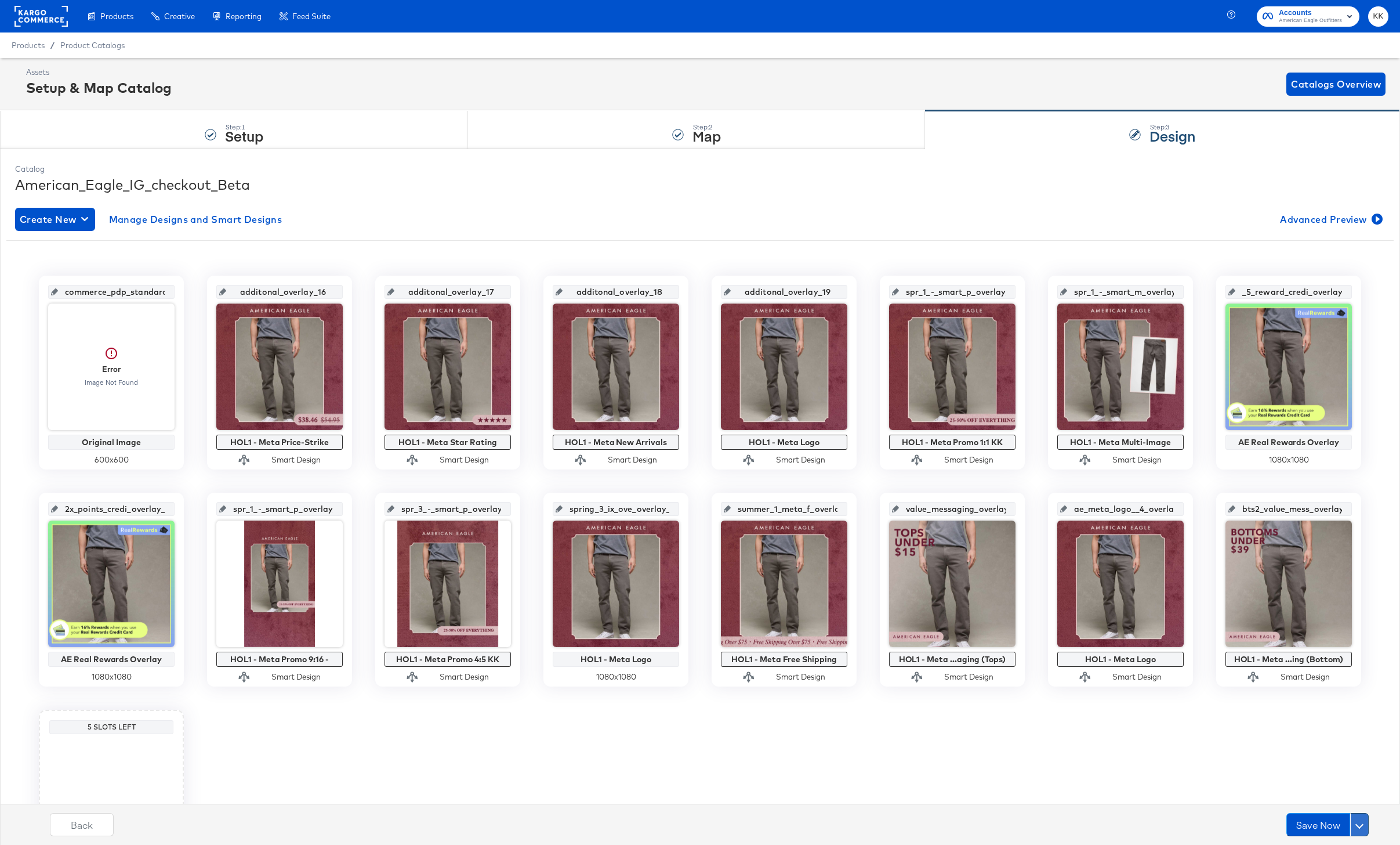
click at [1363, 826] on button at bounding box center [1360, 824] width 19 height 23
click at [1333, 802] on div "Schedule Save" at bounding box center [1332, 803] width 53 height 11
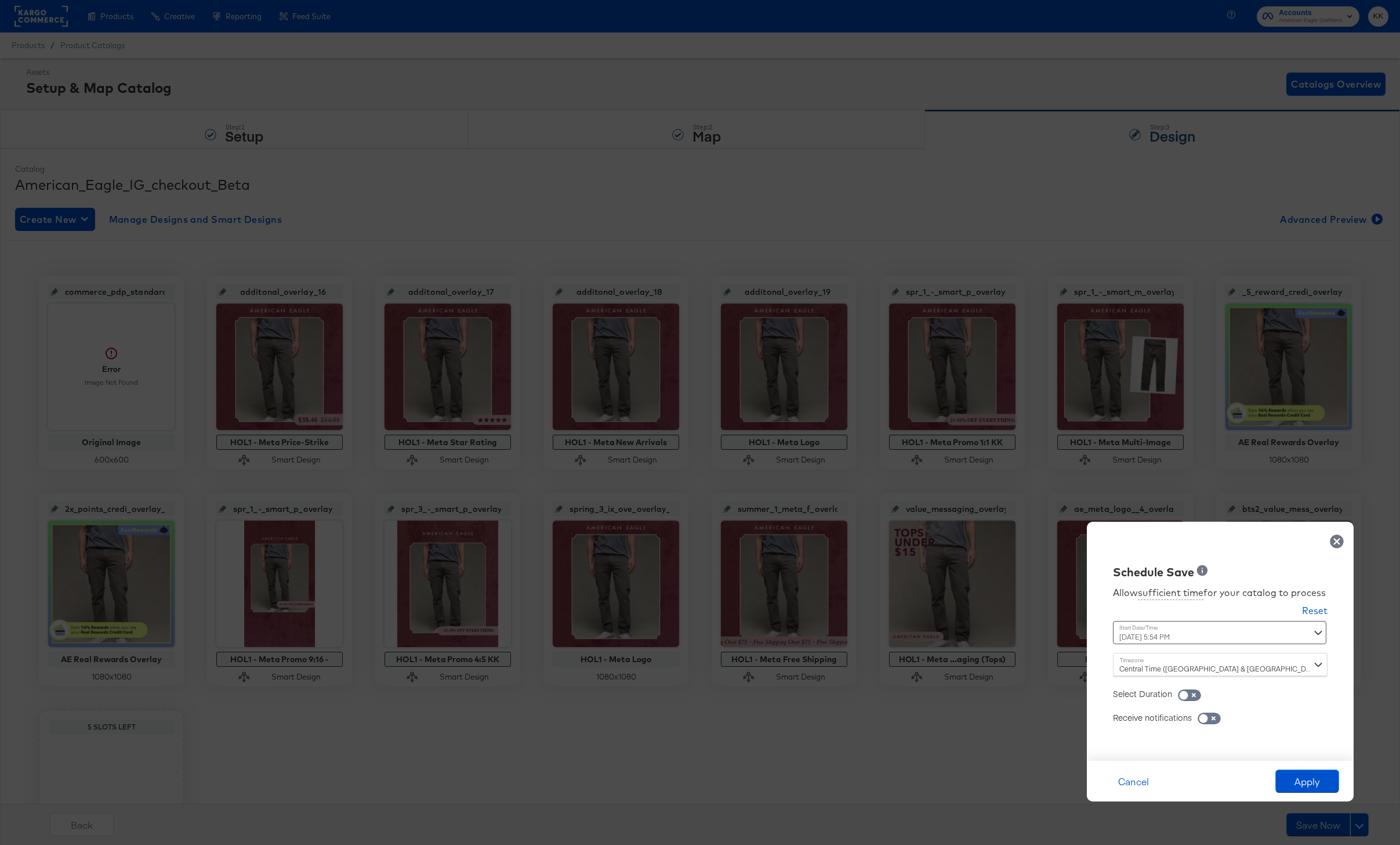
click at [1154, 633] on div "October 12th 2025 5:54 PM ‹ October 2025 › Su Mo Tu We Th Fr Sa 28 29 30 1 2 3 …" at bounding box center [1192, 632] width 158 height 23
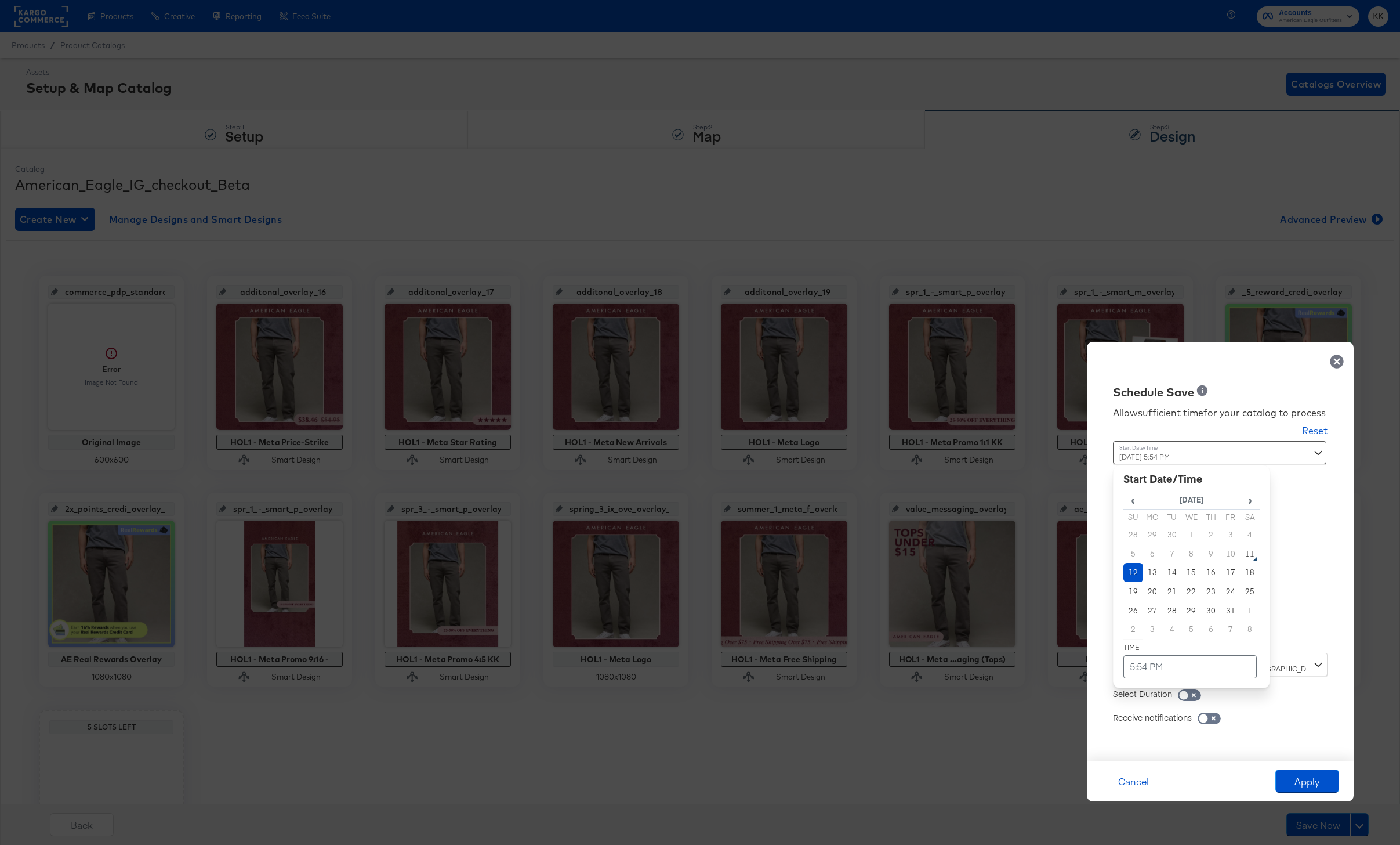
click at [1134, 570] on td "12" at bounding box center [1133, 573] width 20 height 19
click at [1149, 681] on div "‹ October 2025 › Su Mo Tu We Th Fr Sa 28 29 30 1 2 3 4 5 6 7 8 9 10 11 12 13 14…" at bounding box center [1192, 576] width 158 height 223
click at [1155, 674] on td "5:54 PM" at bounding box center [1190, 667] width 133 height 23
click at [1174, 582] on span "▼" at bounding box center [1167, 579] width 23 height 23
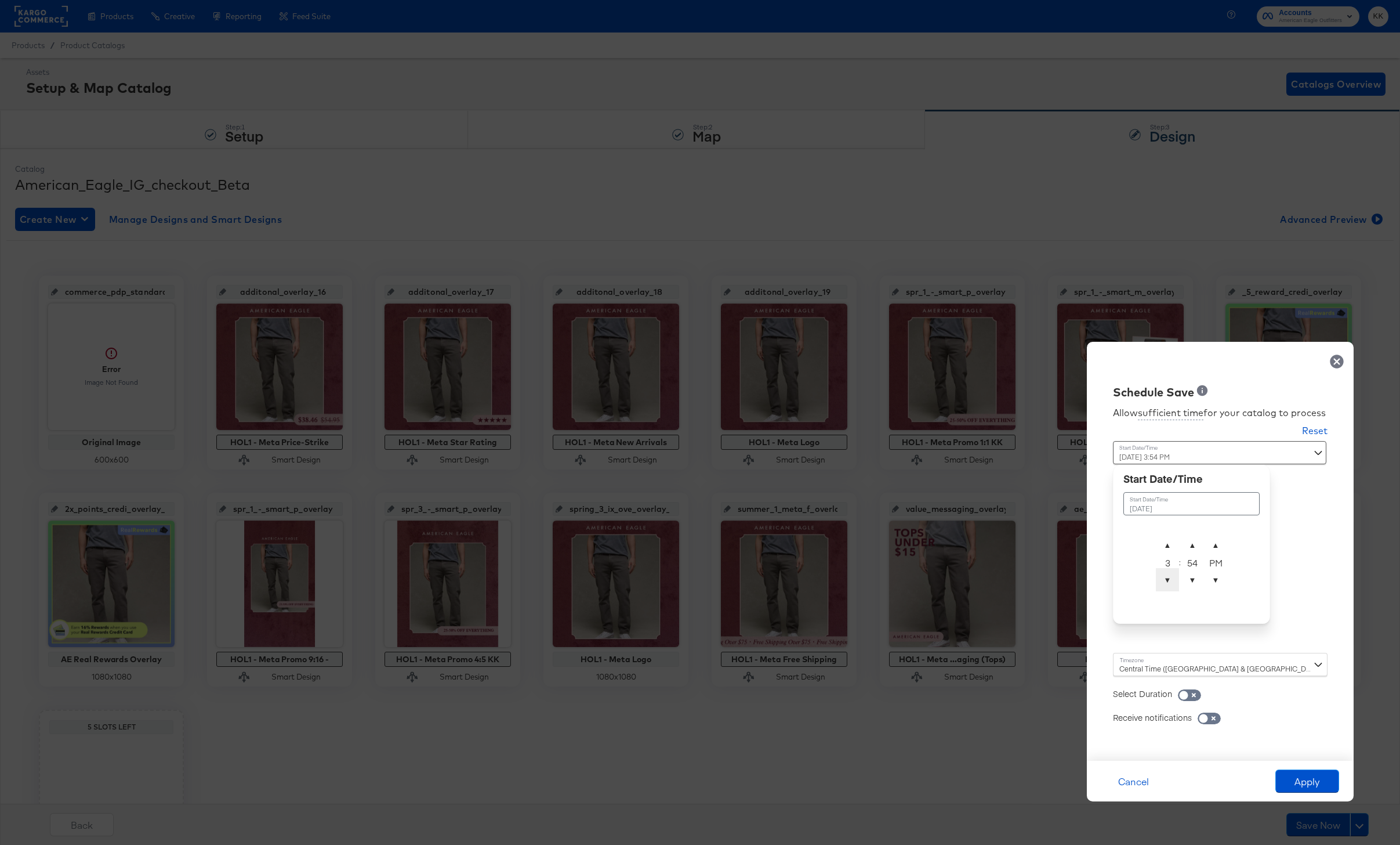
click at [1174, 582] on span "▼" at bounding box center [1167, 579] width 23 height 23
click at [1192, 588] on span "▼" at bounding box center [1193, 579] width 23 height 23
click at [1193, 546] on span "▲" at bounding box center [1193, 545] width 23 height 23
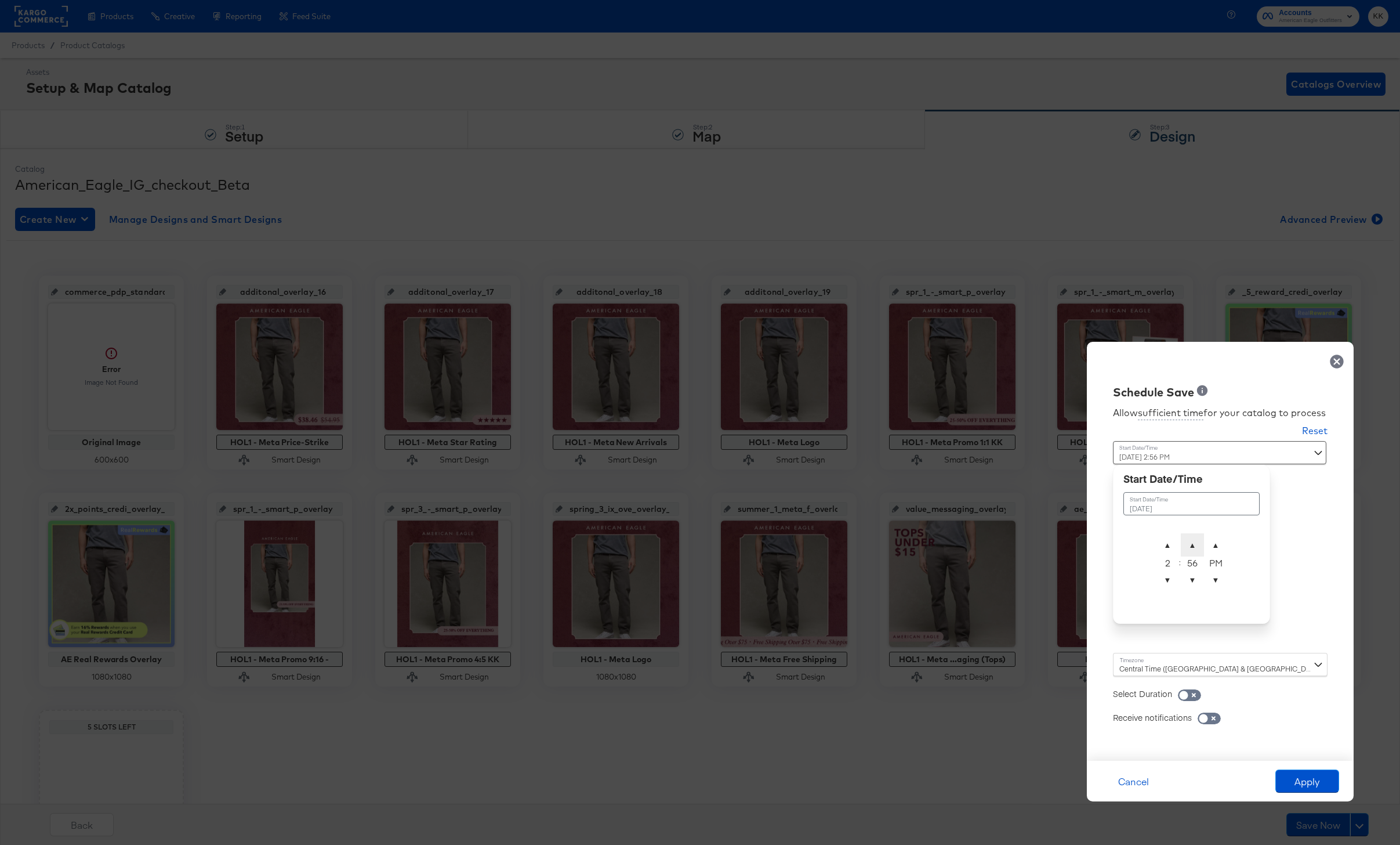
click at [1193, 545] on span "▲" at bounding box center [1193, 545] width 23 height 23
click at [1193, 531] on table "October 12th 2025 ▲ 2 ▼ : ▲ 57 ▼ ▲ PM ▼" at bounding box center [1191, 541] width 136 height 109
click at [1193, 536] on span "▲" at bounding box center [1193, 545] width 23 height 23
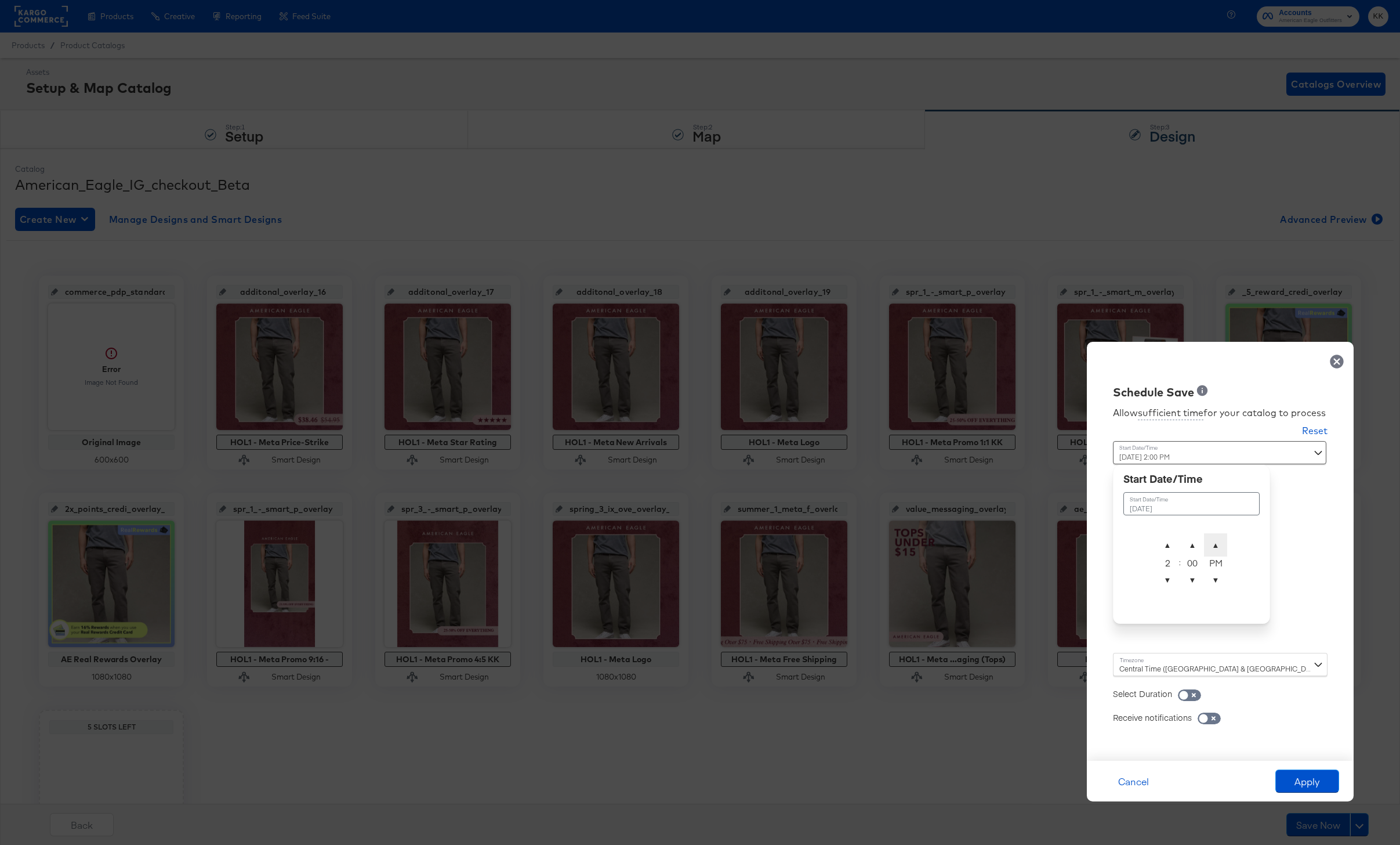
type input "October 12th 2025 2:00 AM"
click at [1222, 536] on span "▲" at bounding box center [1215, 545] width 23 height 23
click at [1123, 668] on div "Central Time (US & Canada) (America/Chicago)" at bounding box center [1220, 664] width 215 height 23
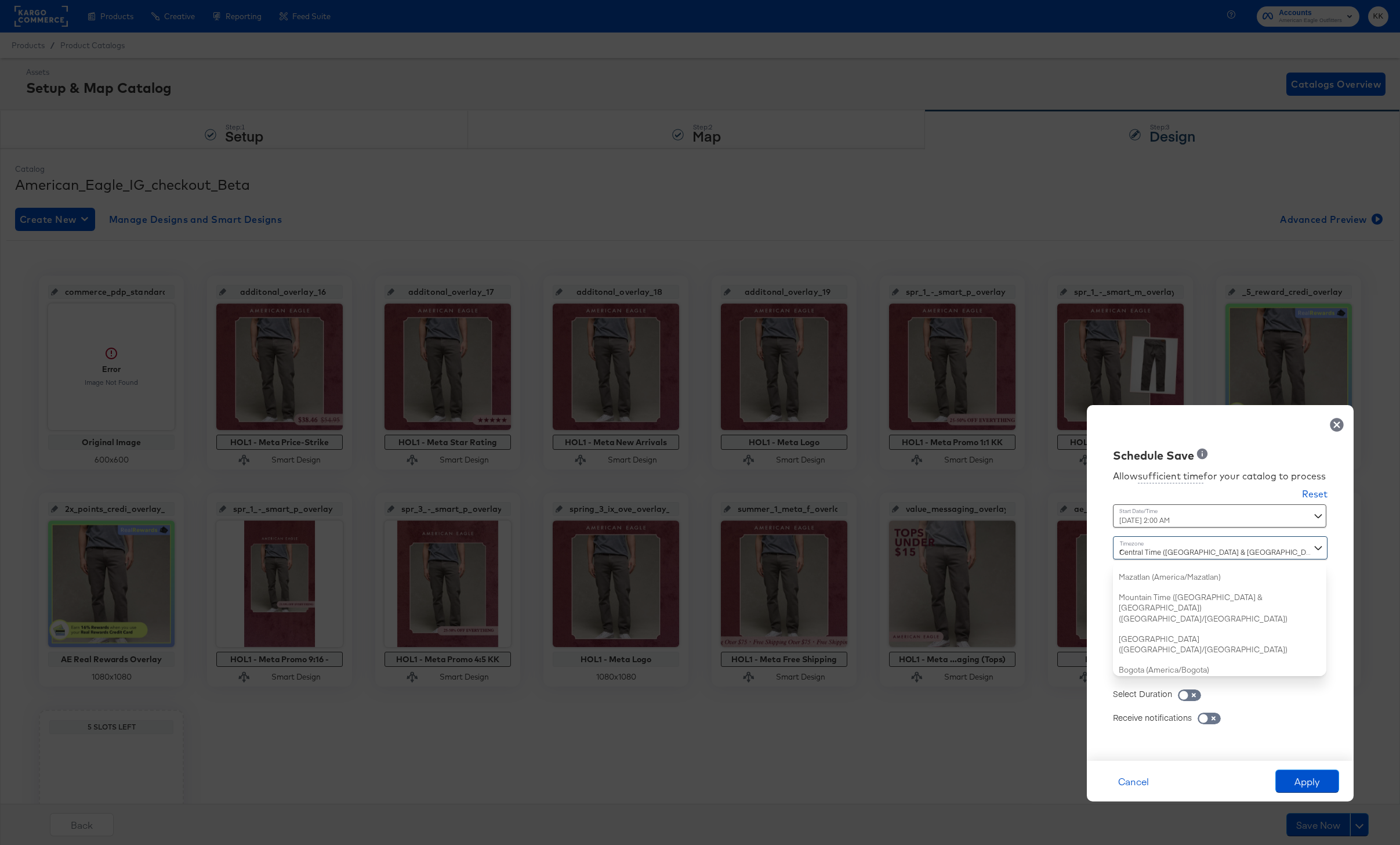
type input "new"
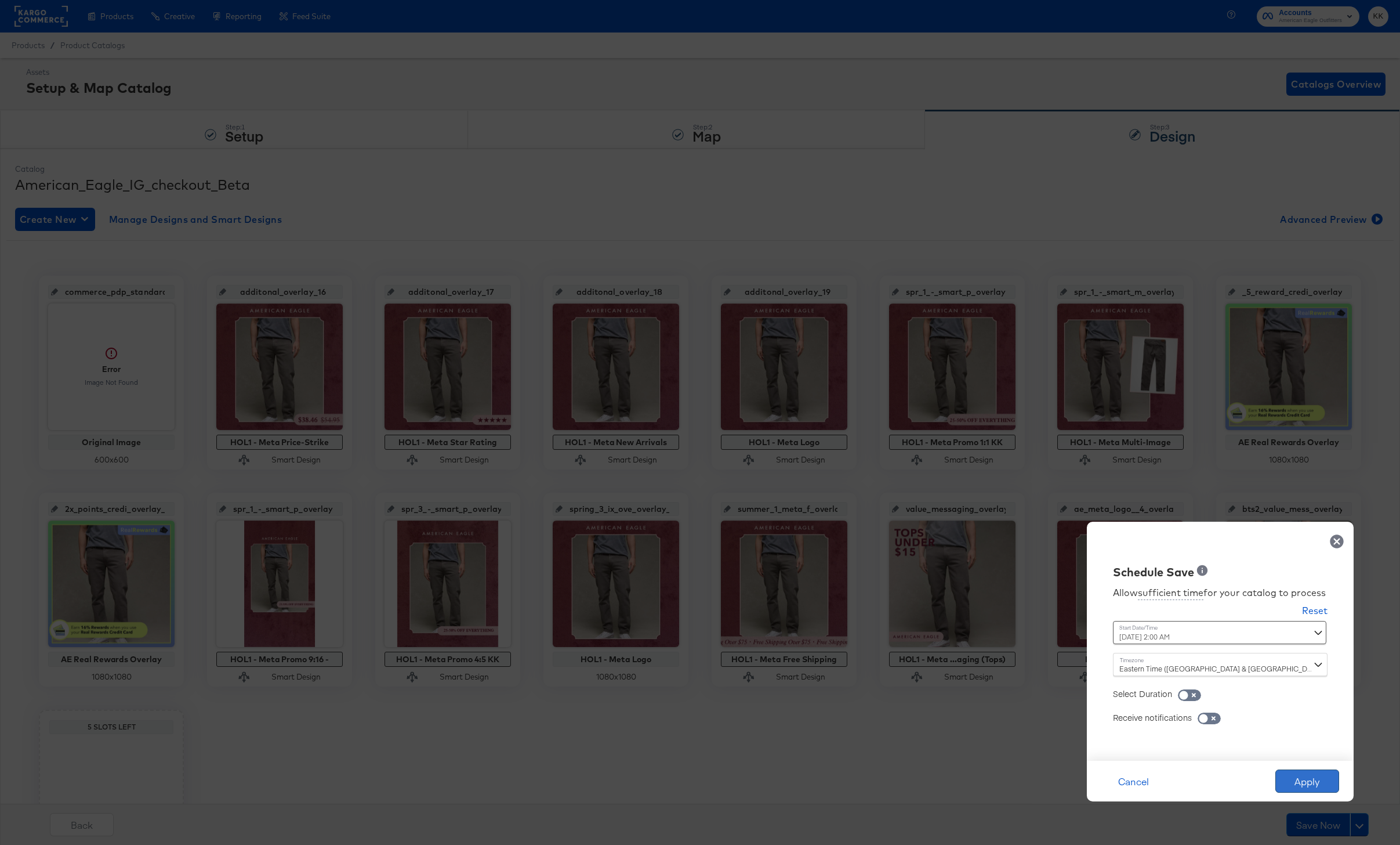
click at [1317, 775] on button "Apply" at bounding box center [1307, 781] width 64 height 23
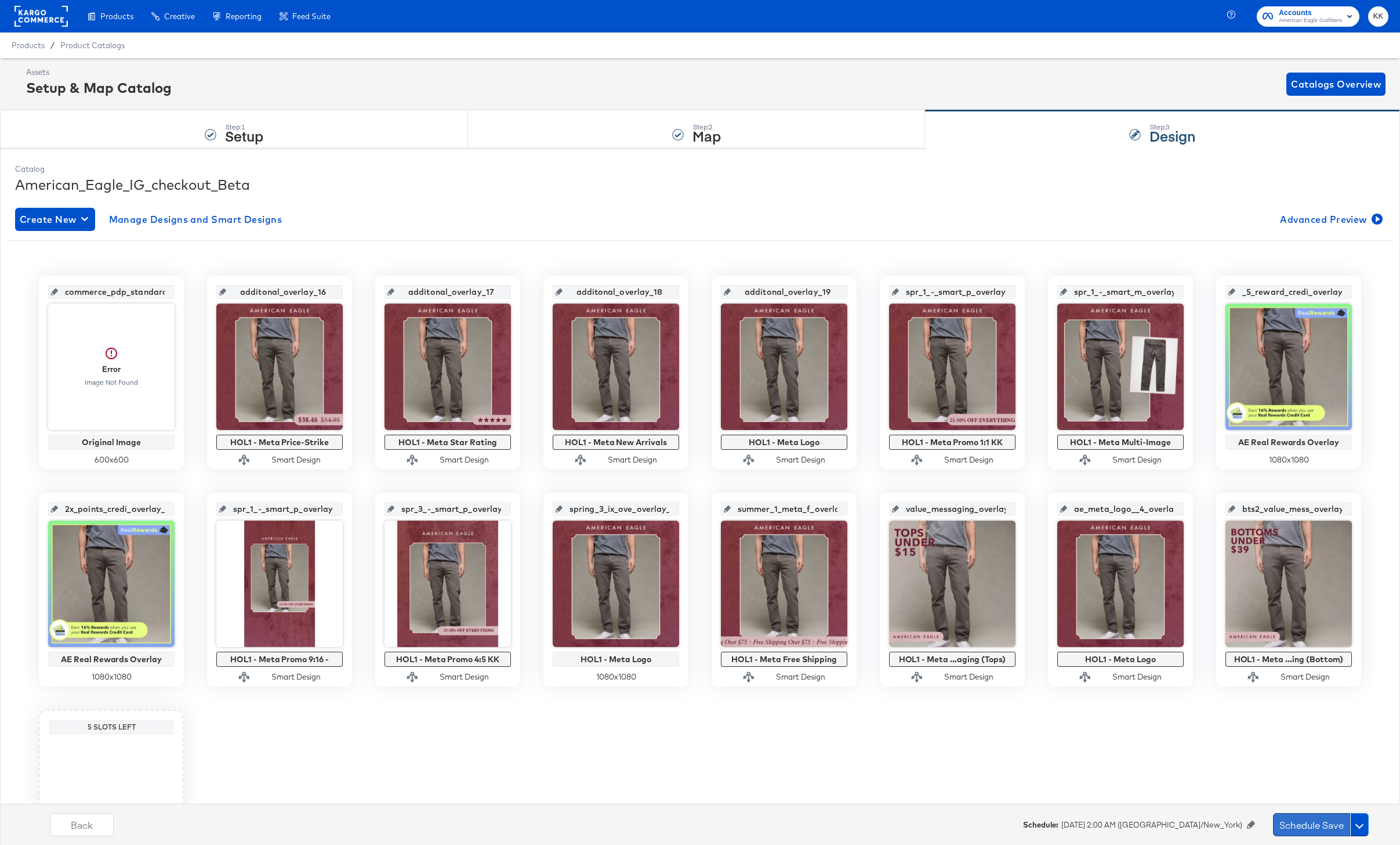
click at [1316, 827] on button "Schedule Save" at bounding box center [1312, 824] width 77 height 23
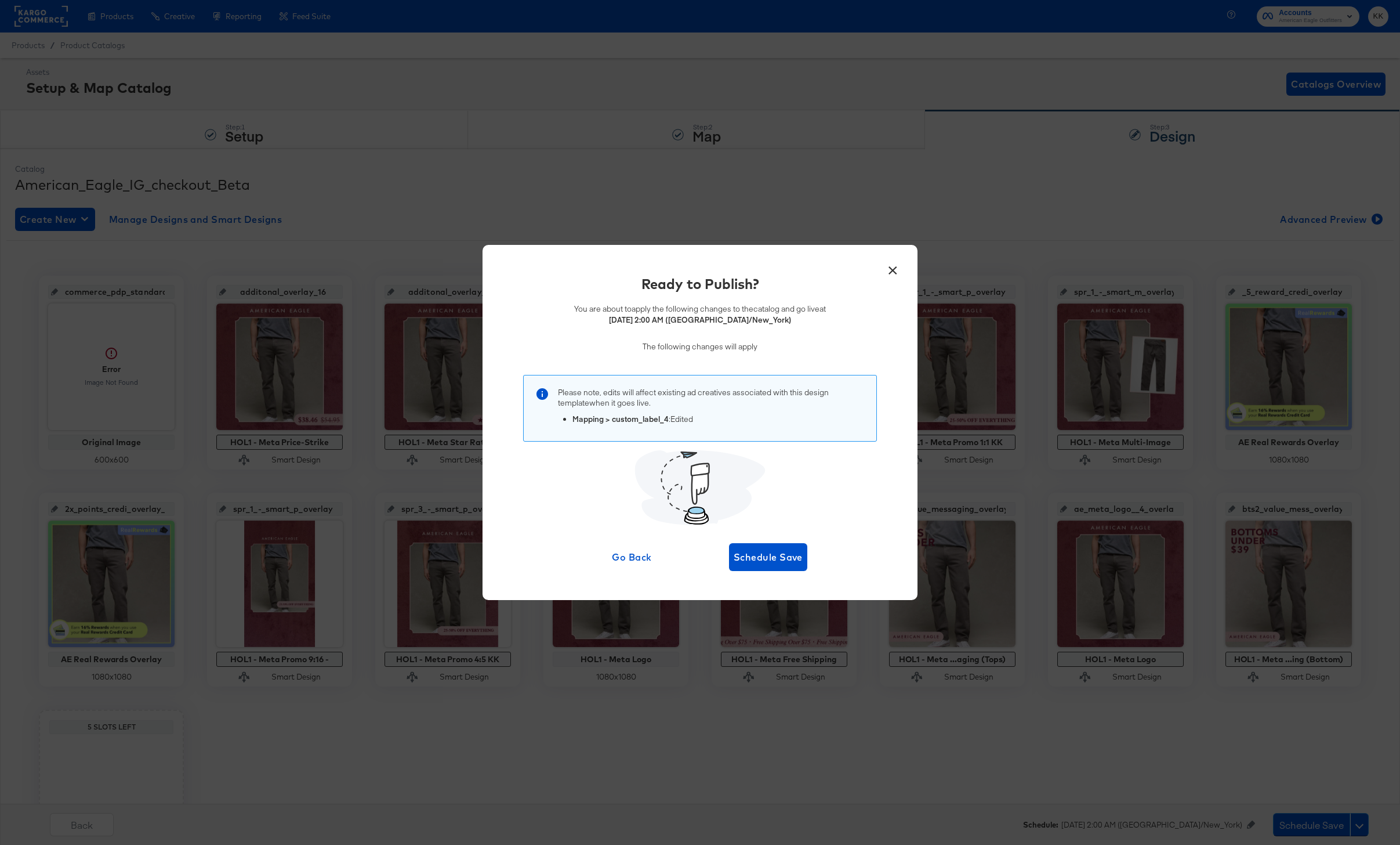
click at [785, 571] on div "× Ready to Publish? You are about to apply the following changes to the catalog…" at bounding box center [700, 422] width 435 height 355
click at [766, 561] on span "Schedule Save" at bounding box center [768, 557] width 69 height 16
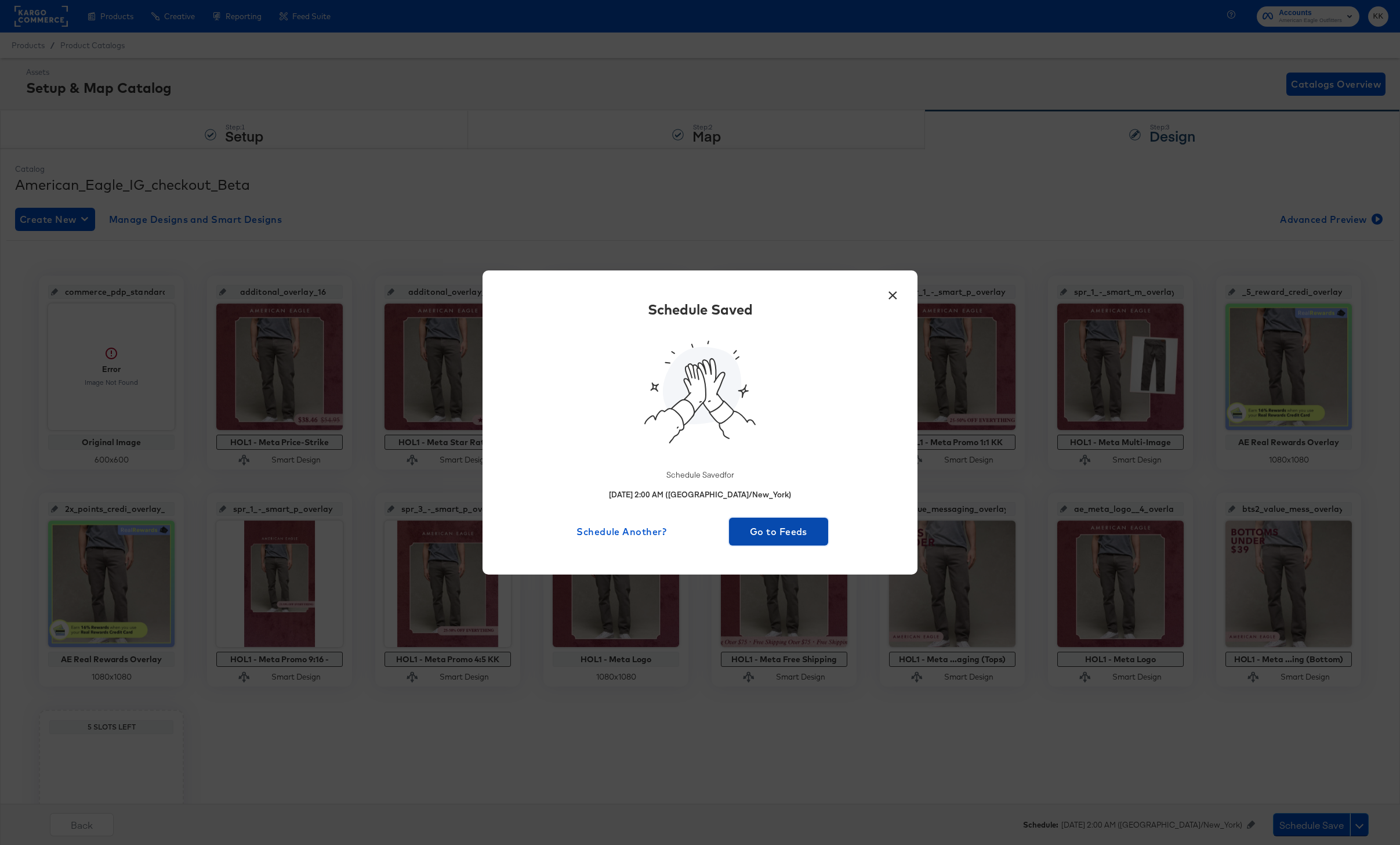
click at [823, 531] on button "Go to Feeds" at bounding box center [779, 531] width 99 height 28
